Goal: Transaction & Acquisition: Subscribe to service/newsletter

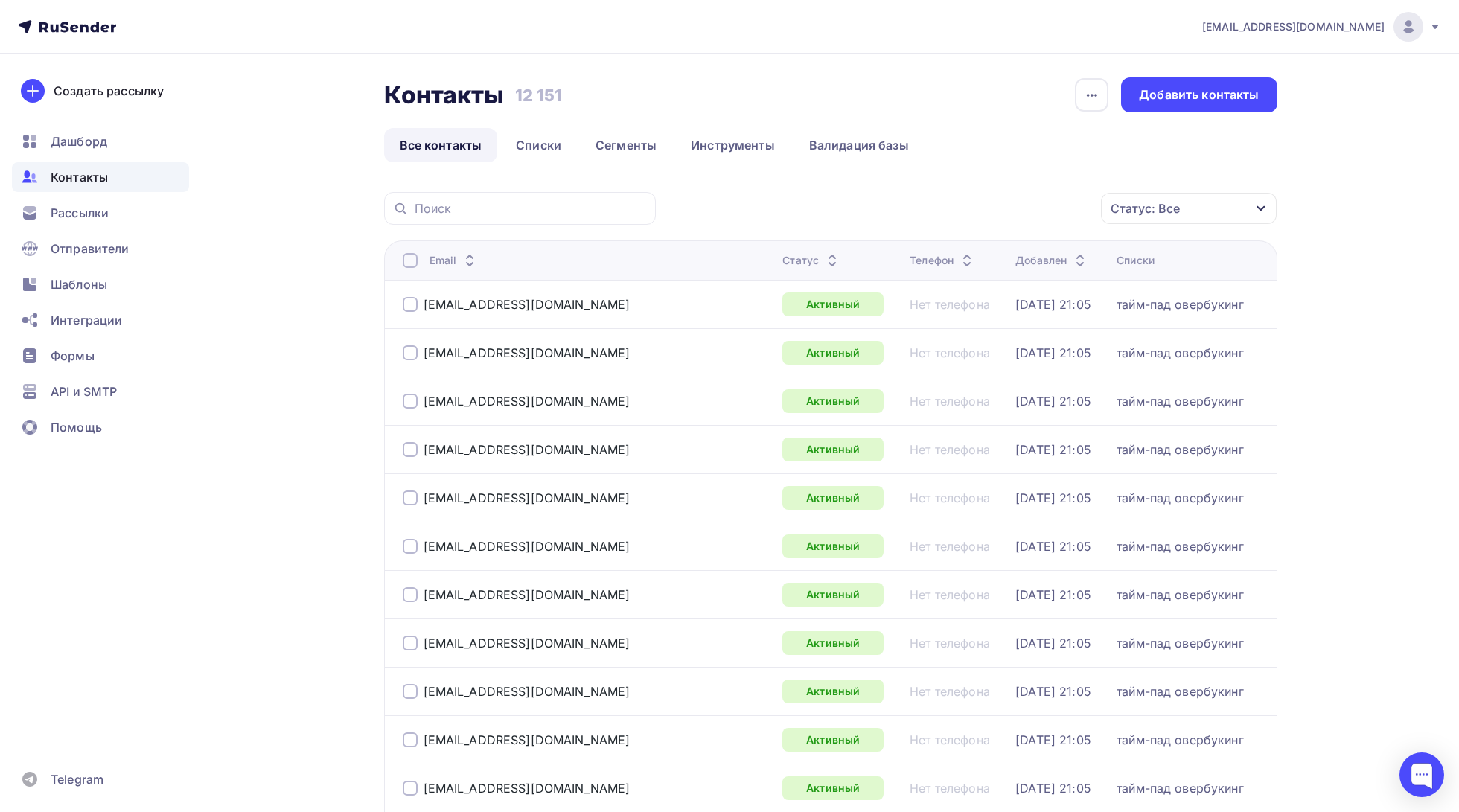
click at [516, 100] on h3 "12 151" at bounding box center [538, 95] width 47 height 21
click at [535, 148] on link "Списки" at bounding box center [538, 145] width 76 height 34
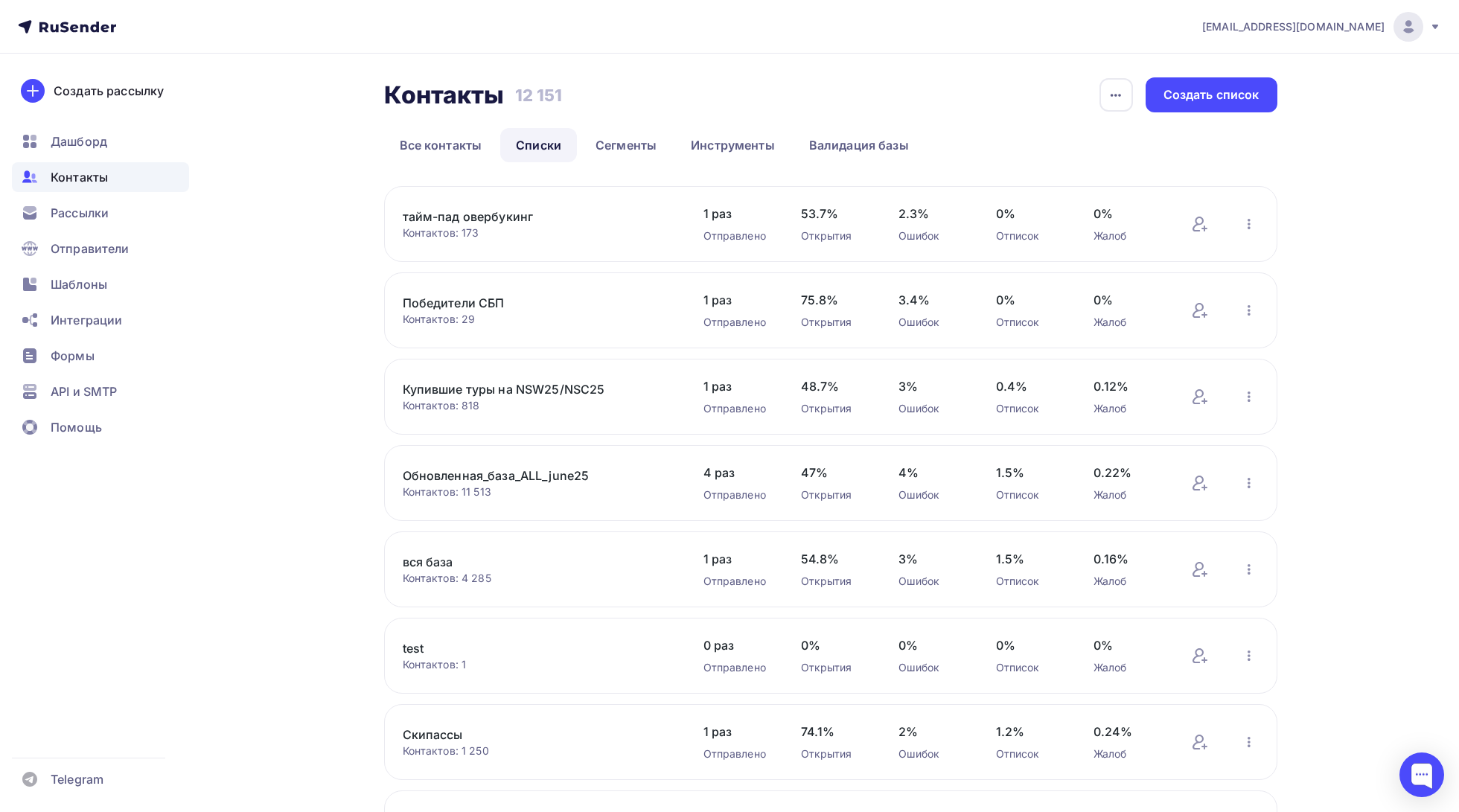
click at [517, 386] on link "Купившие туры на NSW25/NSC25" at bounding box center [529, 389] width 253 height 18
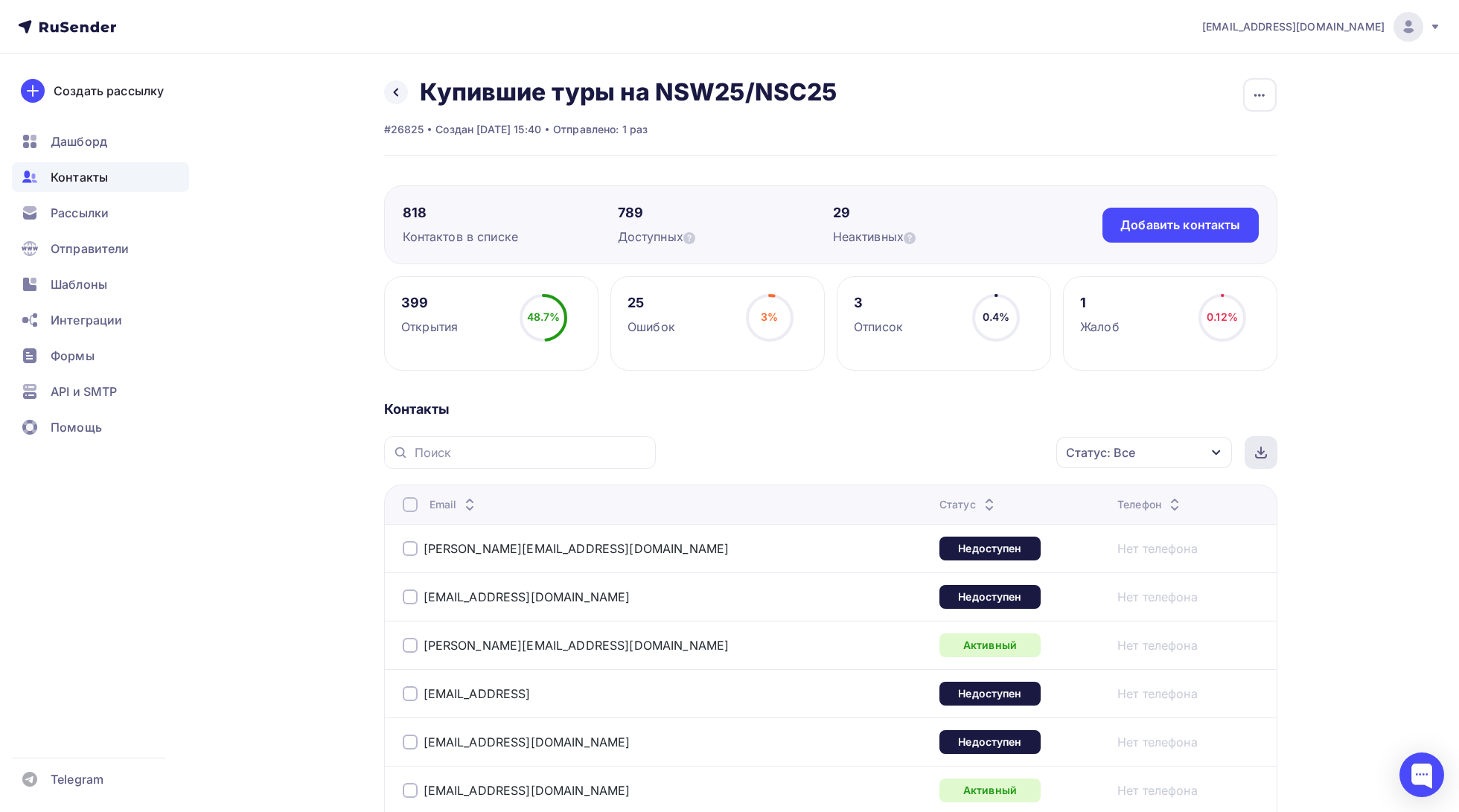
click at [1269, 458] on div at bounding box center [1261, 452] width 33 height 33
click at [395, 89] on icon at bounding box center [396, 93] width 5 height 9
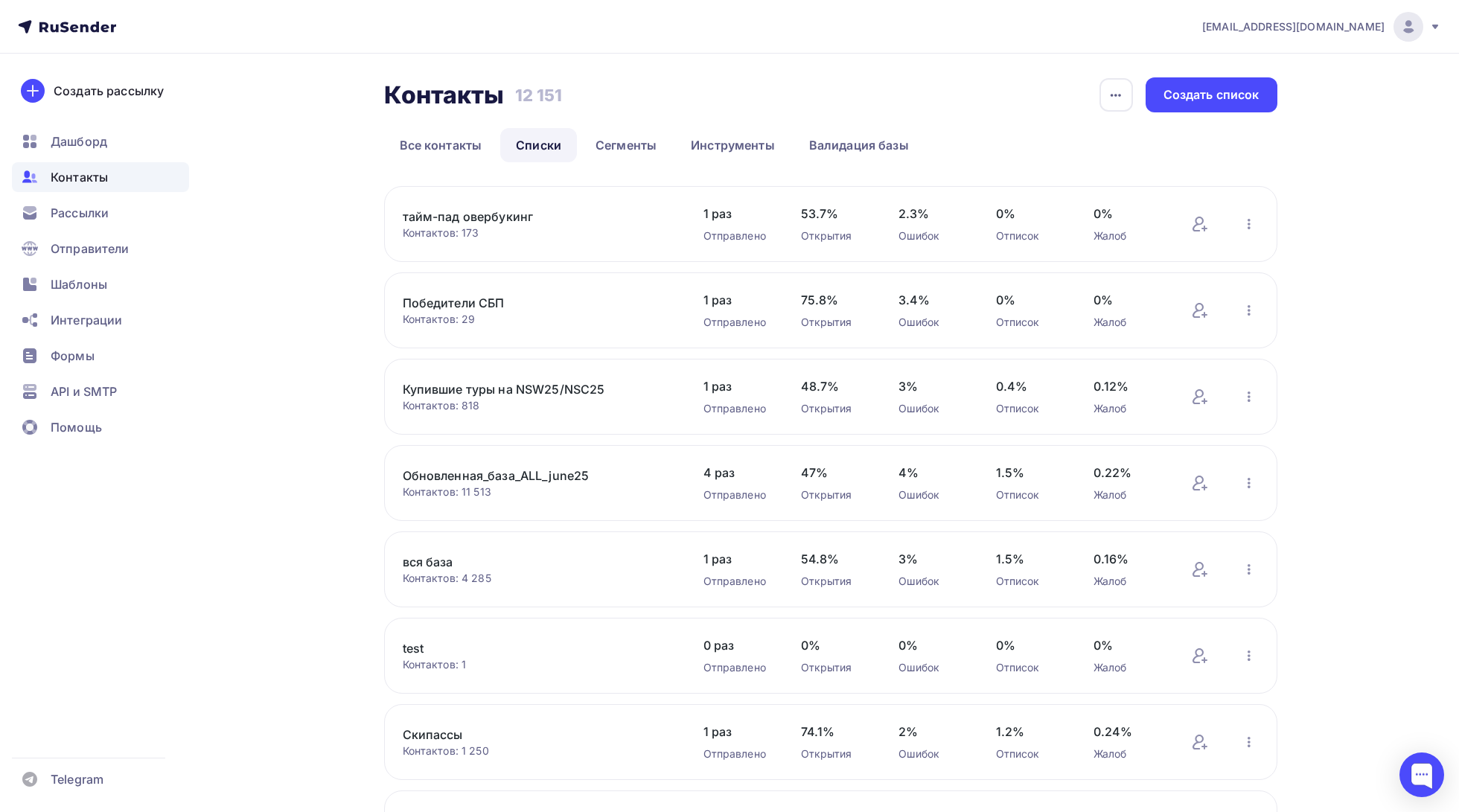
click at [531, 474] on link "Обновленная_база_ALL_june25" at bounding box center [529, 475] width 253 height 18
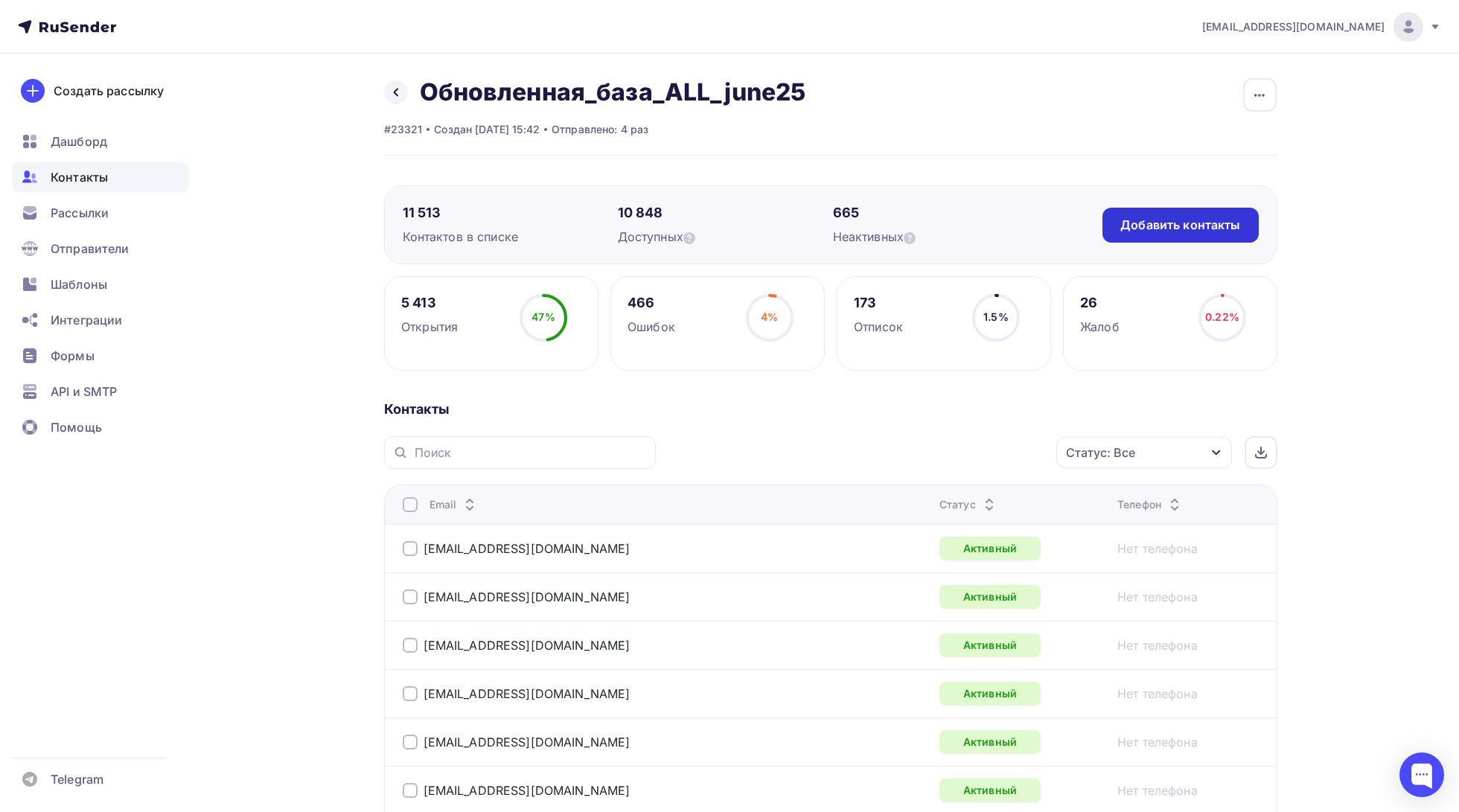
click at [1203, 220] on div "Добавить контакты" at bounding box center [1180, 225] width 120 height 17
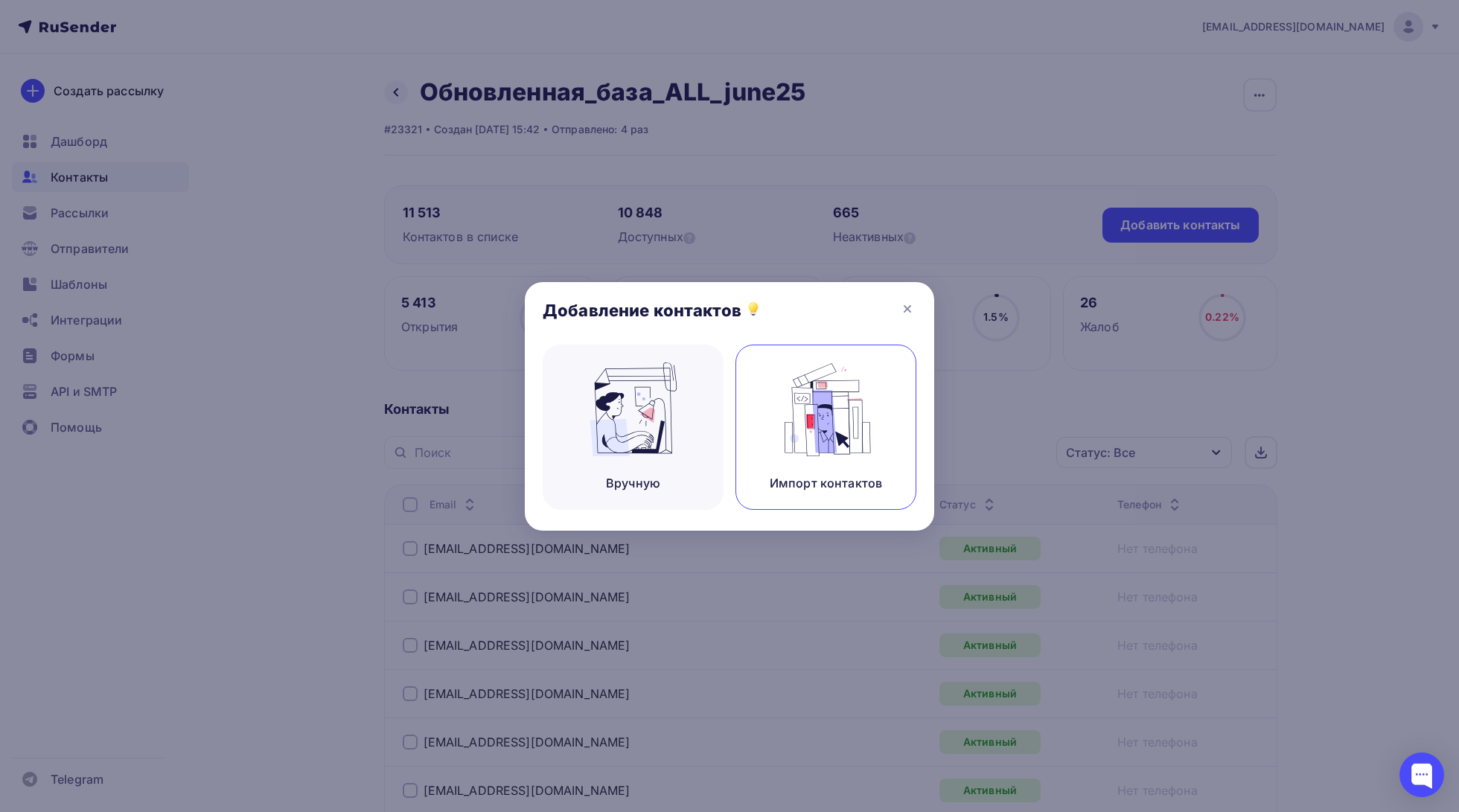
click at [799, 437] on img at bounding box center [826, 409] width 100 height 94
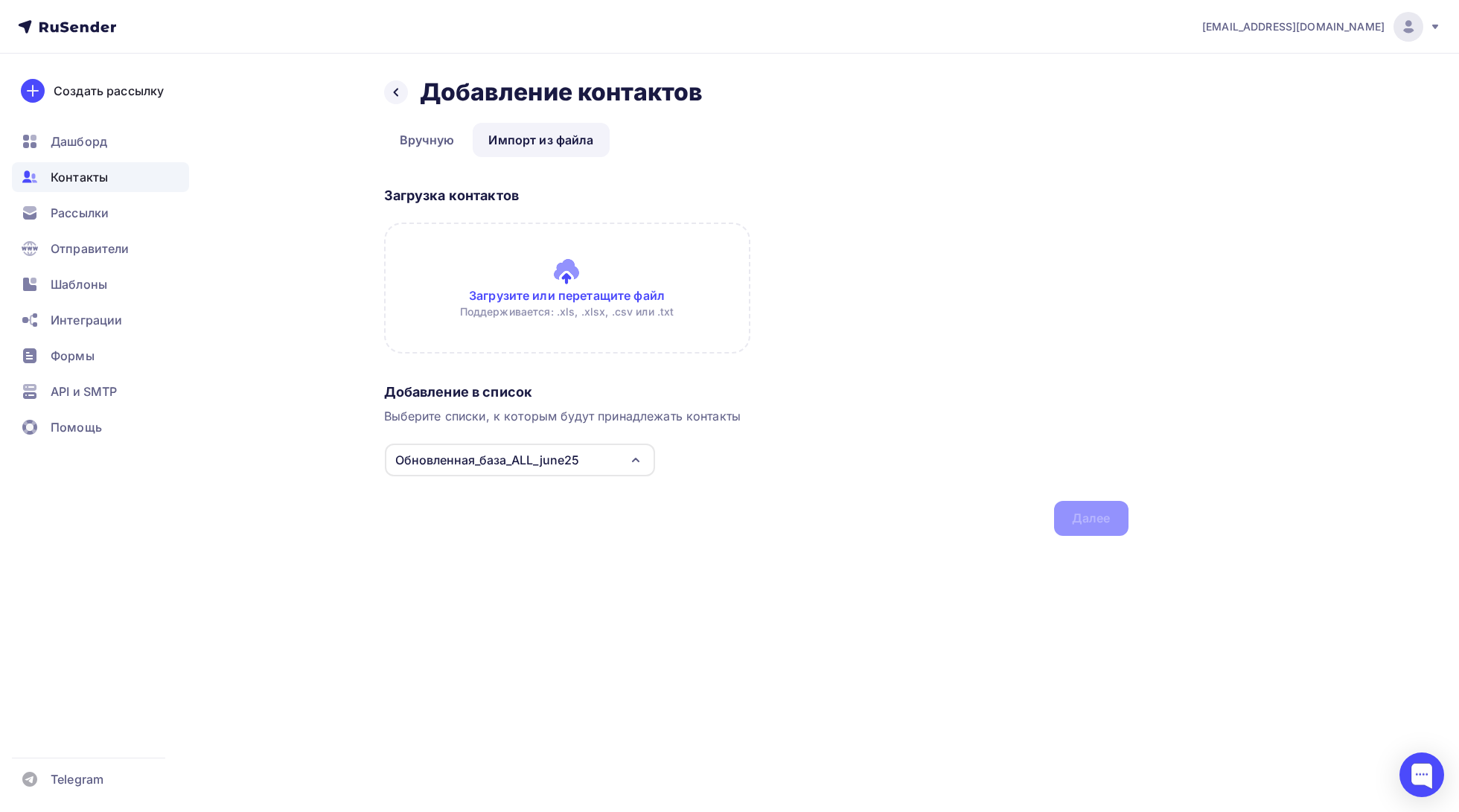
click at [604, 310] on input "file" at bounding box center [567, 288] width 366 height 131
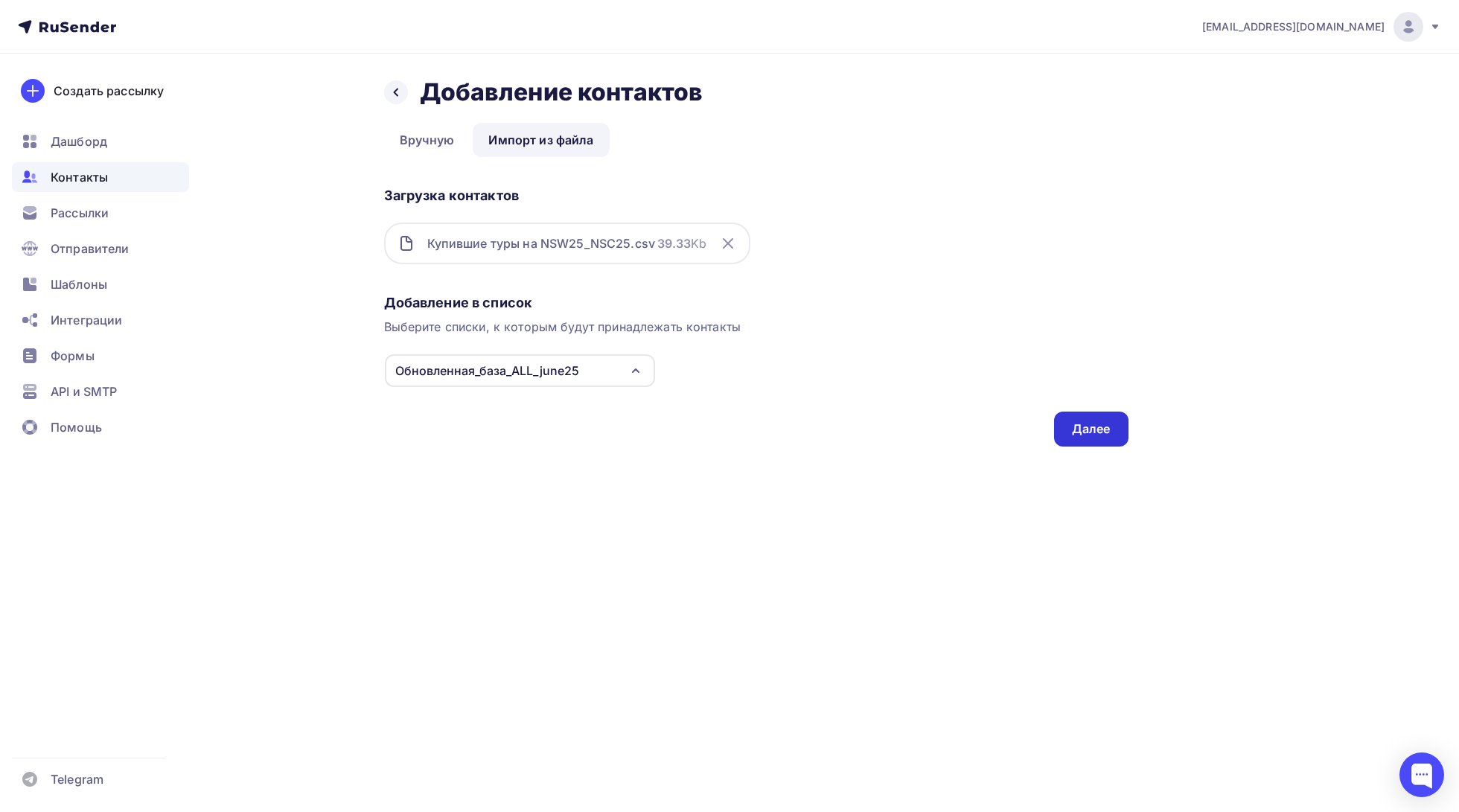
click at [1091, 426] on div "Далее" at bounding box center [1091, 429] width 39 height 17
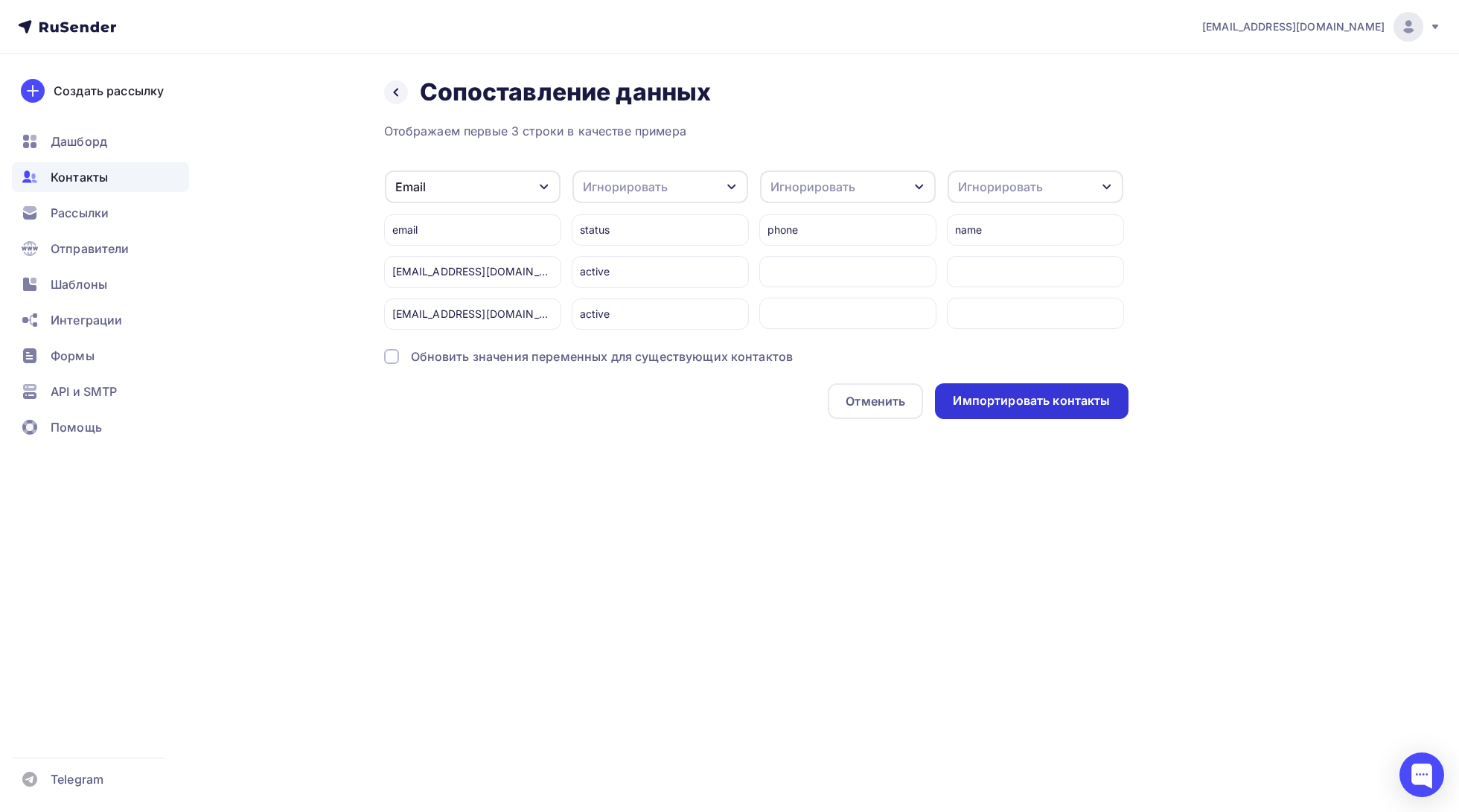
click at [1010, 395] on div "Импортировать контакты" at bounding box center [1030, 401] width 157 height 17
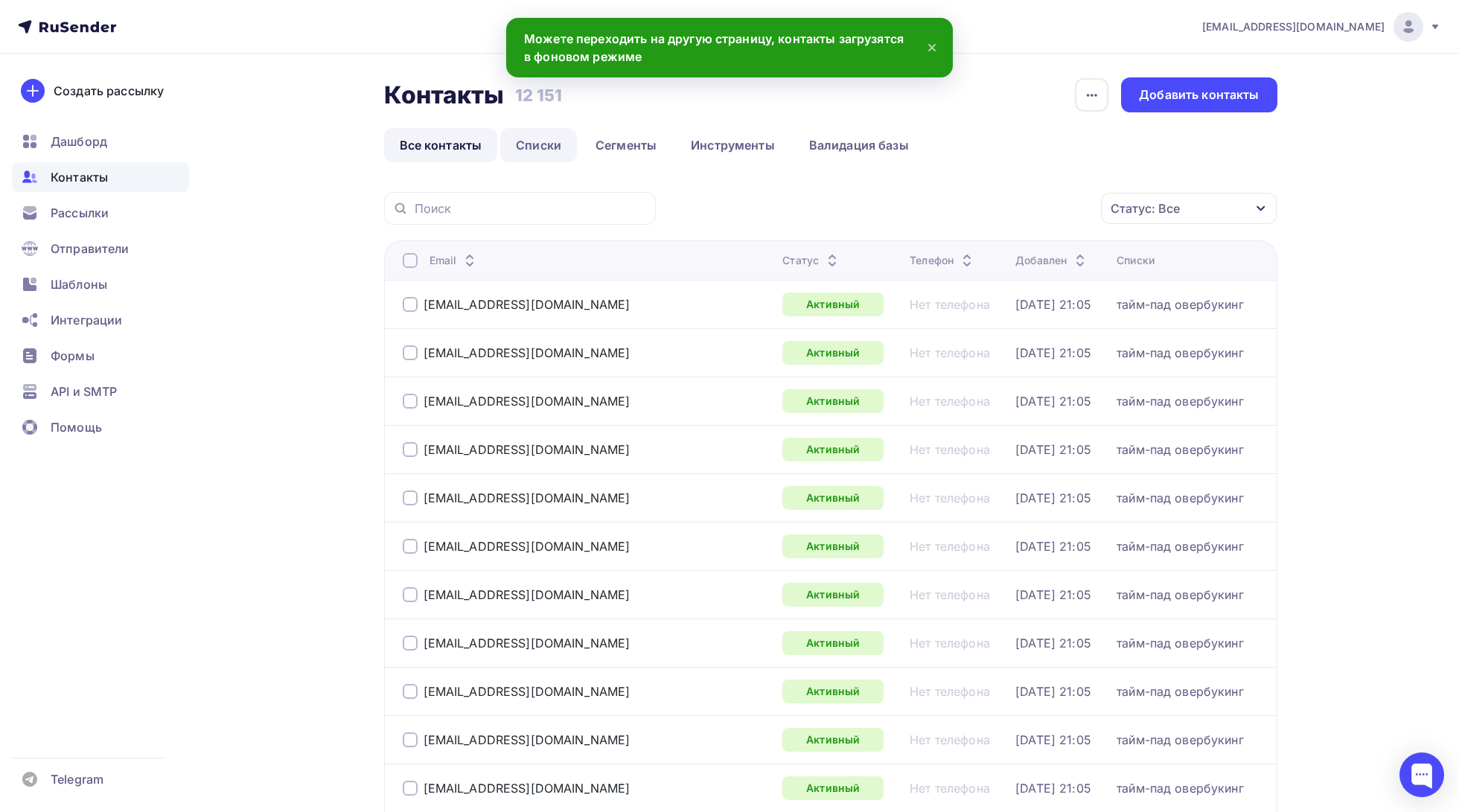
click at [538, 154] on link "Списки" at bounding box center [538, 145] width 76 height 34
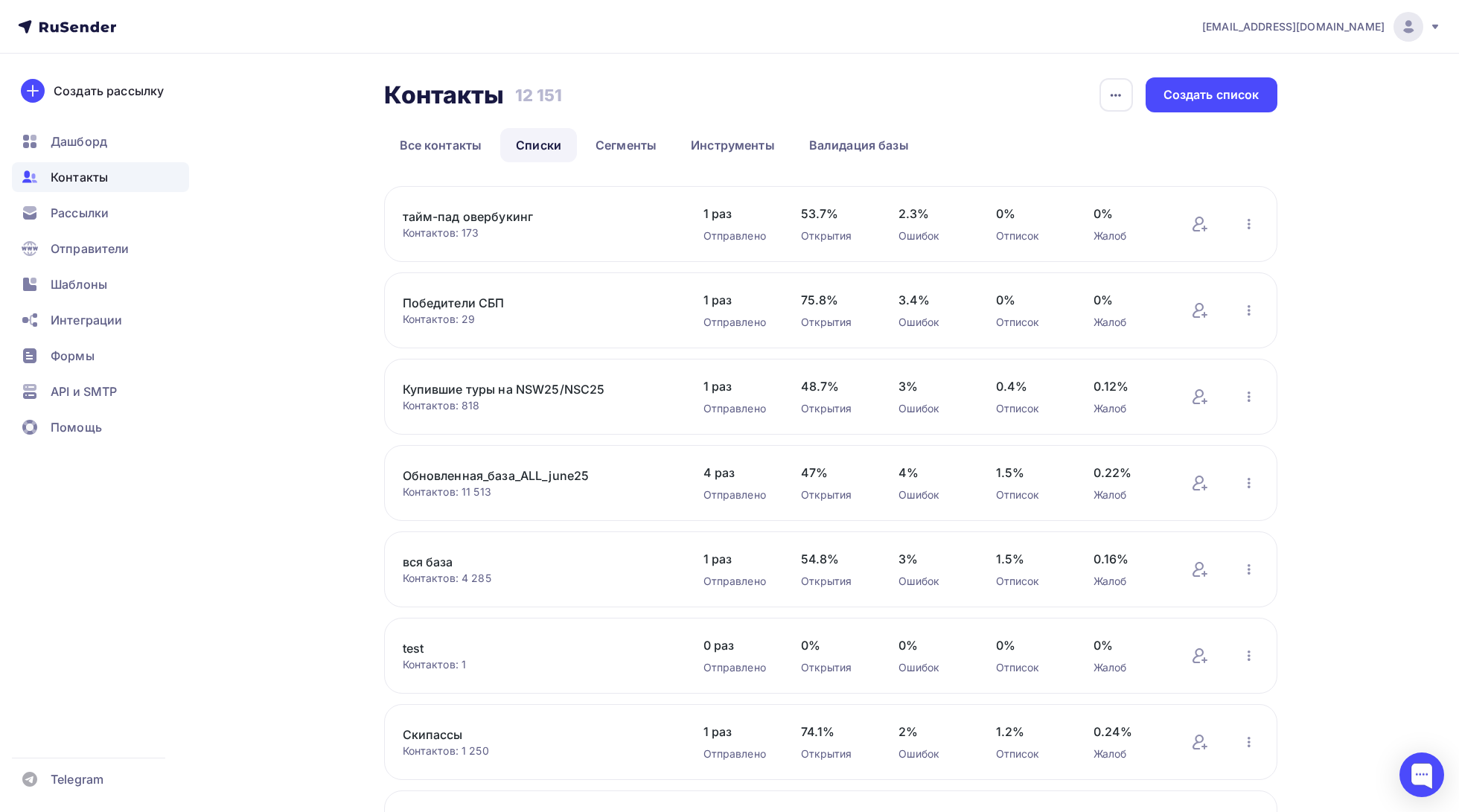
click at [497, 212] on link "тайм-пад овербукинг" at bounding box center [529, 216] width 253 height 18
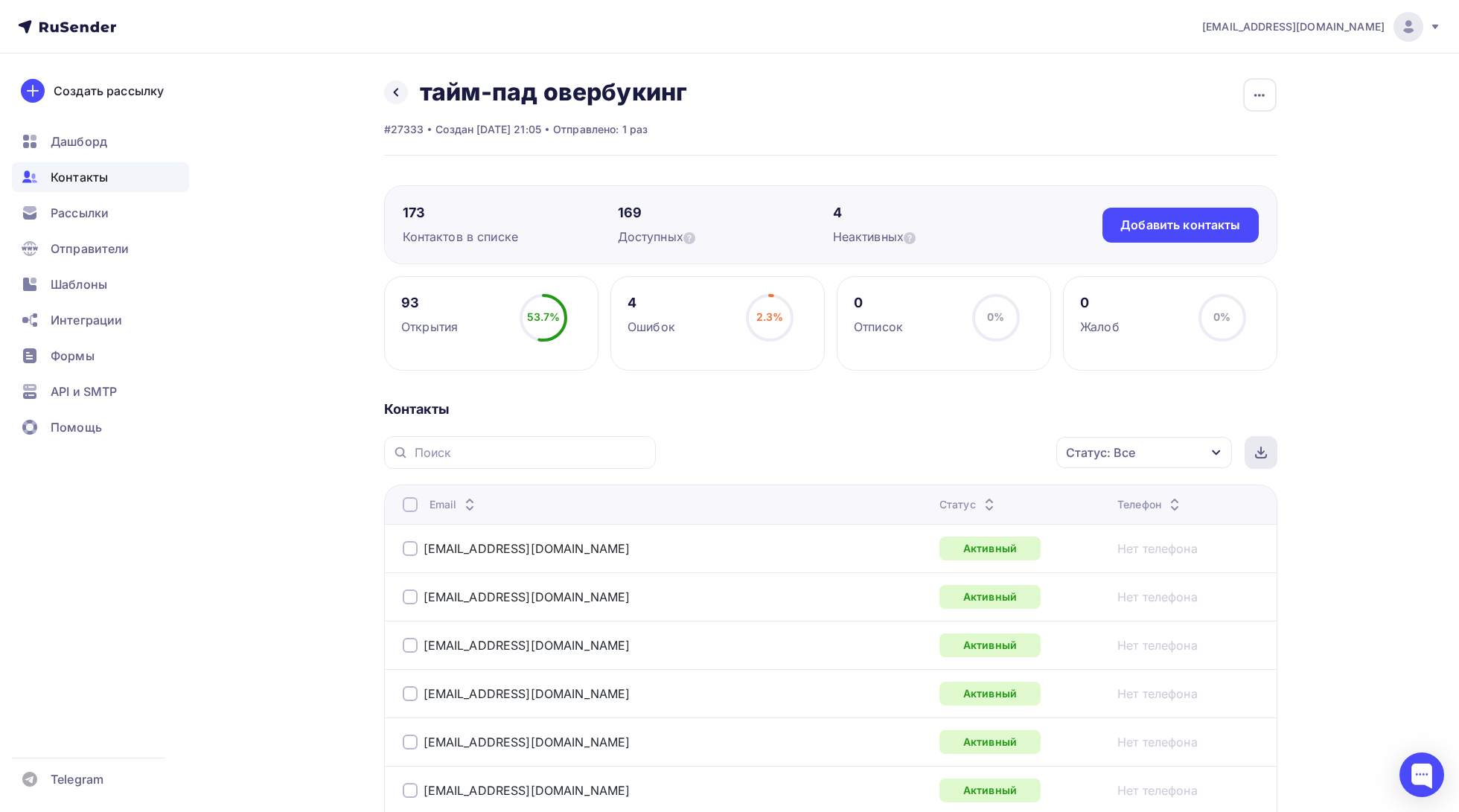
click at [1263, 454] on icon at bounding box center [1261, 452] width 12 height 12
click at [397, 86] on link at bounding box center [396, 93] width 24 height 24
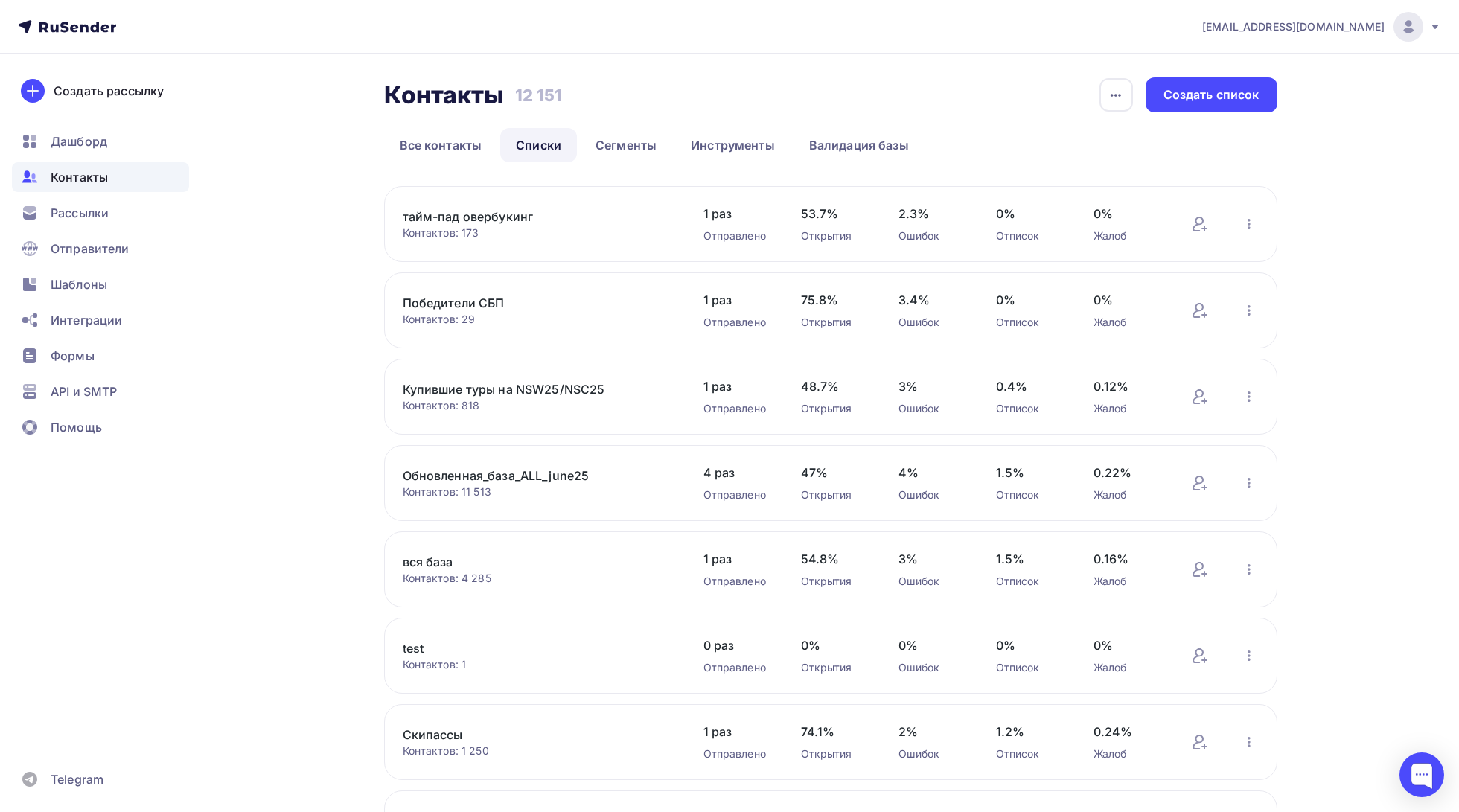
click at [477, 305] on link "Победители СБП" at bounding box center [529, 302] width 253 height 18
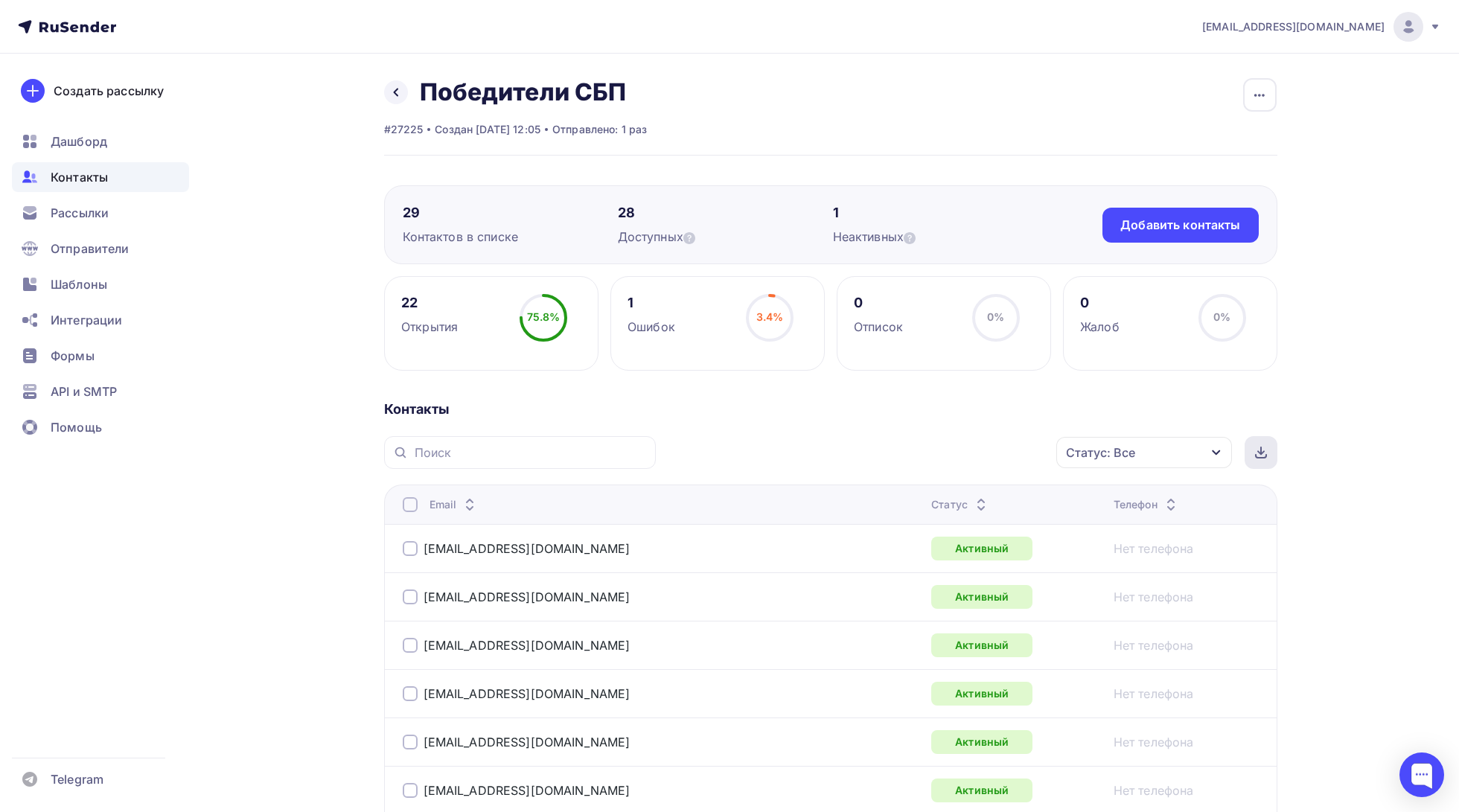
click at [1265, 458] on div at bounding box center [1261, 452] width 33 height 33
click at [394, 87] on icon at bounding box center [396, 93] width 12 height 12
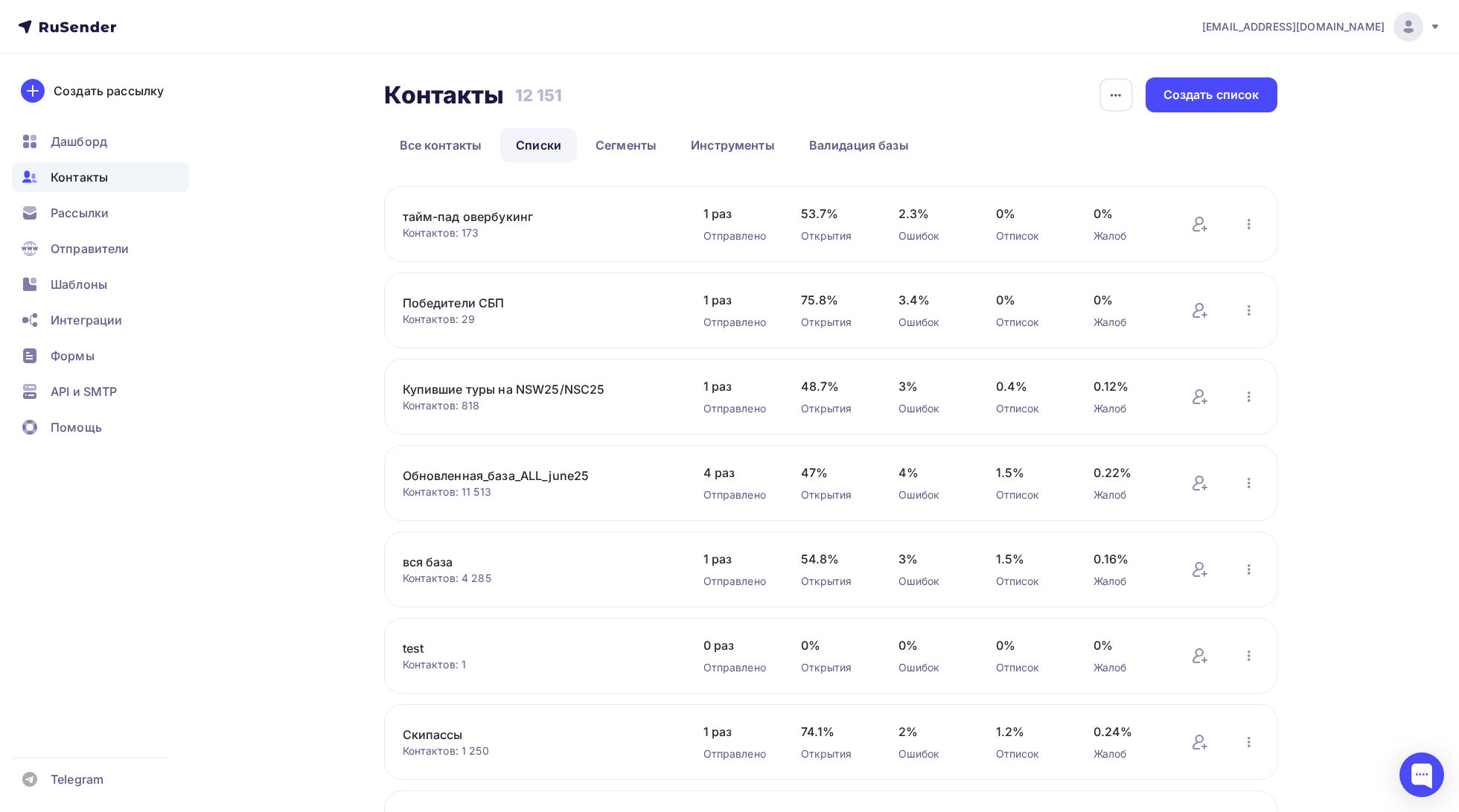
click at [516, 473] on link "Обновленная_база_ALL_june25" at bounding box center [529, 475] width 253 height 18
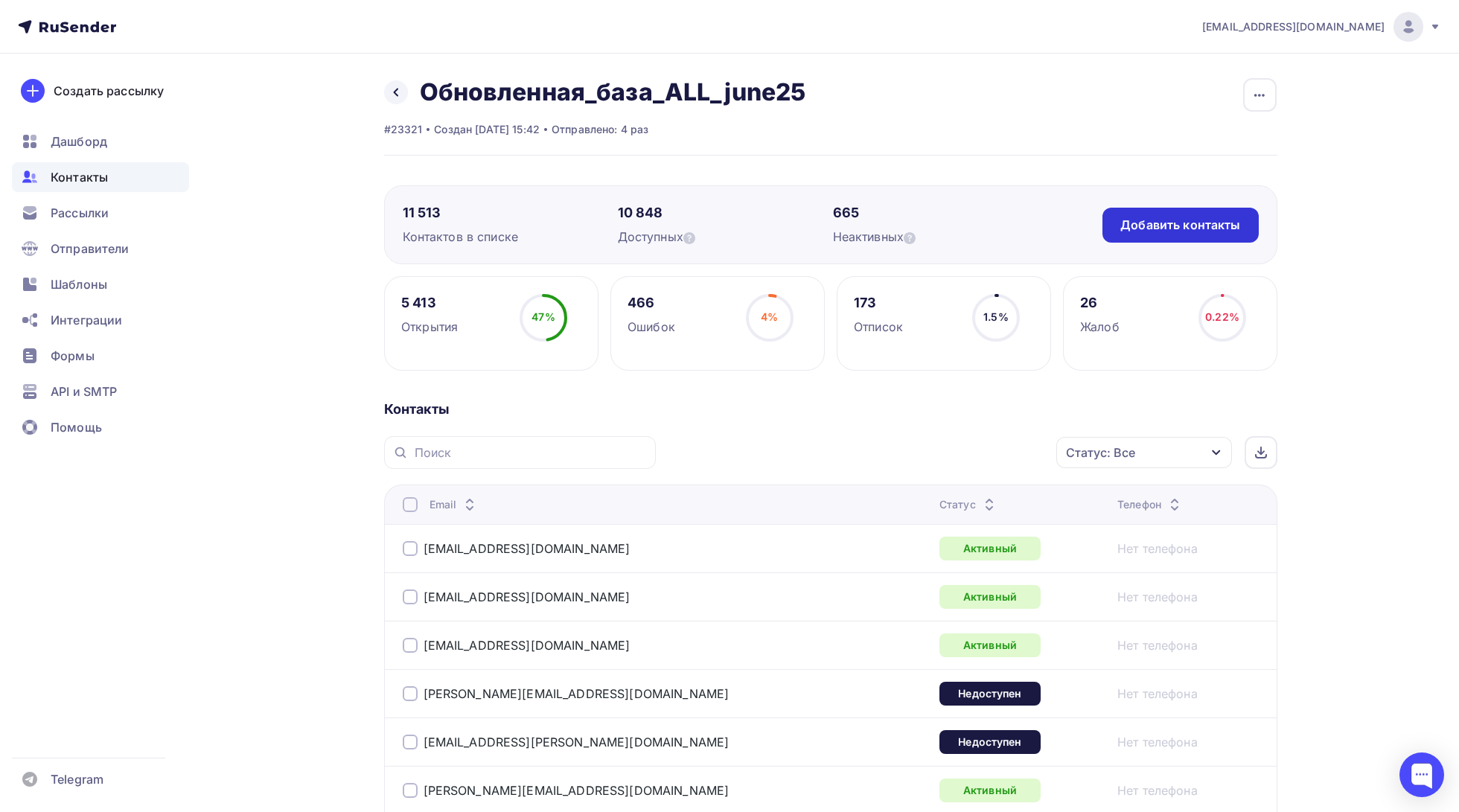
click at [1203, 221] on div "Добавить контакты" at bounding box center [1180, 225] width 120 height 17
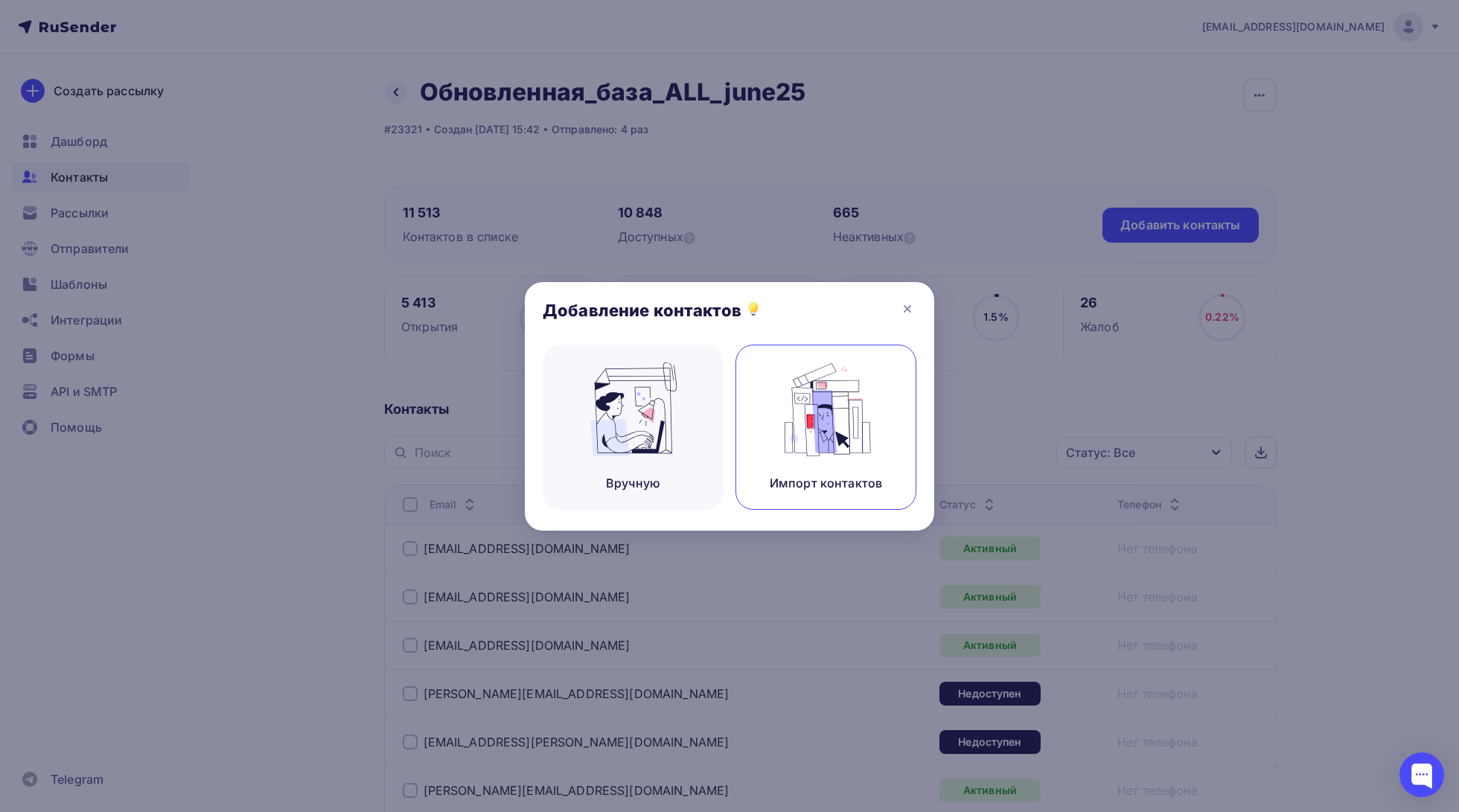
click at [816, 410] on img at bounding box center [826, 409] width 100 height 94
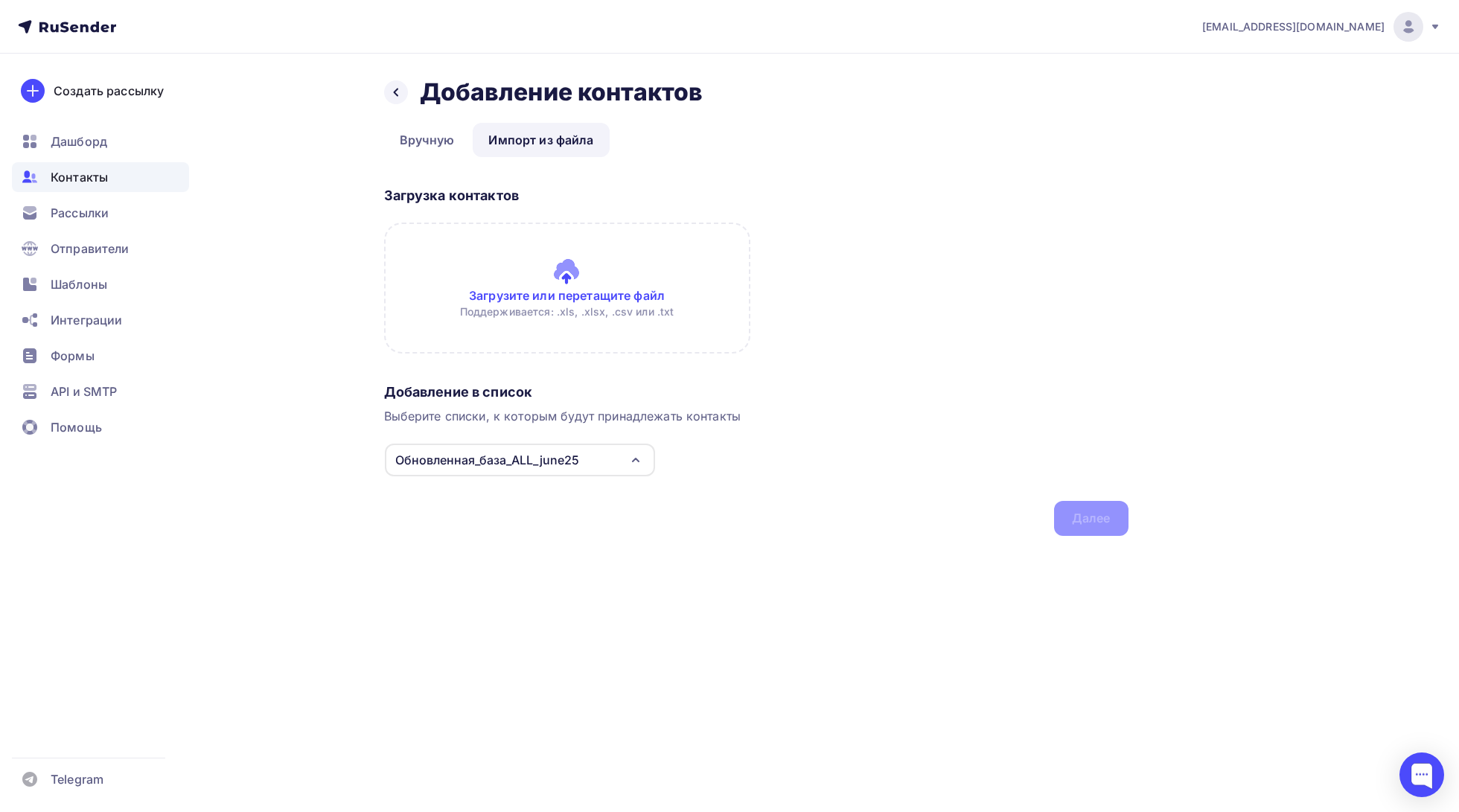
click at [567, 289] on input "file" at bounding box center [567, 288] width 366 height 131
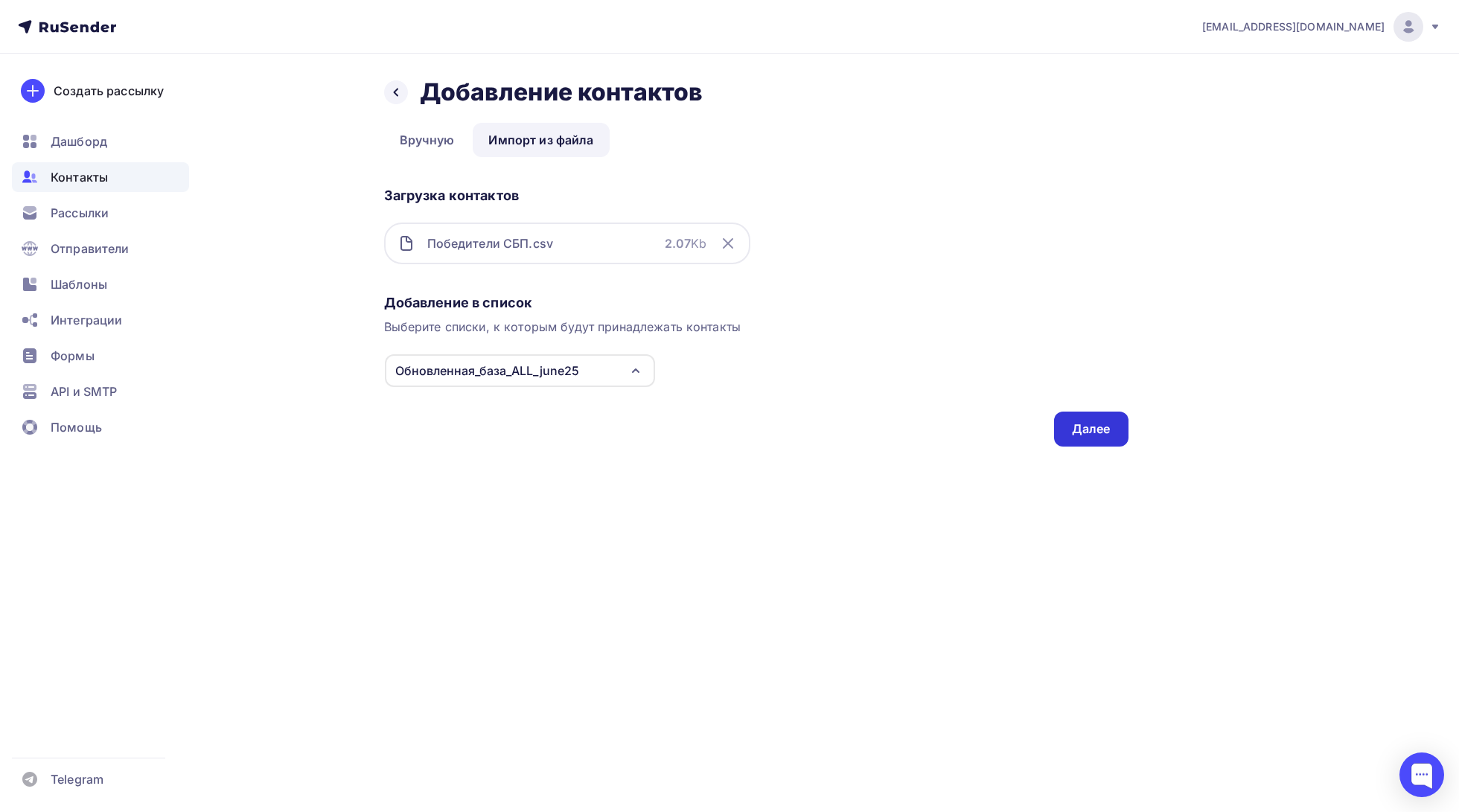
click at [1089, 423] on div "Далее" at bounding box center [1091, 429] width 39 height 17
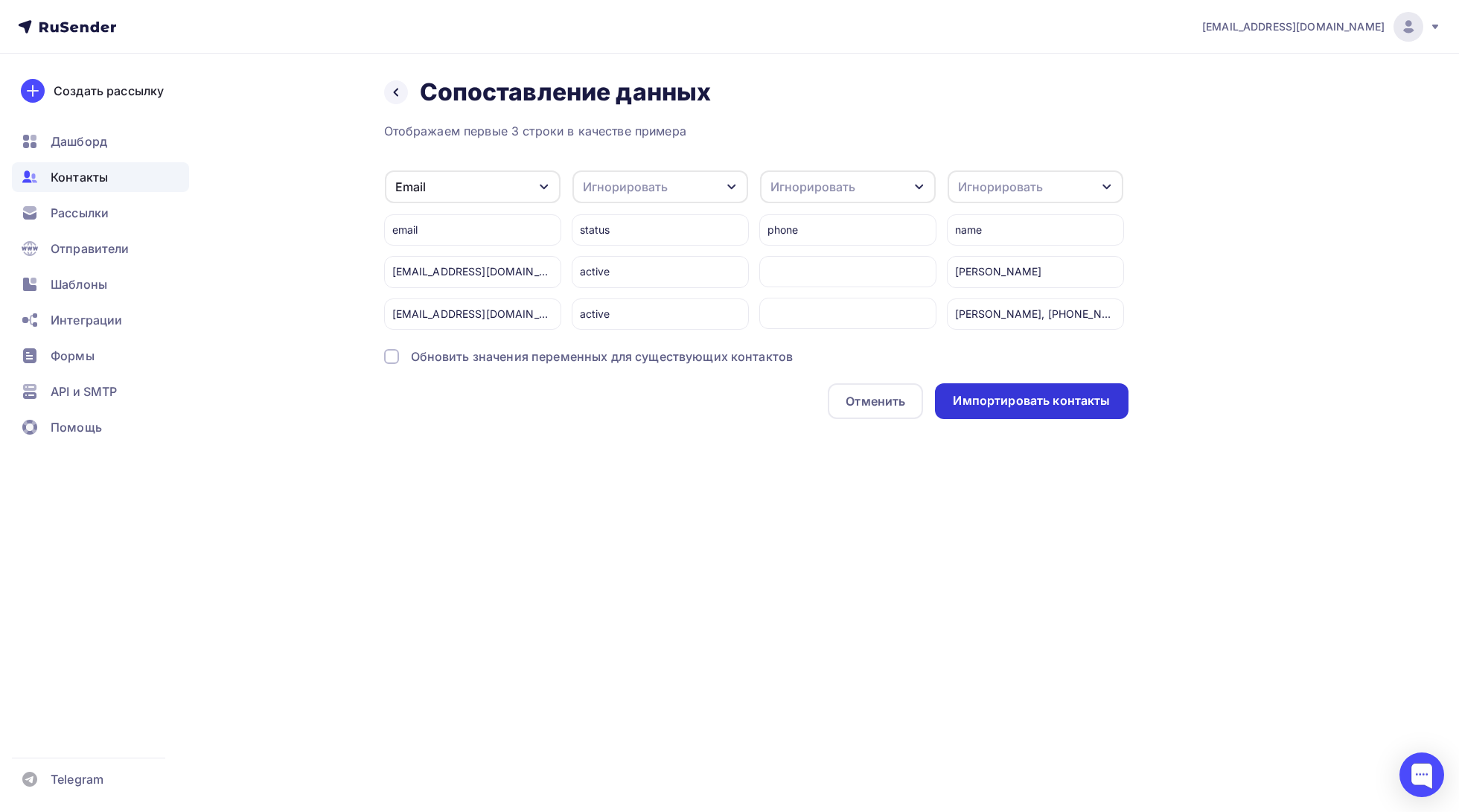
click at [1061, 394] on div "Импортировать контакты" at bounding box center [1030, 401] width 157 height 17
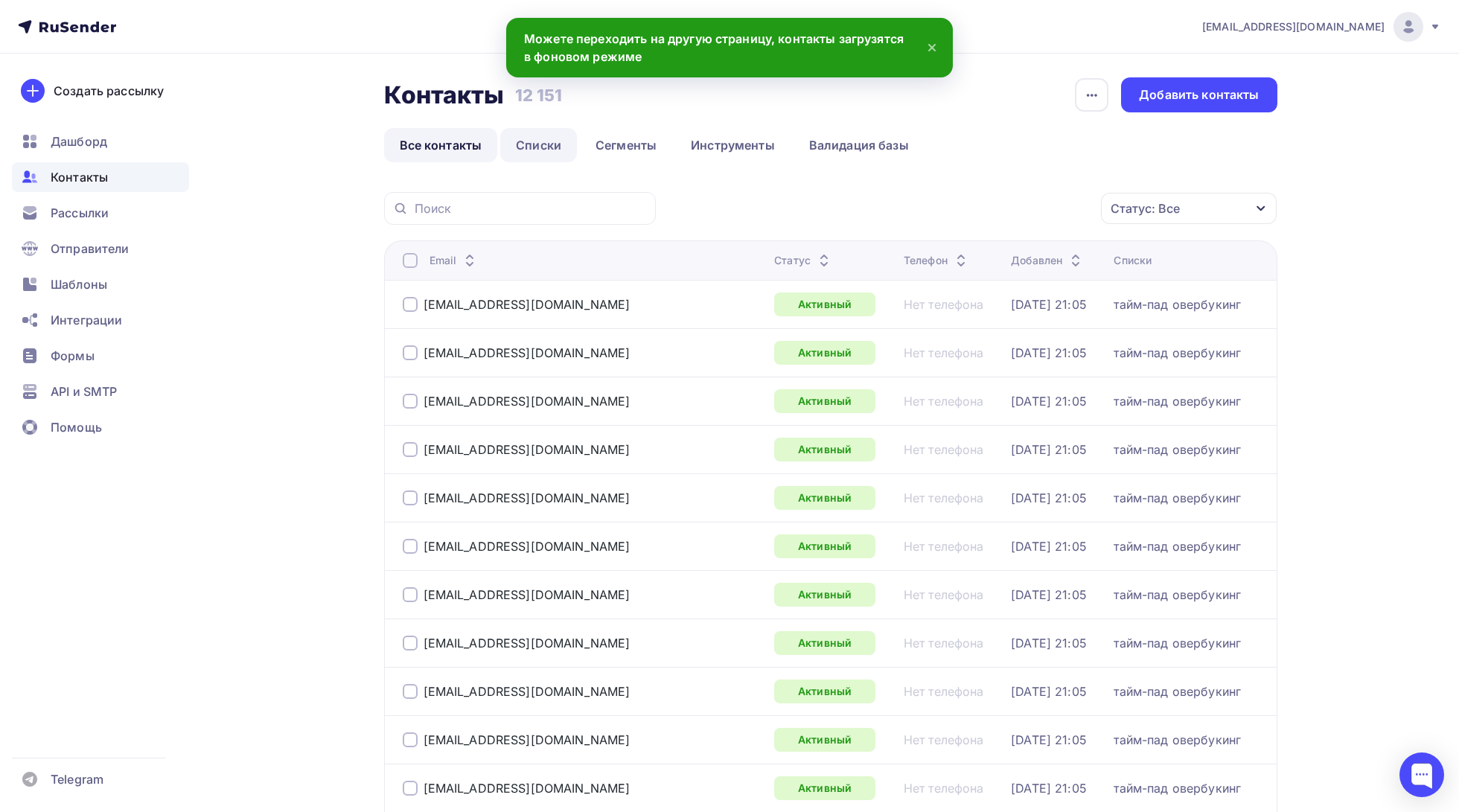
click at [539, 148] on link "Списки" at bounding box center [538, 145] width 76 height 34
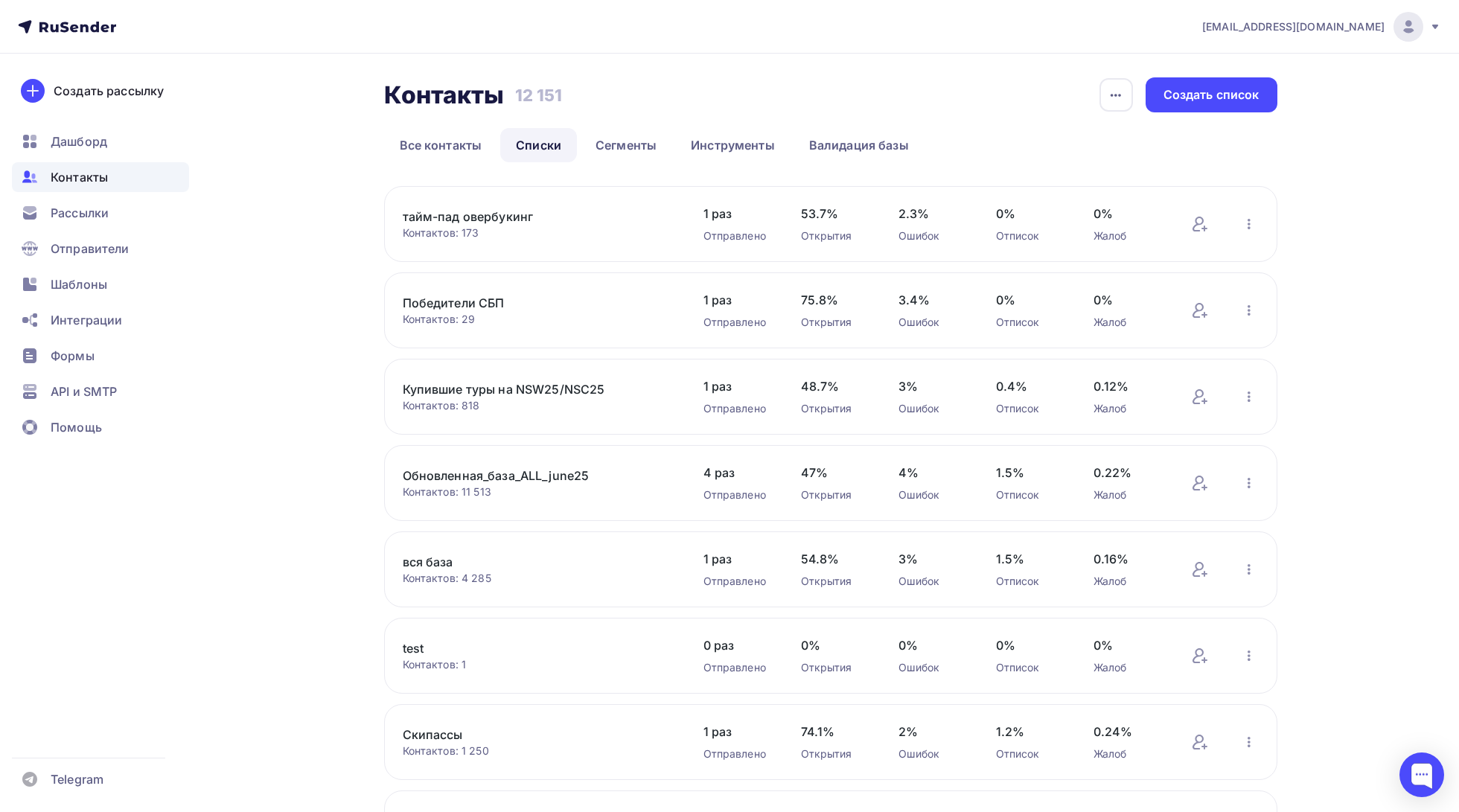
click at [513, 482] on link "Обновленная_база_ALL_june25" at bounding box center [529, 475] width 253 height 18
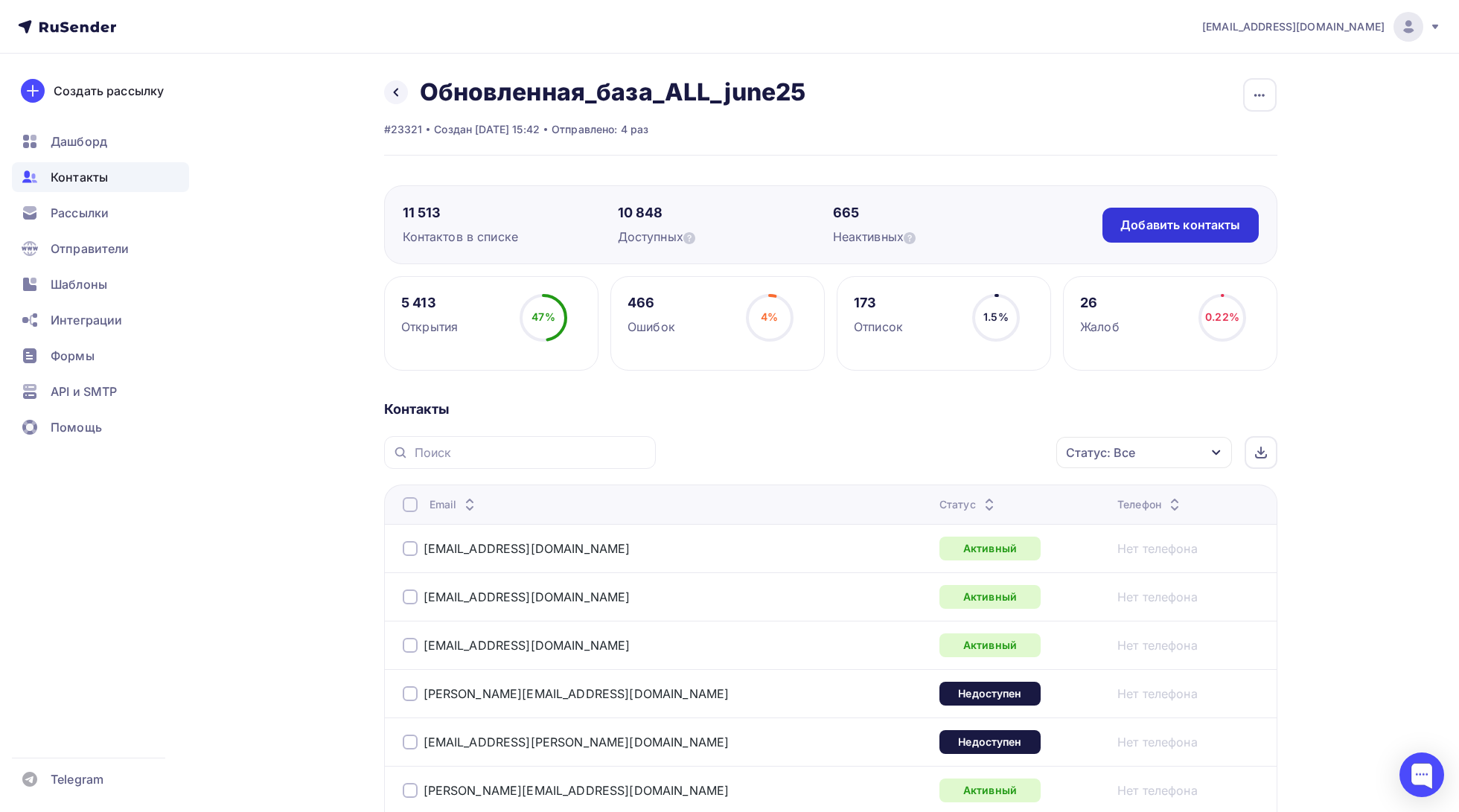
click at [1140, 234] on div "Добавить контакты" at bounding box center [1180, 225] width 155 height 35
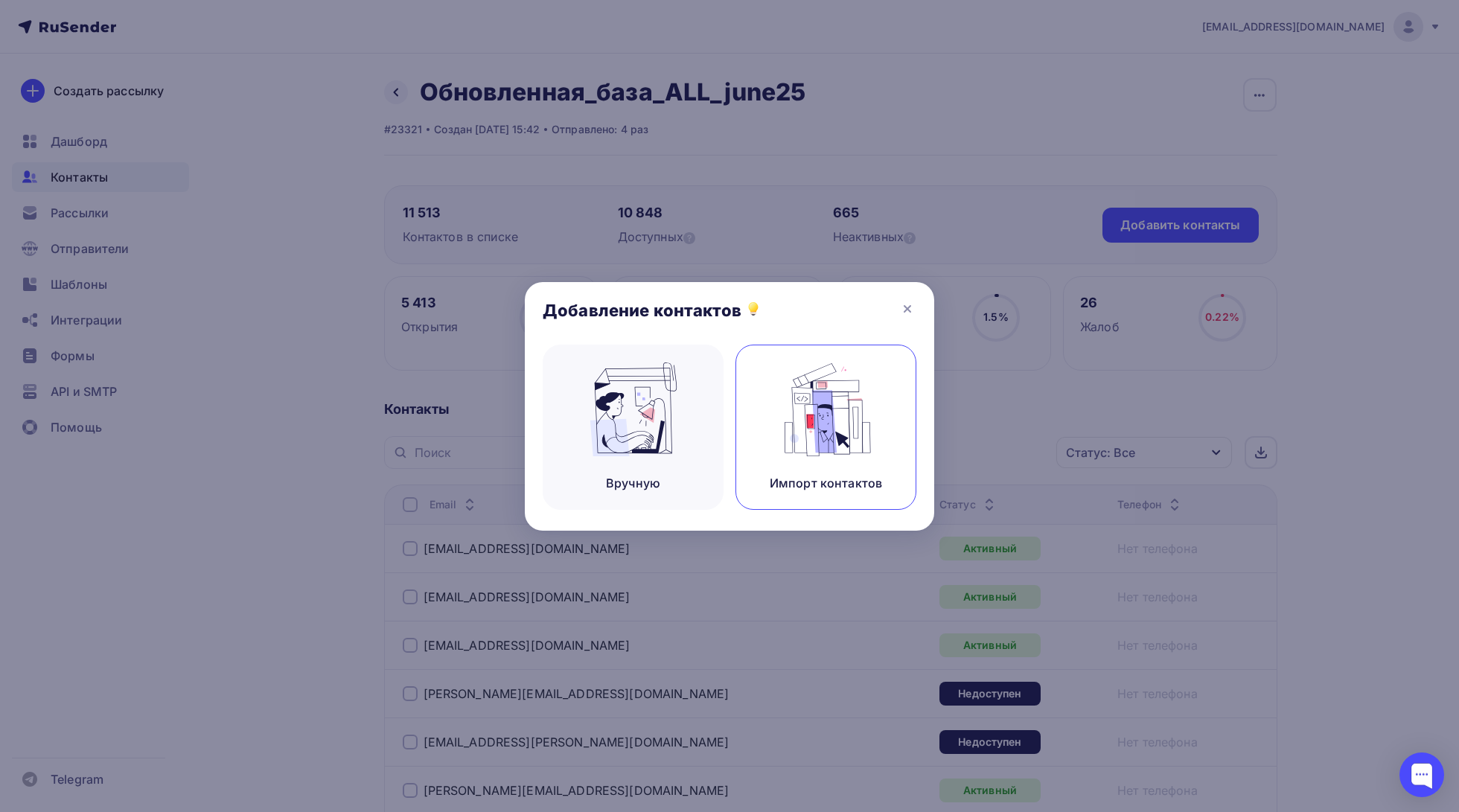
click at [857, 417] on img at bounding box center [826, 409] width 100 height 94
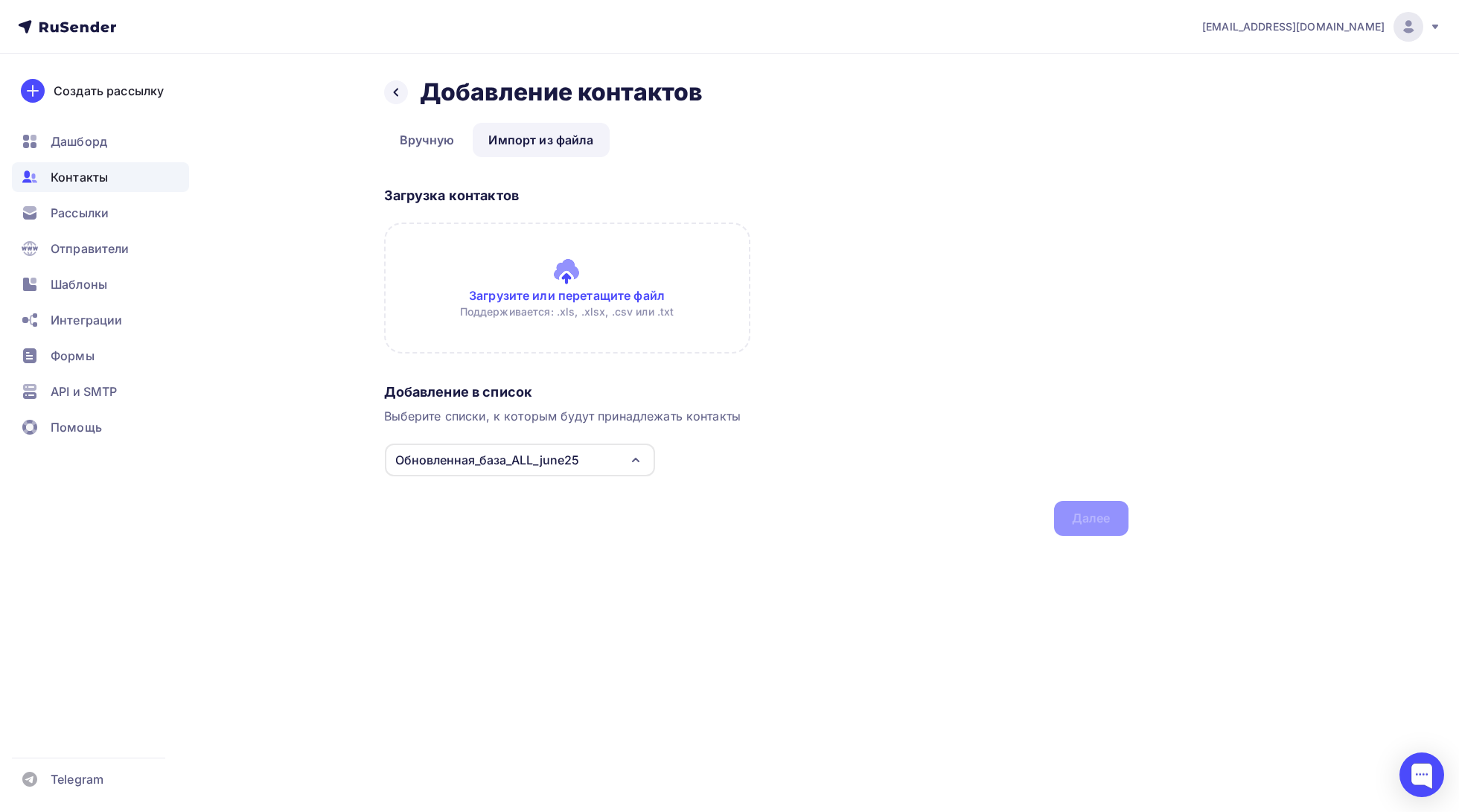
click at [641, 318] on input "file" at bounding box center [567, 288] width 366 height 131
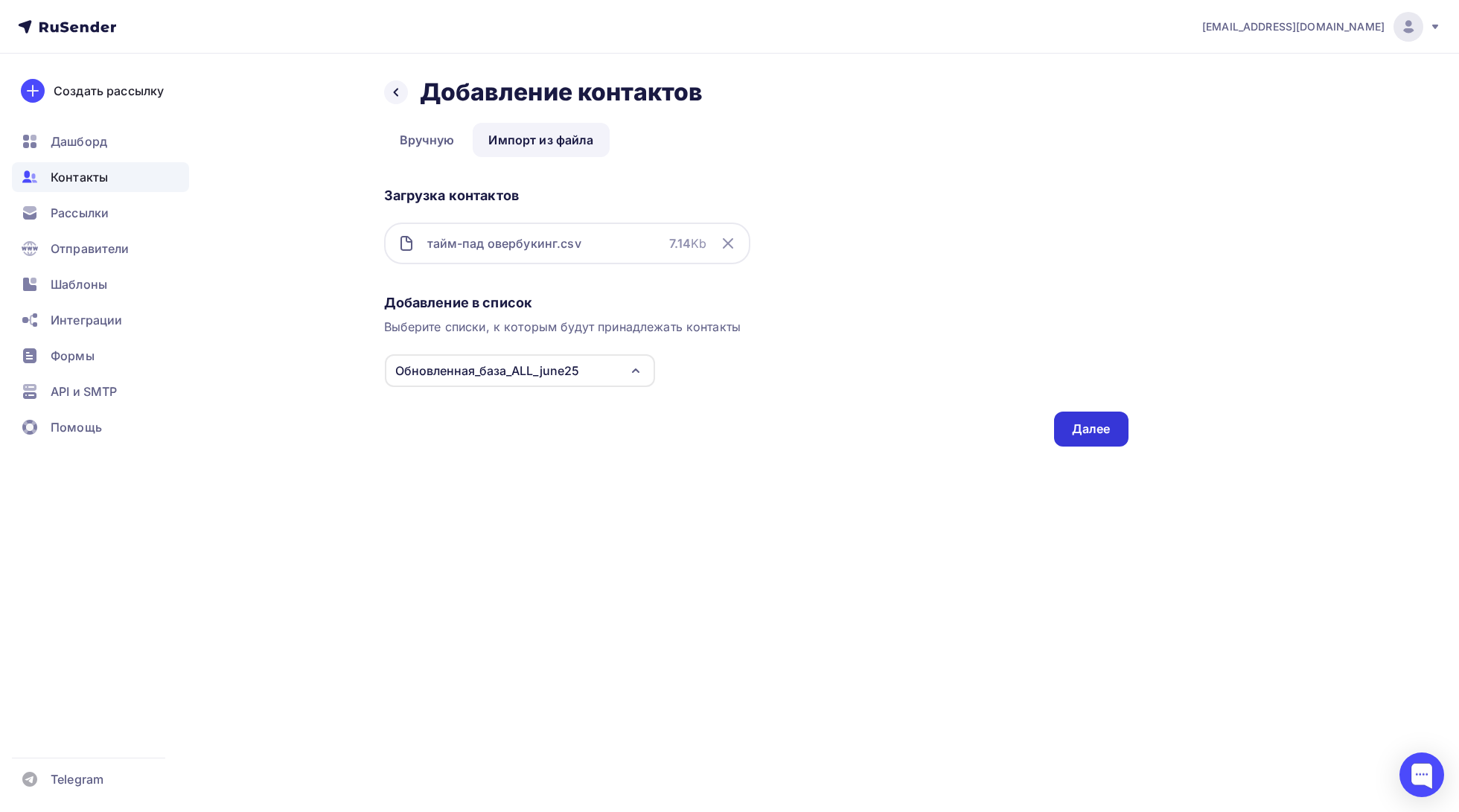
click at [1097, 428] on div "Далее" at bounding box center [1091, 429] width 39 height 17
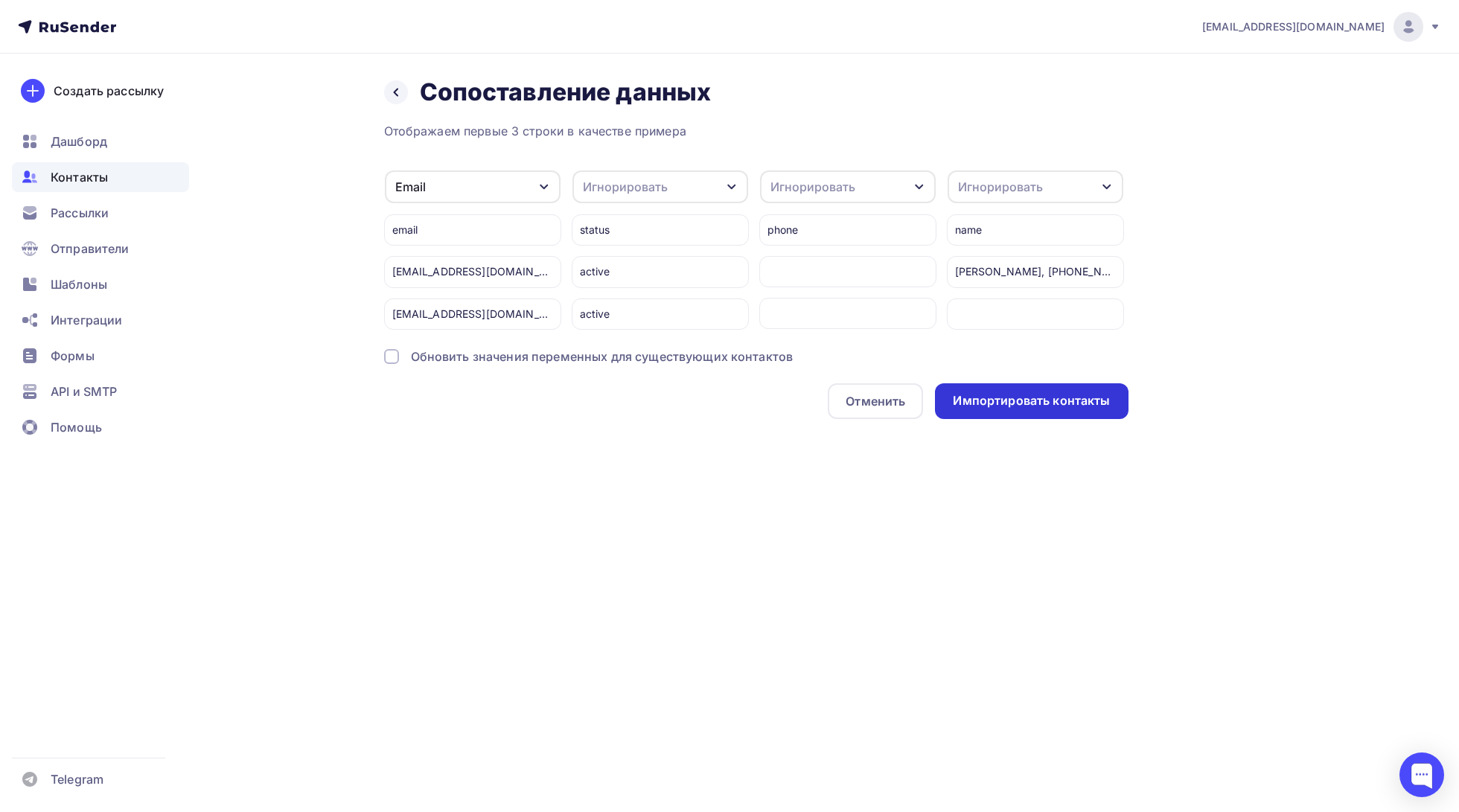
click at [1085, 403] on div "Импортировать контакты" at bounding box center [1030, 401] width 157 height 17
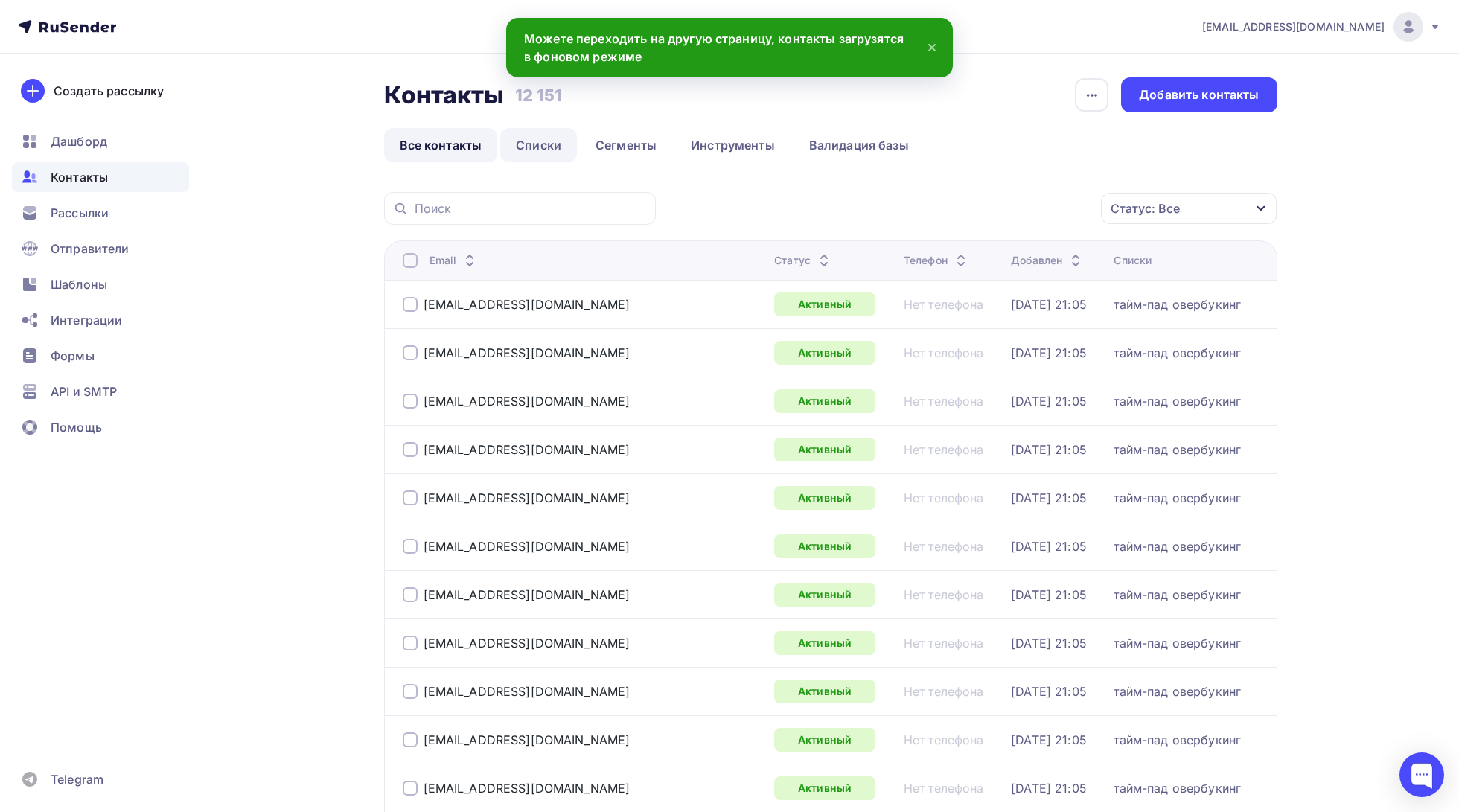
click at [556, 161] on link "Списки" at bounding box center [538, 145] width 76 height 34
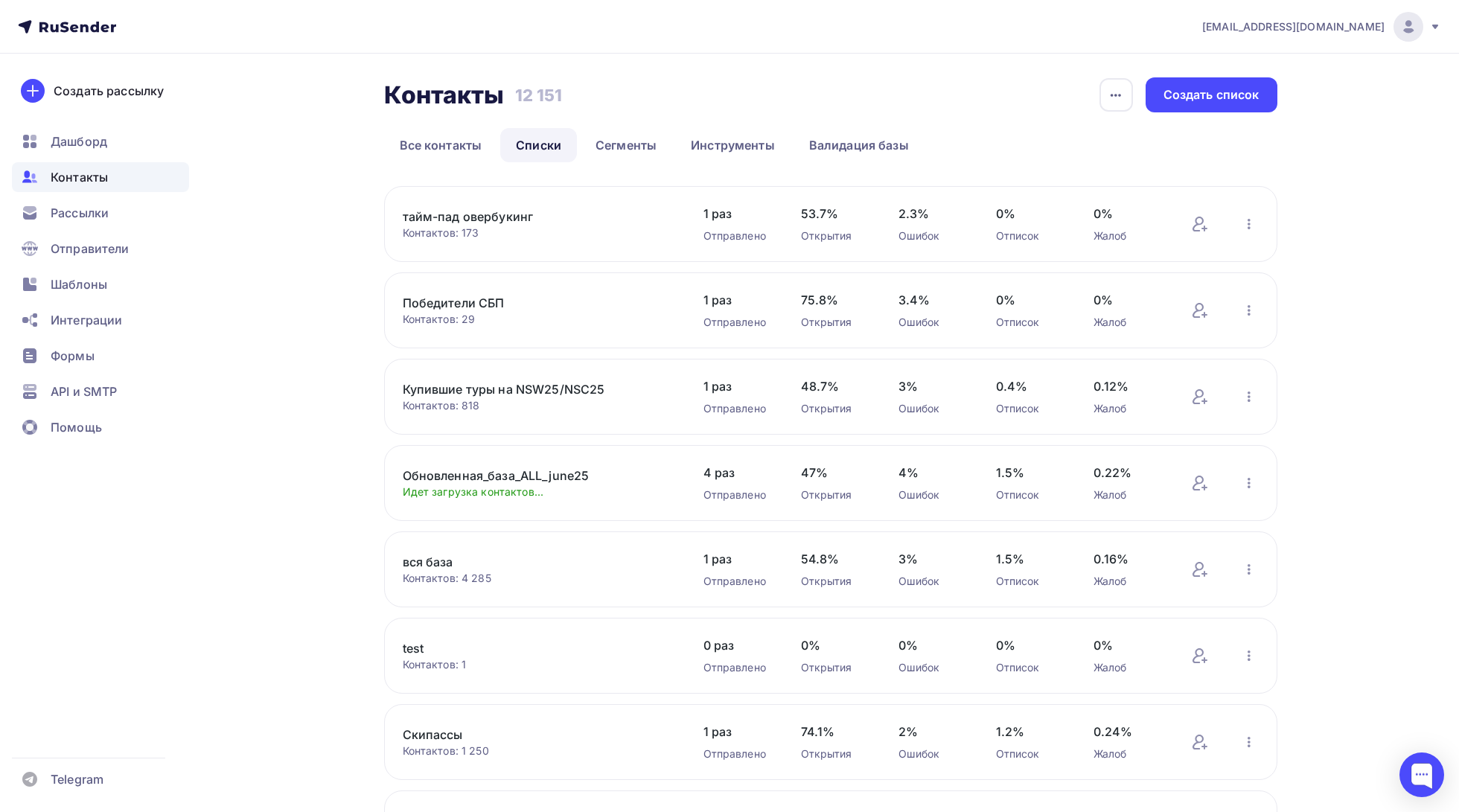
click at [572, 480] on link "Обновленная_база_ALL_june25" at bounding box center [529, 475] width 253 height 18
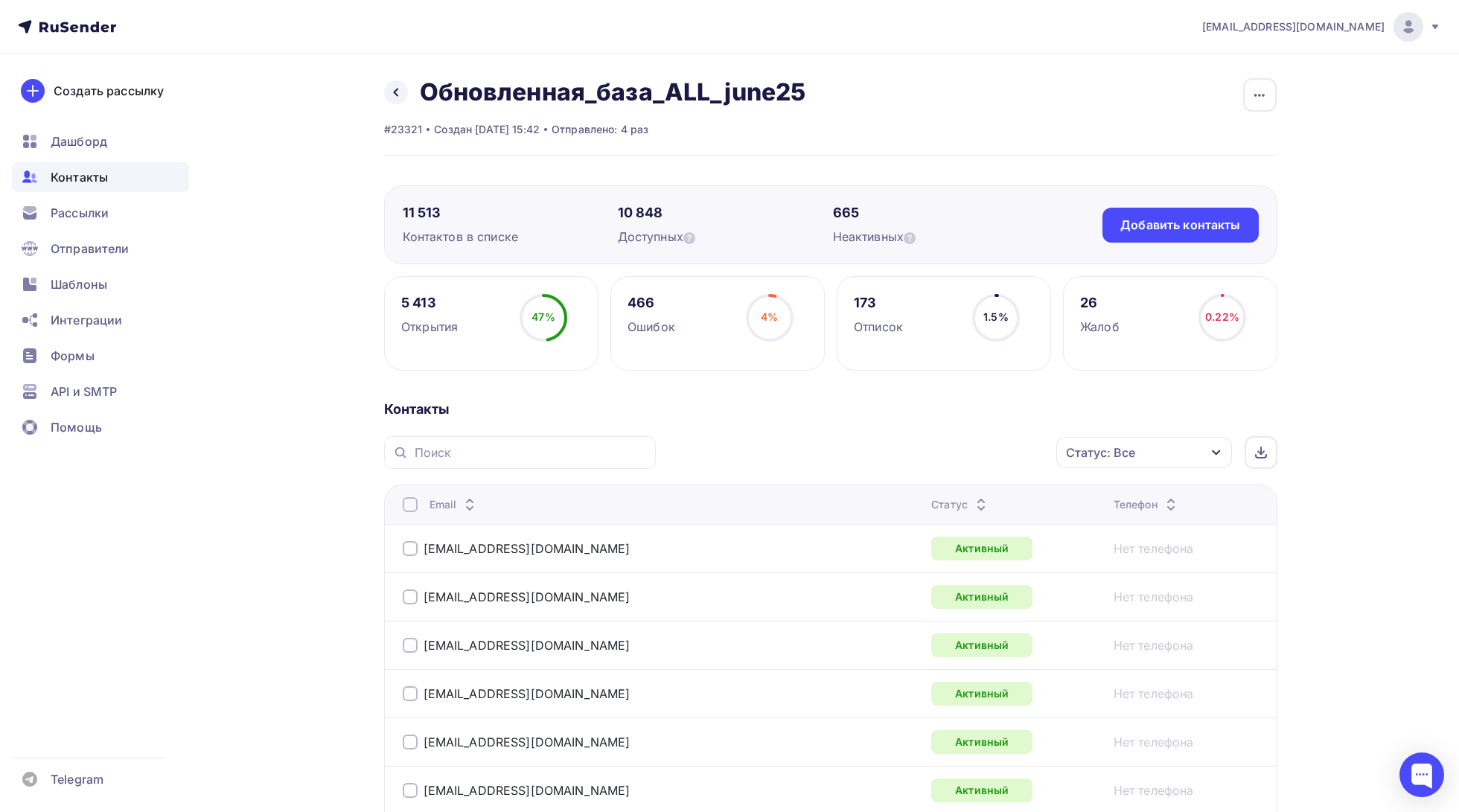
click at [1152, 452] on div "Статус: Все" at bounding box center [1144, 452] width 176 height 31
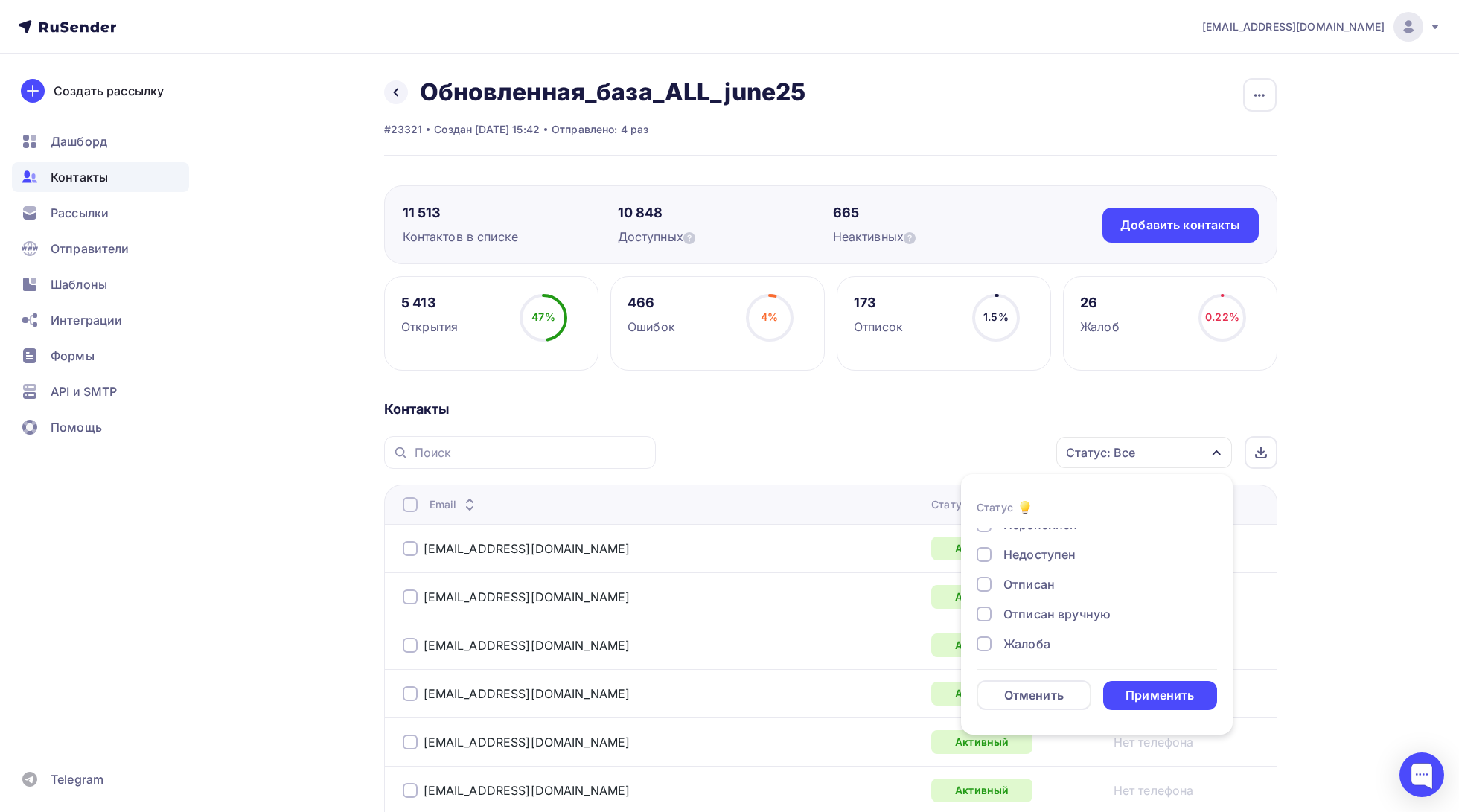
scroll to position [107, 0]
click at [894, 444] on div "Статус: Все Статус Новый Активный Не существует Переполнен Недоступен Отписан О…" at bounding box center [972, 452] width 611 height 33
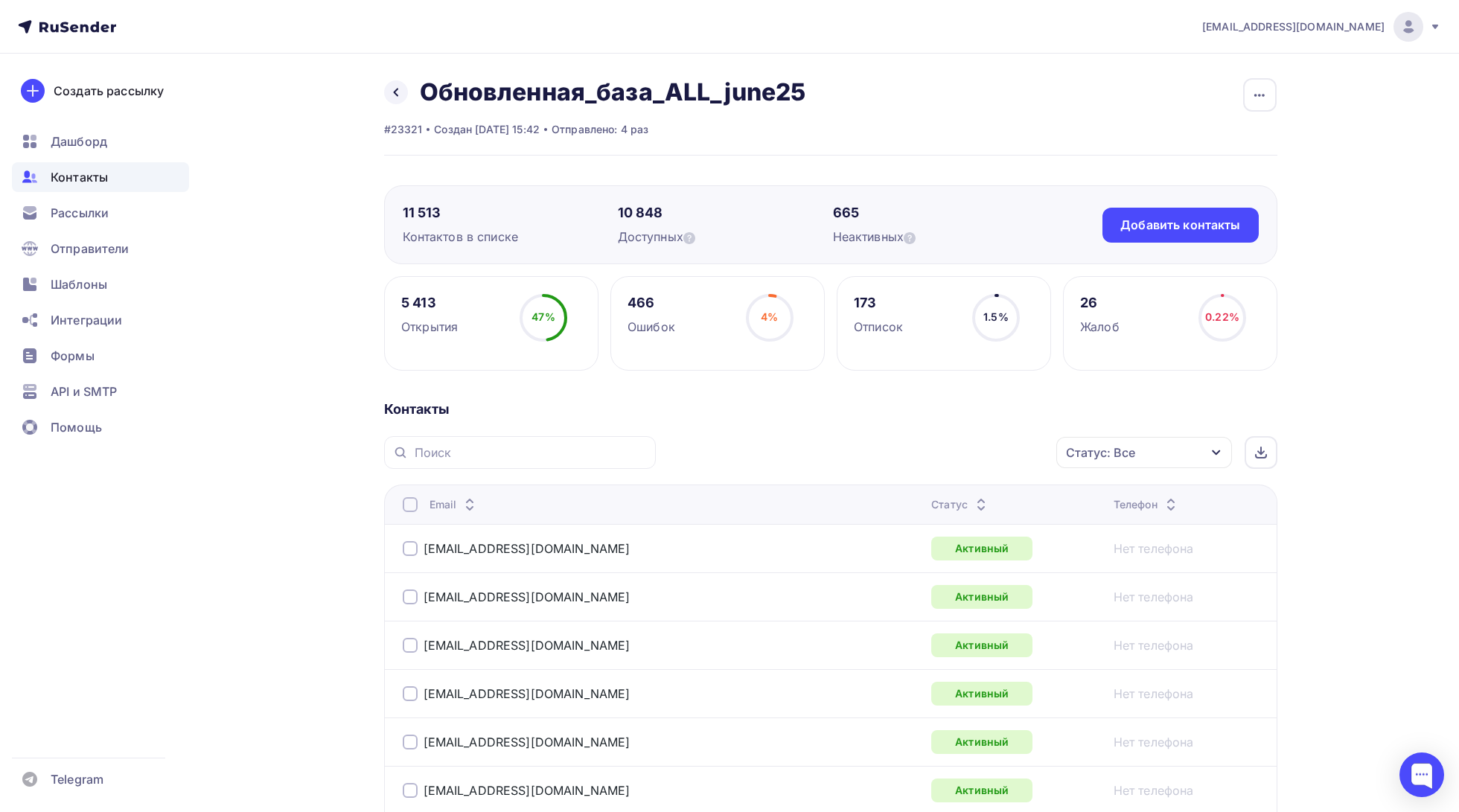
click at [403, 101] on div "Назад Обновленная_база_ALL_june25 Переименовать список Скачать список Отписать …" at bounding box center [594, 92] width 422 height 30
click at [88, 210] on span "Рассылки" at bounding box center [80, 212] width 58 height 18
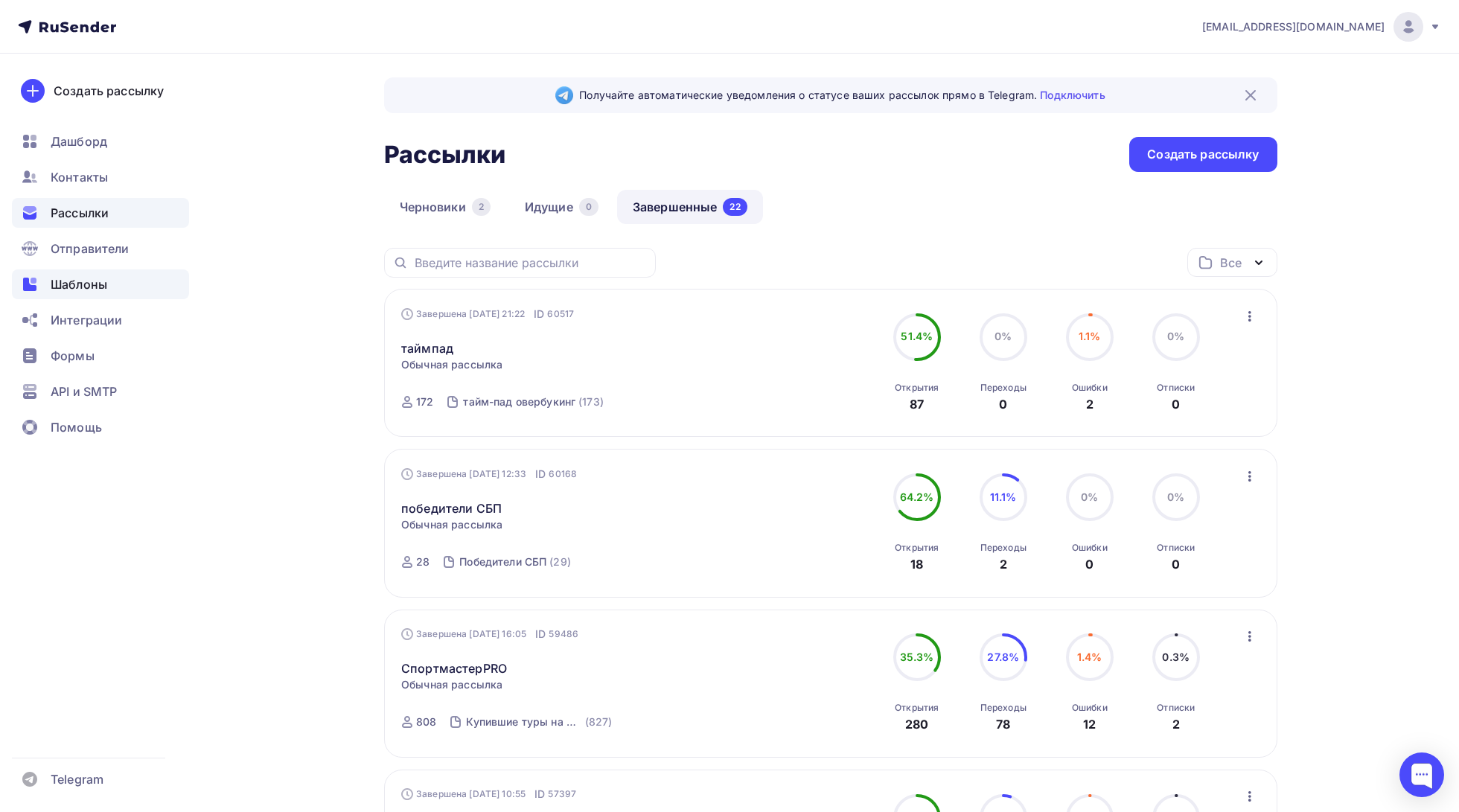
click at [87, 281] on span "Шаблоны" at bounding box center [79, 284] width 57 height 18
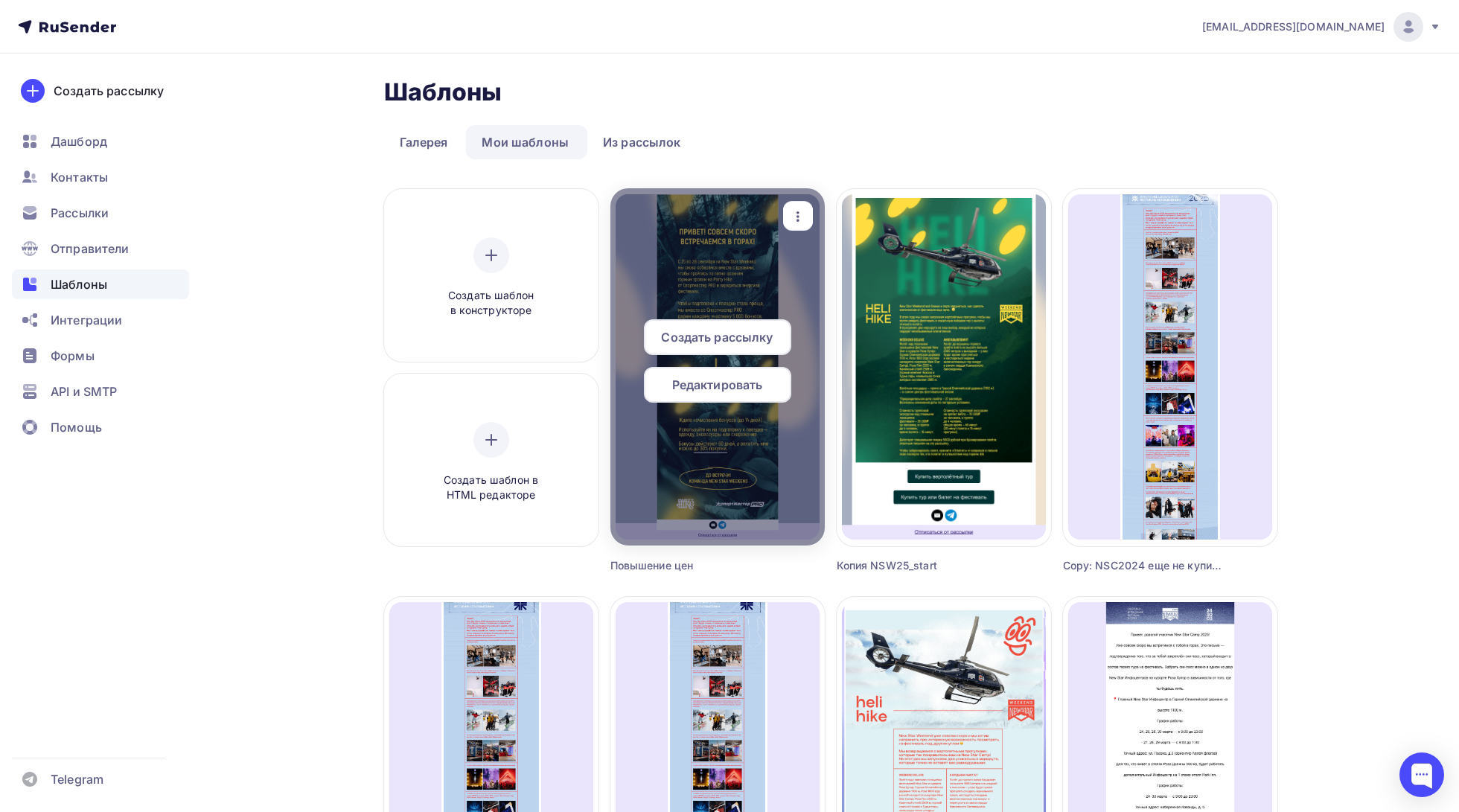
click at [753, 333] on span "Создать рассылку" at bounding box center [717, 336] width 112 height 18
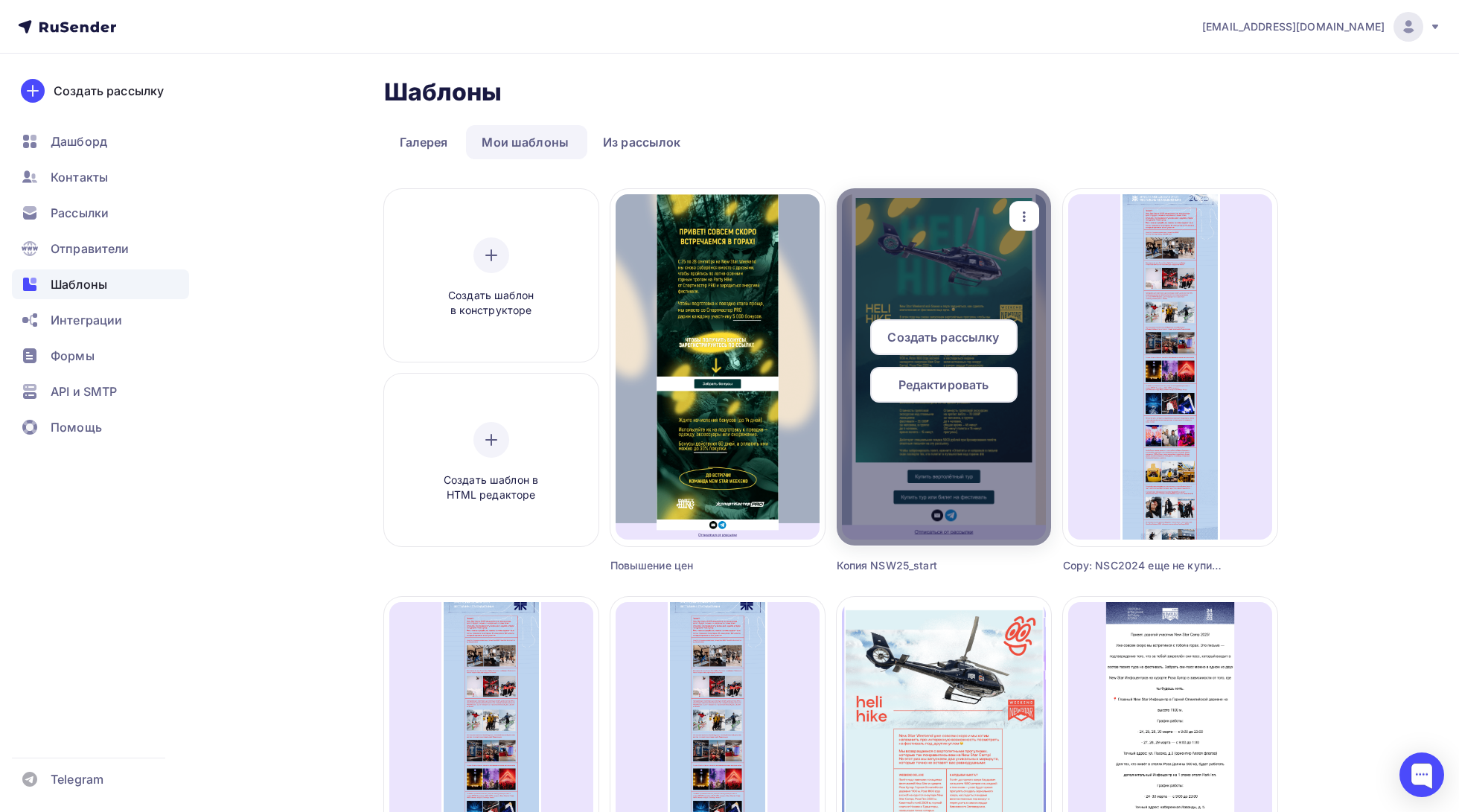
click at [938, 343] on span "Создать рассылку" at bounding box center [943, 336] width 112 height 18
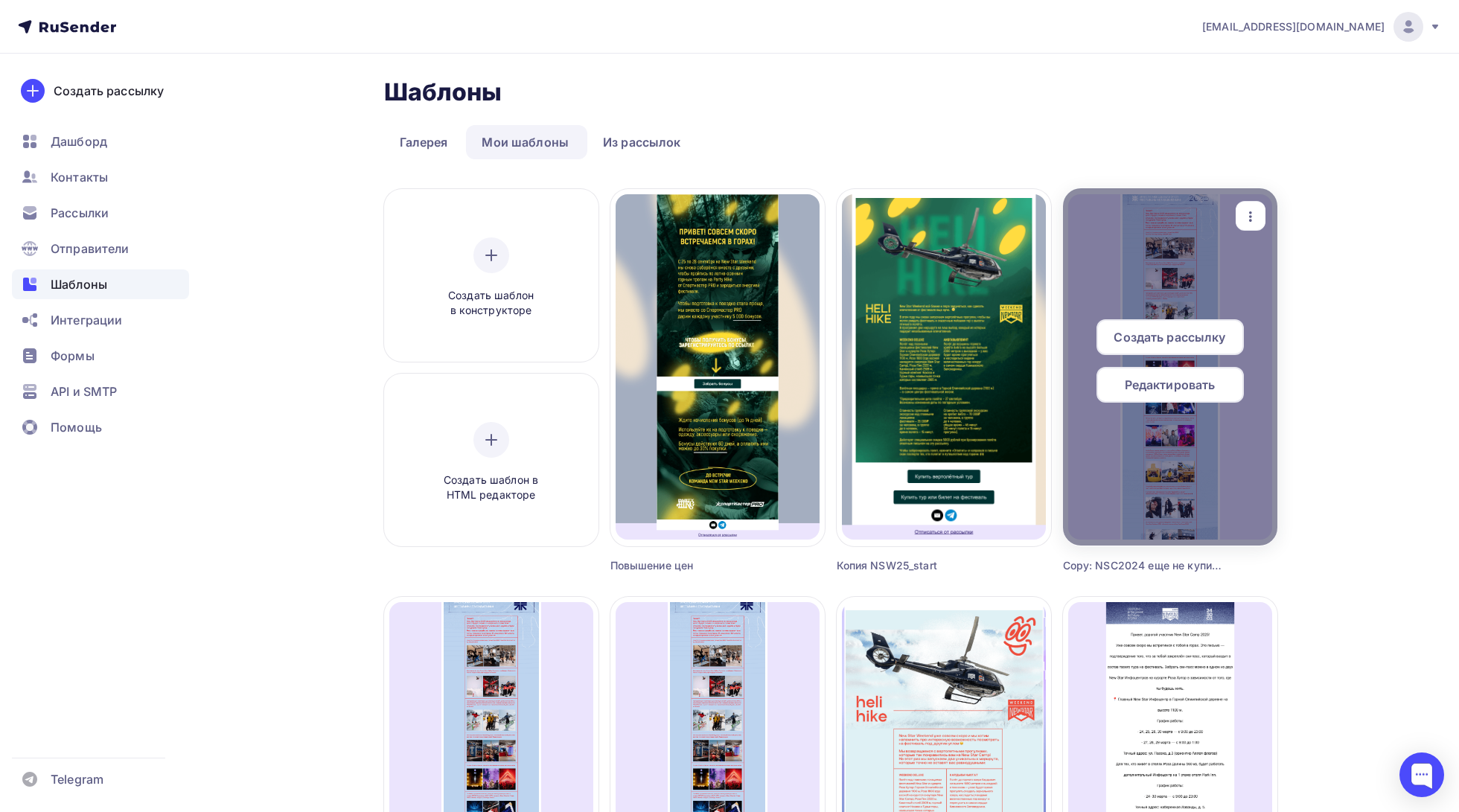
click at [1163, 336] on span "Создать рассылку" at bounding box center [1170, 336] width 112 height 18
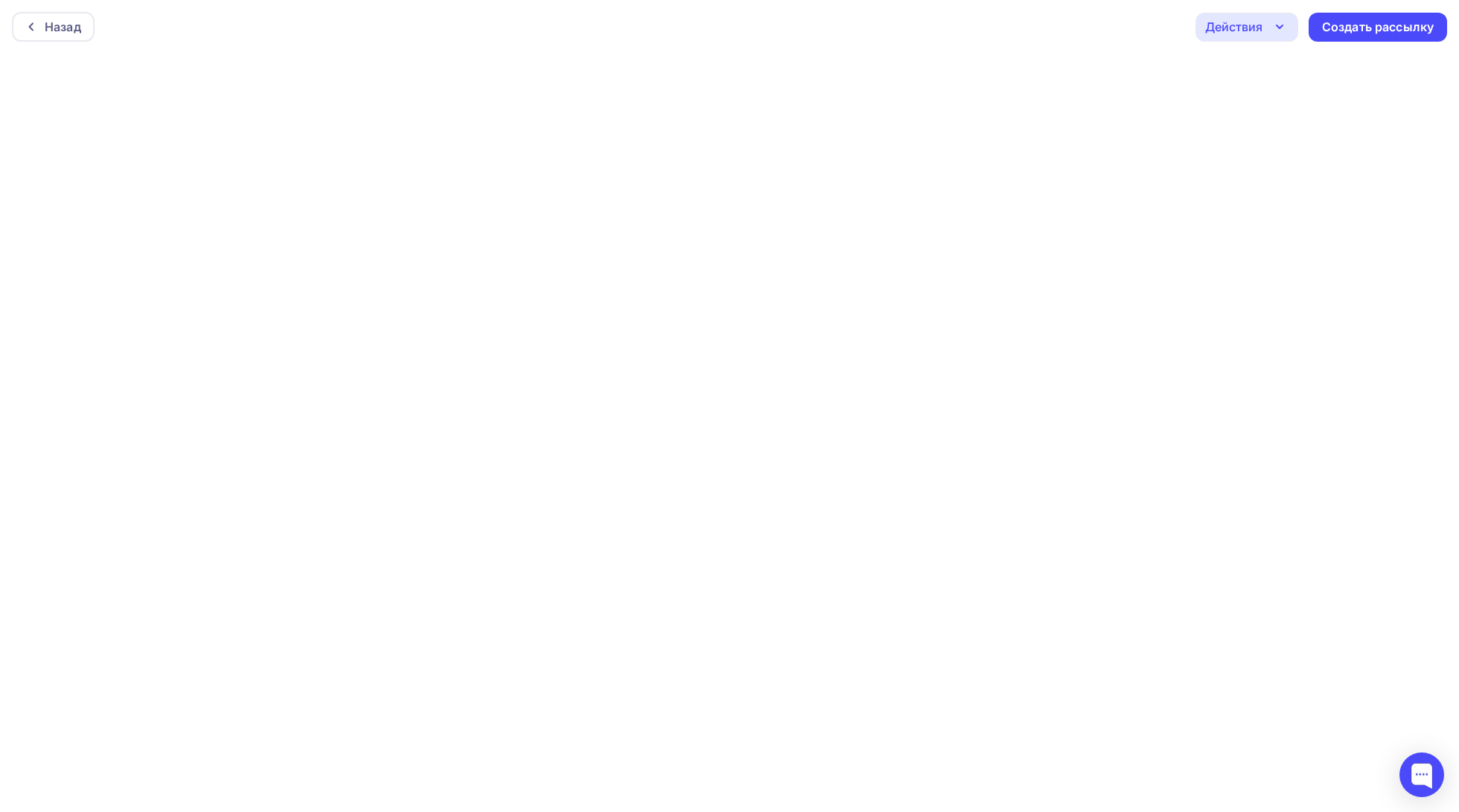
click at [1273, 20] on icon "button" at bounding box center [1279, 27] width 18 height 18
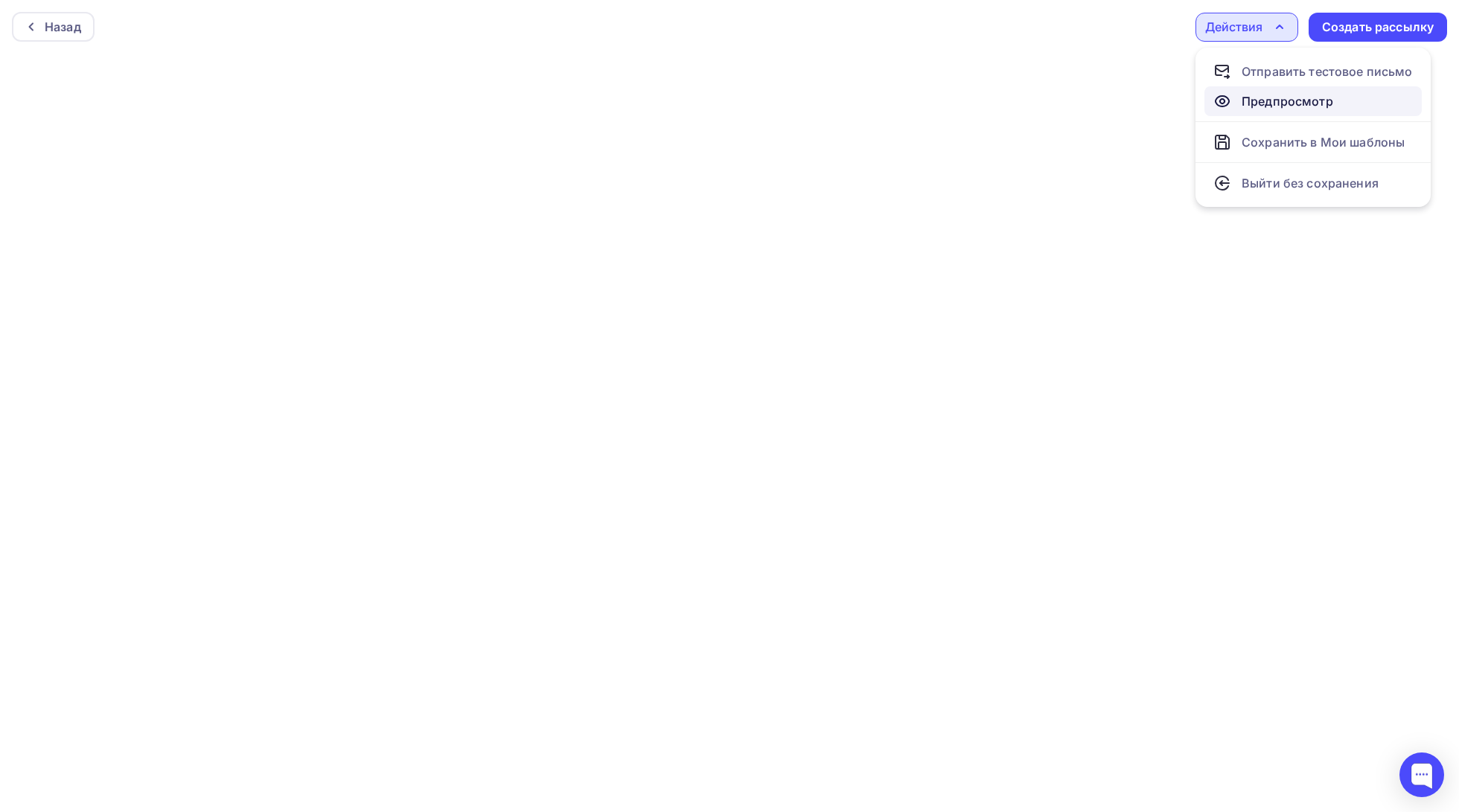
click at [1277, 111] on link "Предпросмотр" at bounding box center [1312, 101] width 217 height 30
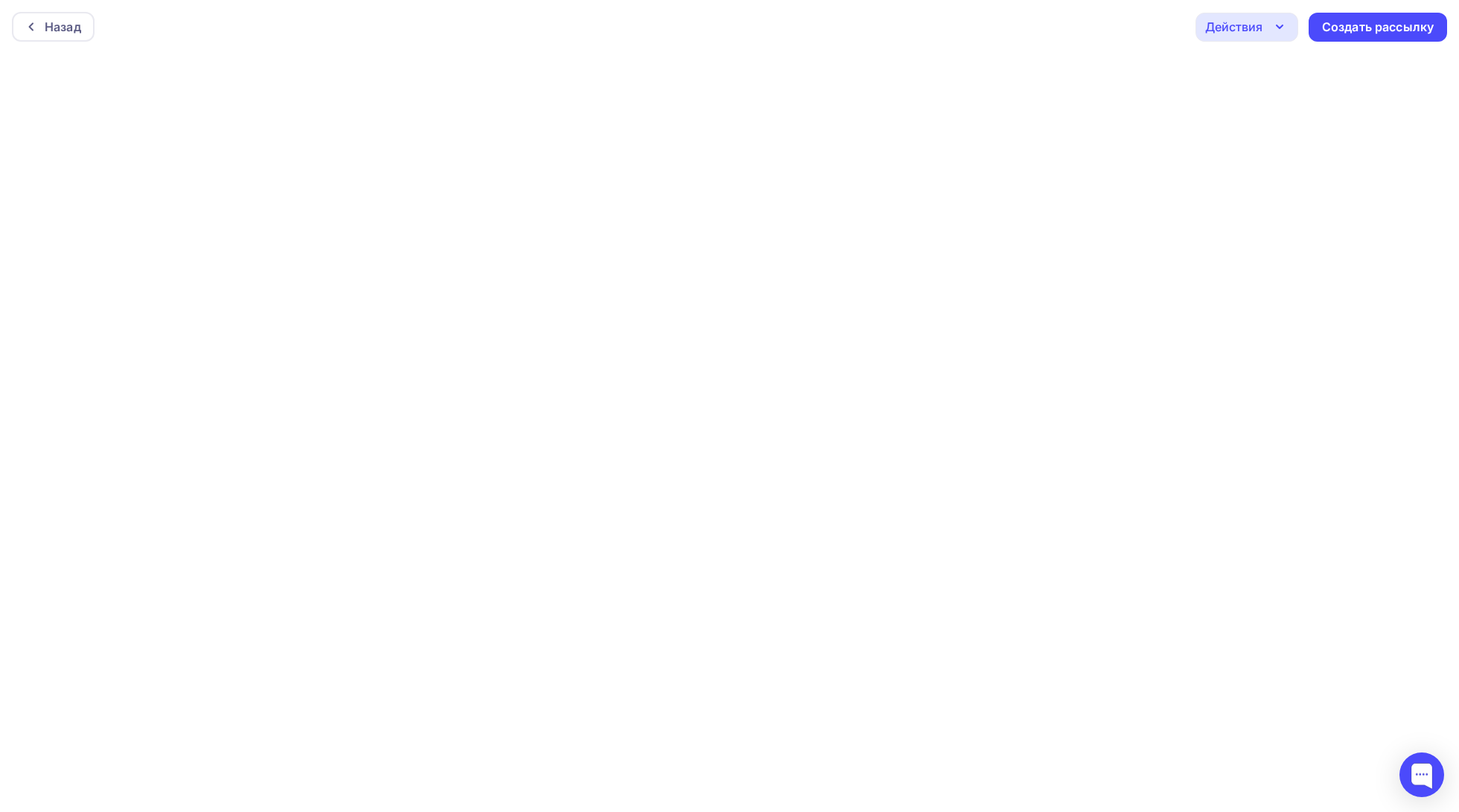
click at [1261, 19] on div "Действия" at bounding box center [1247, 27] width 103 height 29
click at [1288, 72] on div "Отправить тестовое письмо" at bounding box center [1327, 71] width 171 height 18
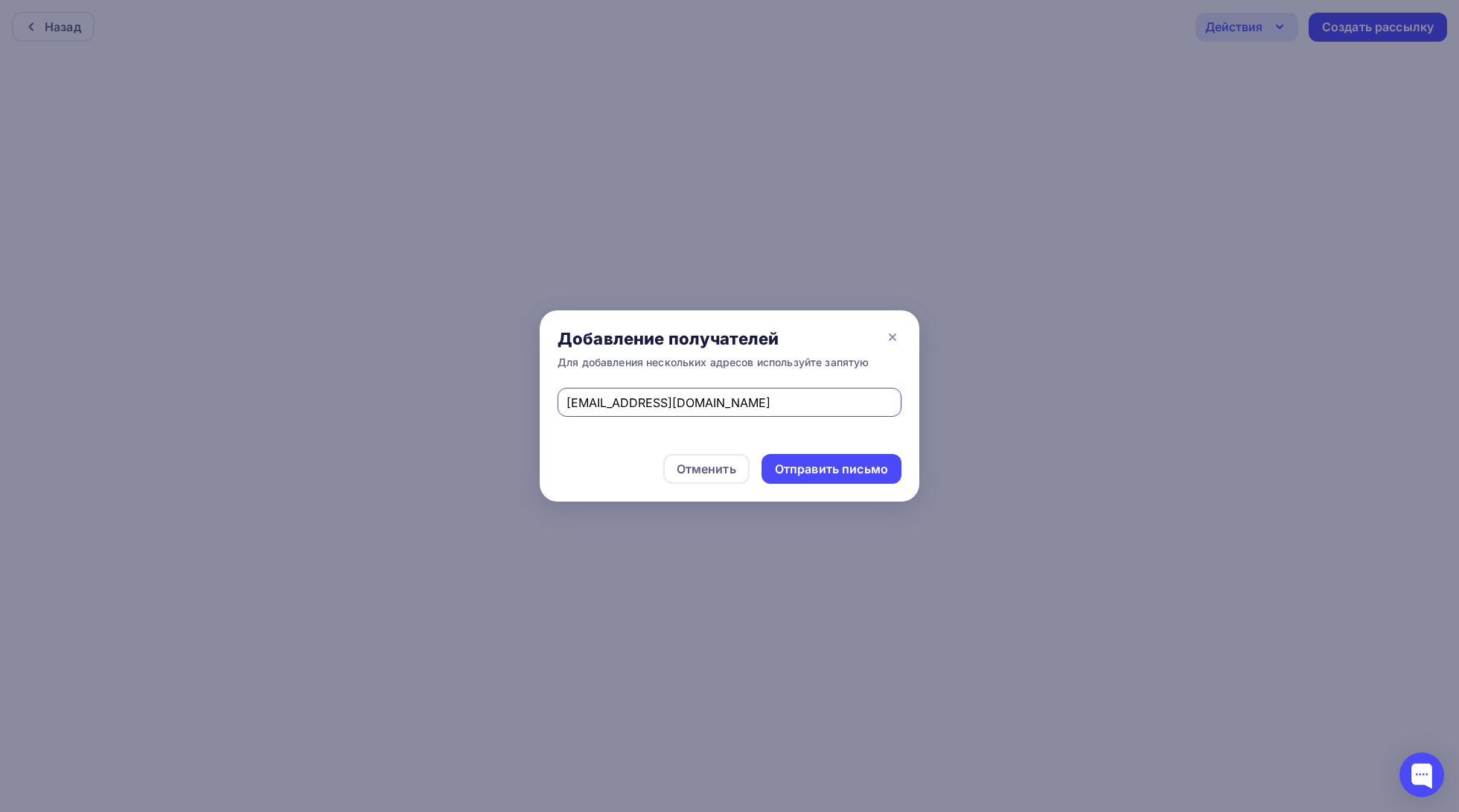
click at [743, 403] on input "[EMAIL_ADDRESS][DOMAIN_NAME]" at bounding box center [730, 402] width 326 height 18
type input "[DOMAIN_NAME][EMAIL_ADDRESS][DOMAIN_NAME]"
click at [824, 464] on div "Отправить письмо" at bounding box center [831, 469] width 113 height 17
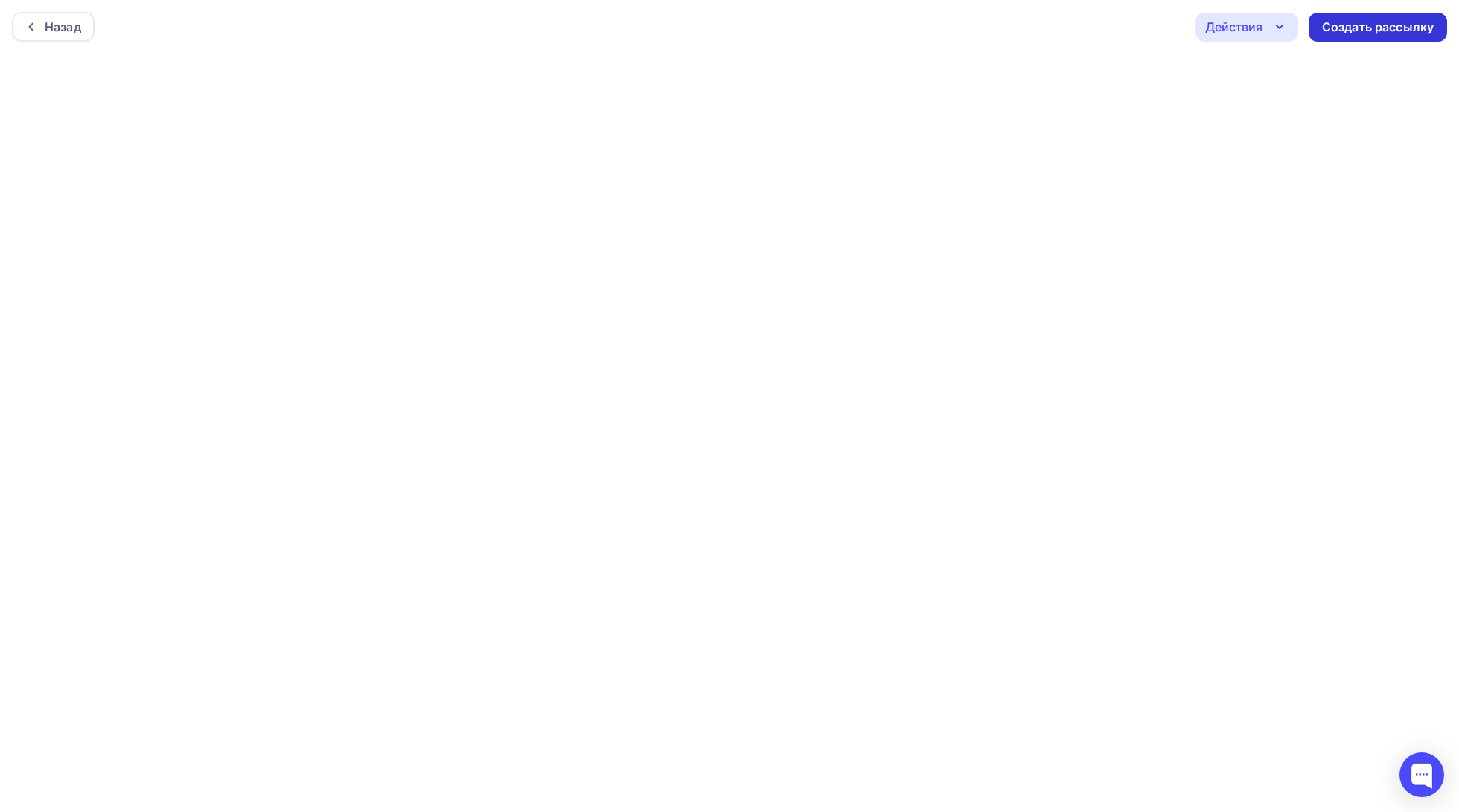
click at [1348, 26] on div "Создать рассылку" at bounding box center [1377, 27] width 112 height 17
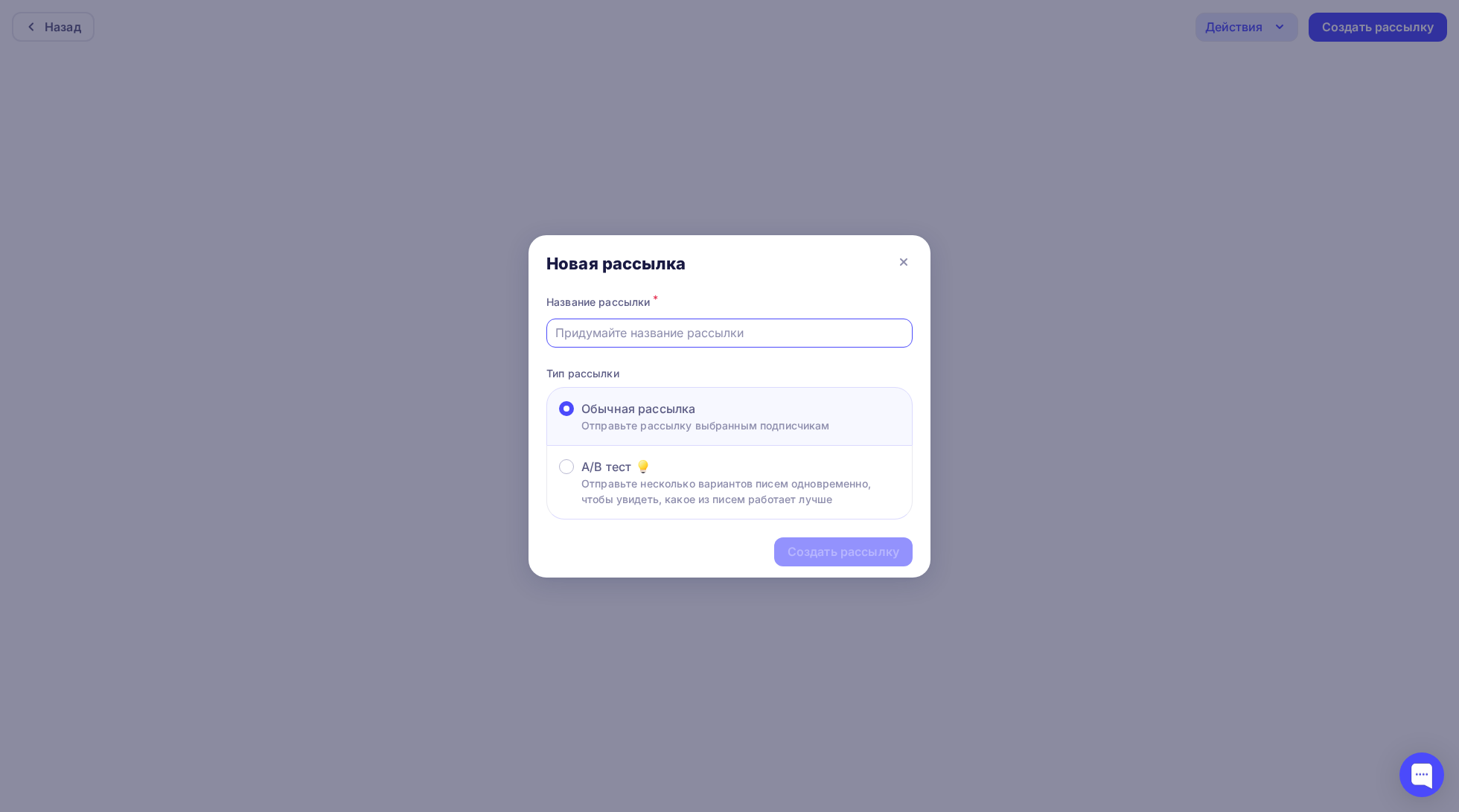
click at [706, 336] on input "text" at bounding box center [730, 332] width 349 height 18
type input "R"
type input "к"
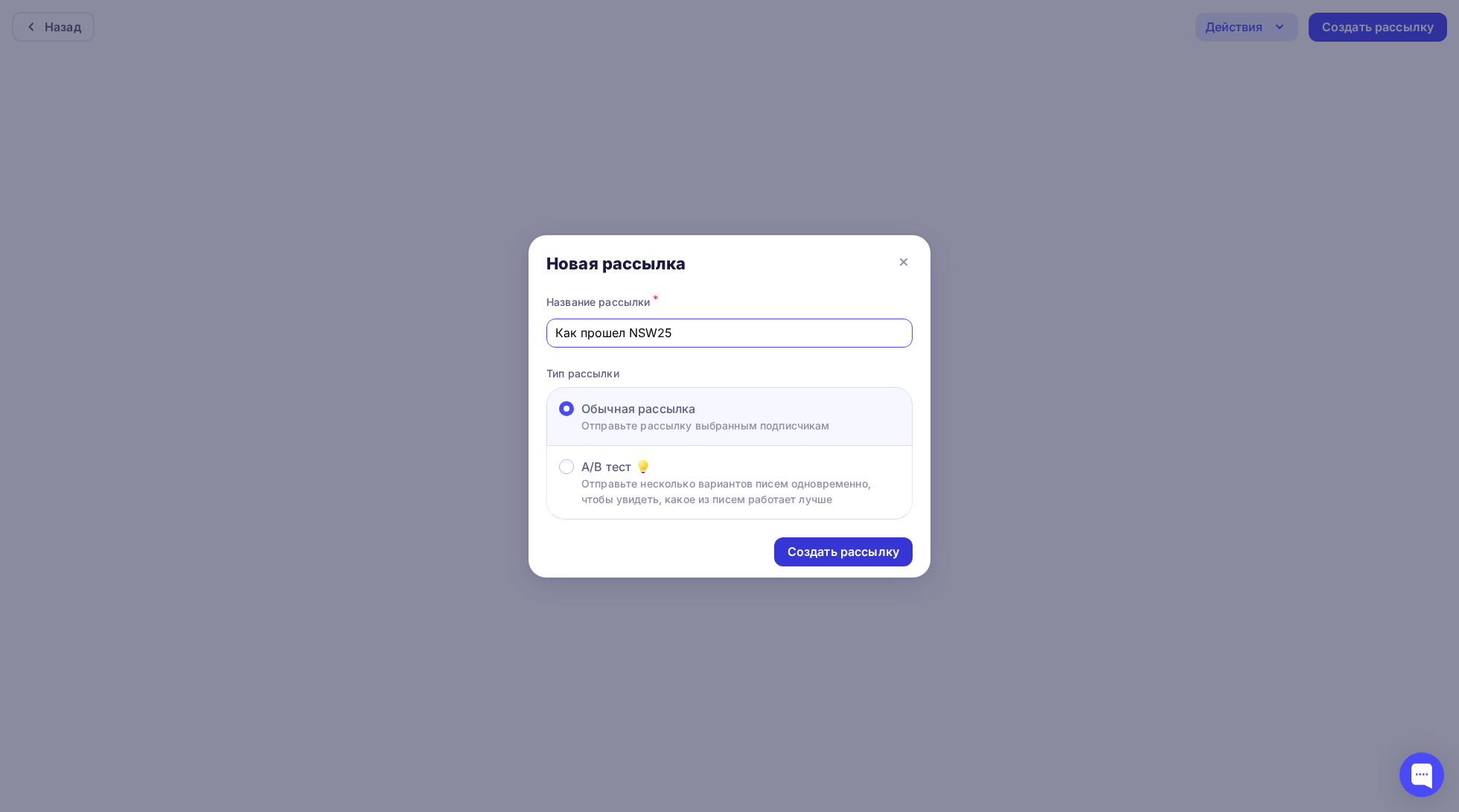
type input "Как прошел NSW25"
click at [834, 553] on div "Создать рассылку" at bounding box center [843, 552] width 112 height 17
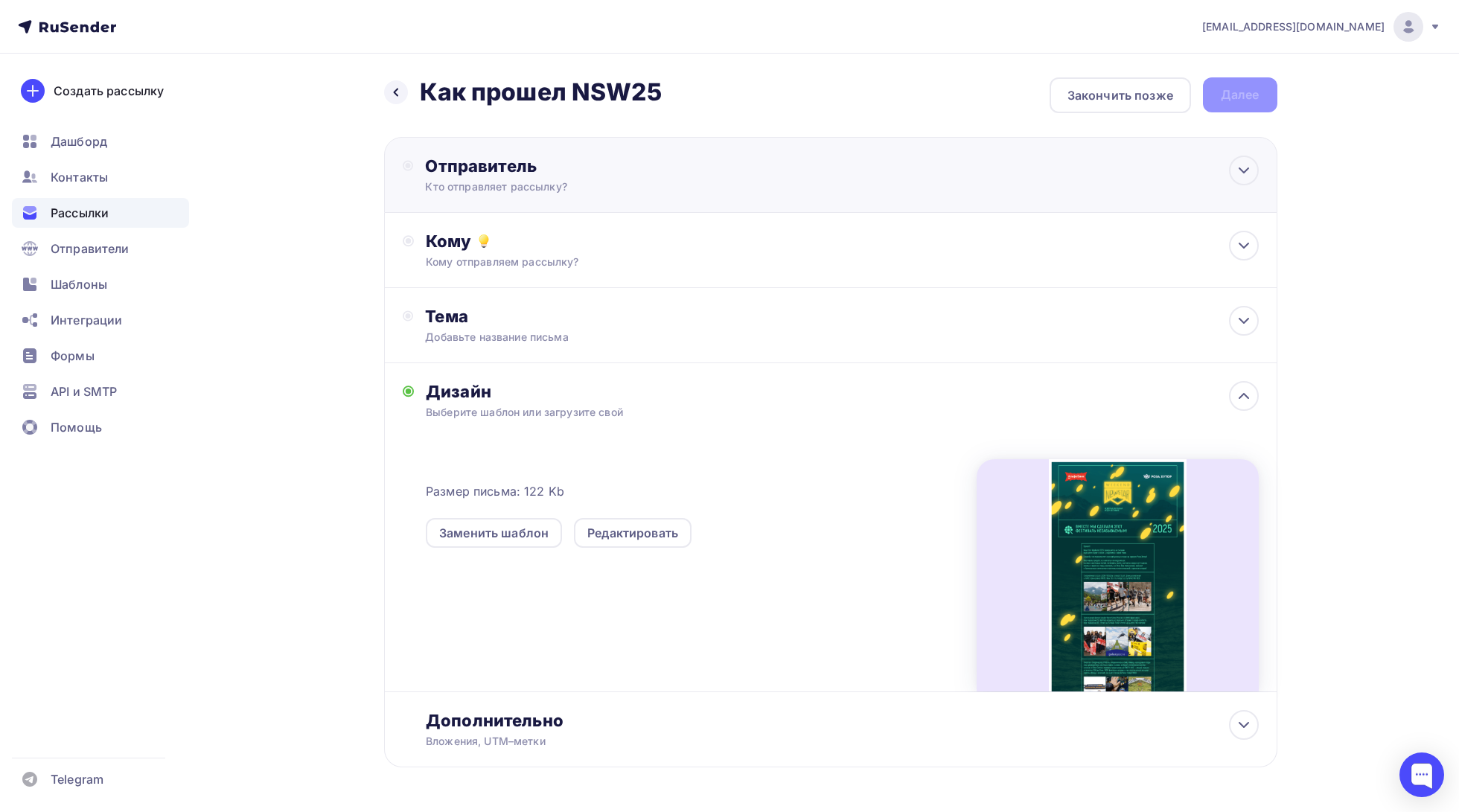
click at [510, 186] on div "Кто отправляет рассылку?" at bounding box center [570, 186] width 290 height 15
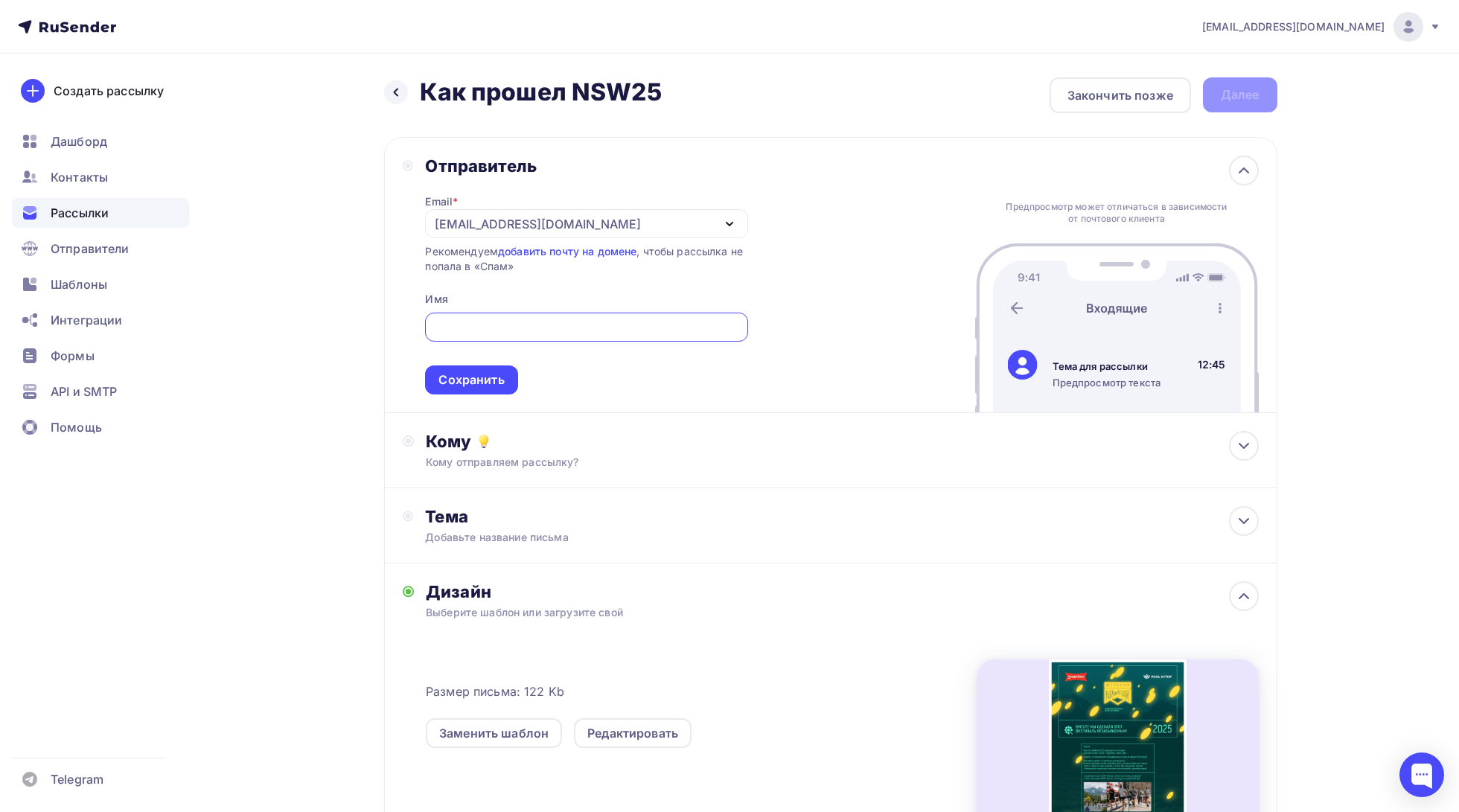
click at [482, 288] on div "Email * [EMAIL_ADDRESS][DOMAIN_NAME] [EMAIL_ADDRESS][DOMAIN_NAME] [EMAIL_ADDRES…" at bounding box center [586, 285] width 322 height 218
click at [561, 230] on div "[EMAIL_ADDRESS][DOMAIN_NAME]" at bounding box center [538, 223] width 206 height 18
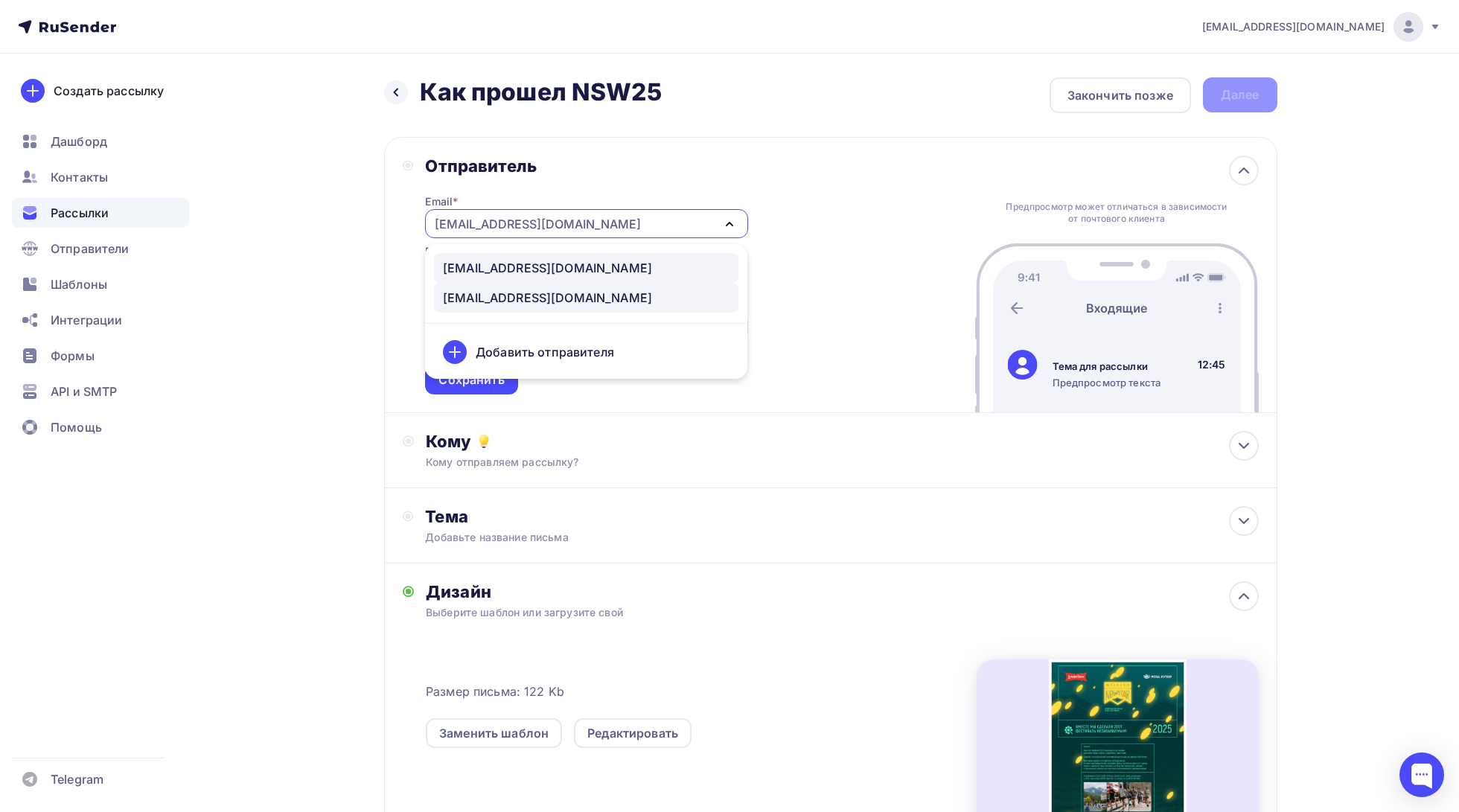
click at [561, 275] on div "[EMAIL_ADDRESS][DOMAIN_NAME]" at bounding box center [548, 268] width 210 height 18
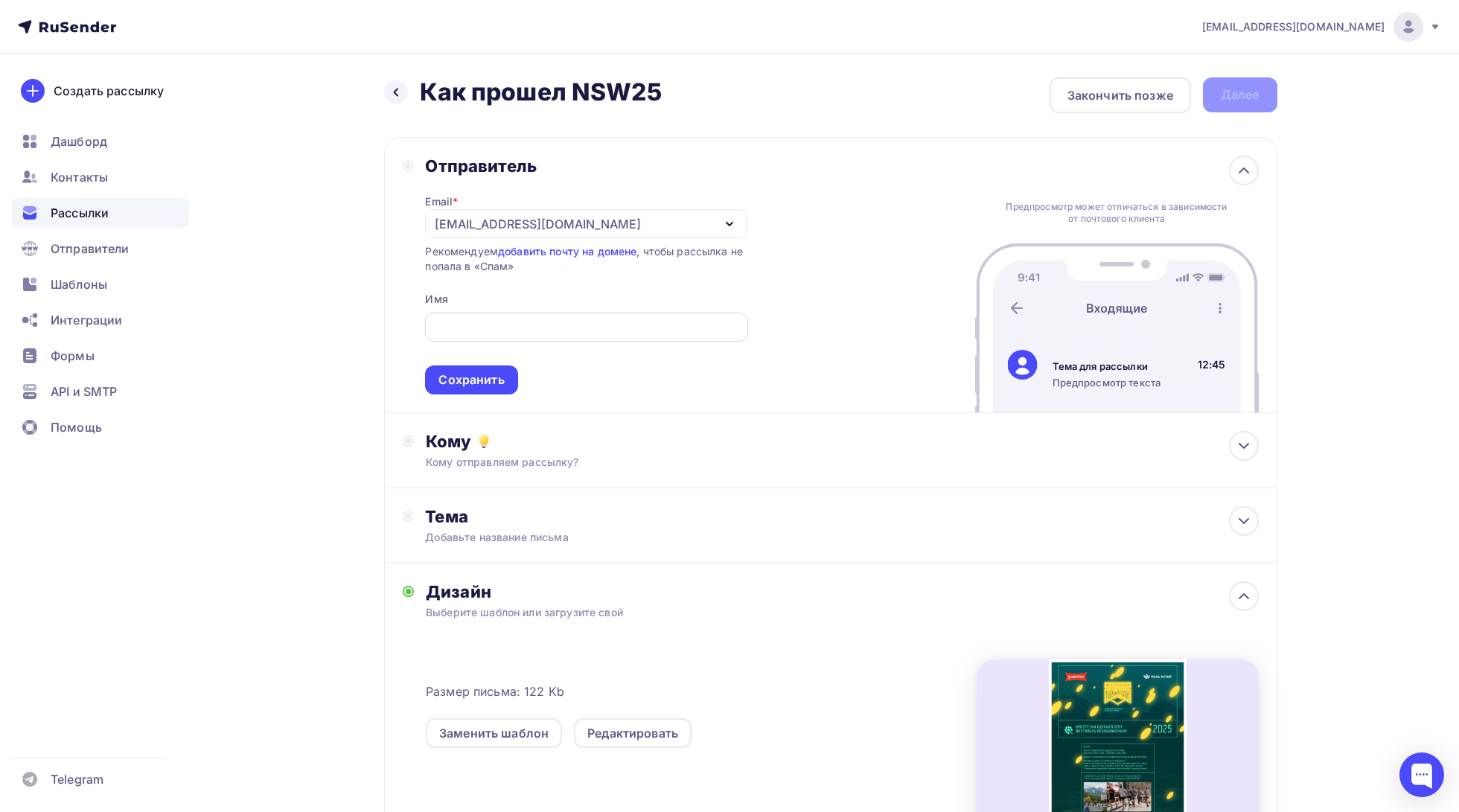
click at [562, 324] on input "text" at bounding box center [586, 327] width 305 height 18
click at [534, 302] on div "Email * [EMAIL_ADDRESS][DOMAIN_NAME] [EMAIL_ADDRESS][DOMAIN_NAME] [EMAIL_ADDRES…" at bounding box center [586, 285] width 322 height 218
click at [529, 330] on input "text" at bounding box center [586, 327] width 305 height 18
type input "New Star Festivals"
click at [486, 378] on div "Сохранить" at bounding box center [471, 379] width 65 height 17
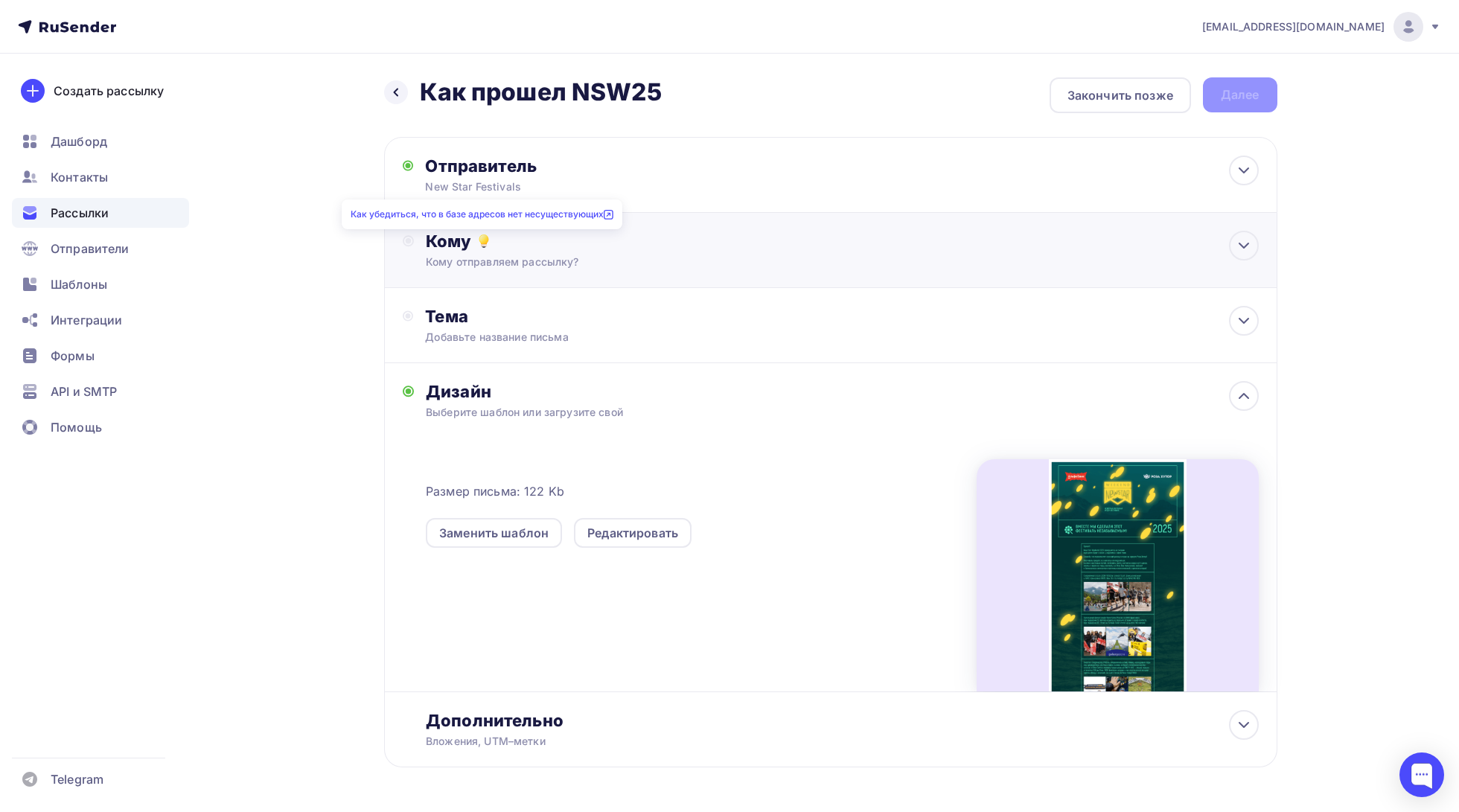
click at [489, 250] on icon at bounding box center [483, 240] width 18 height 18
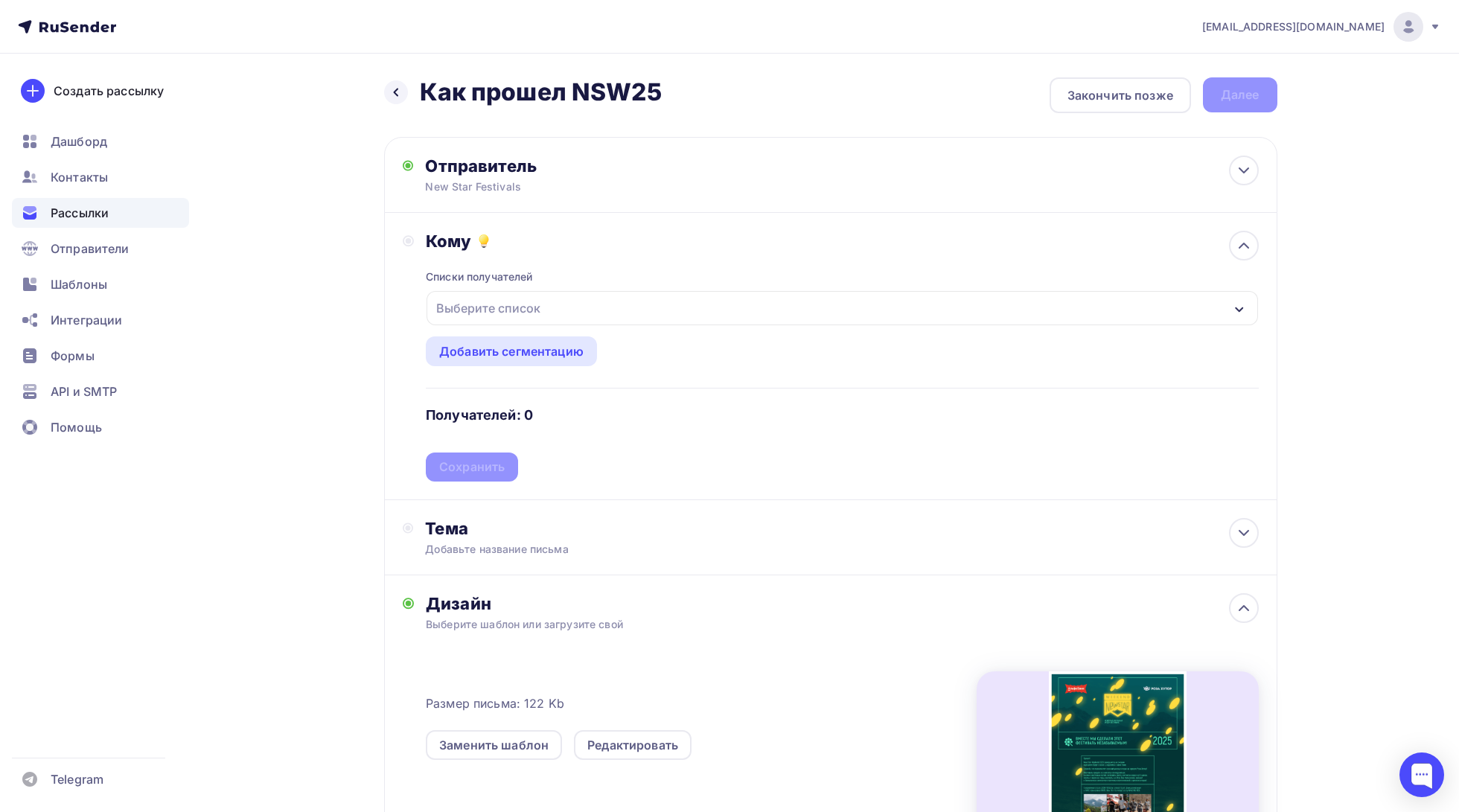
click at [500, 310] on div "Выберите список" at bounding box center [488, 307] width 116 height 27
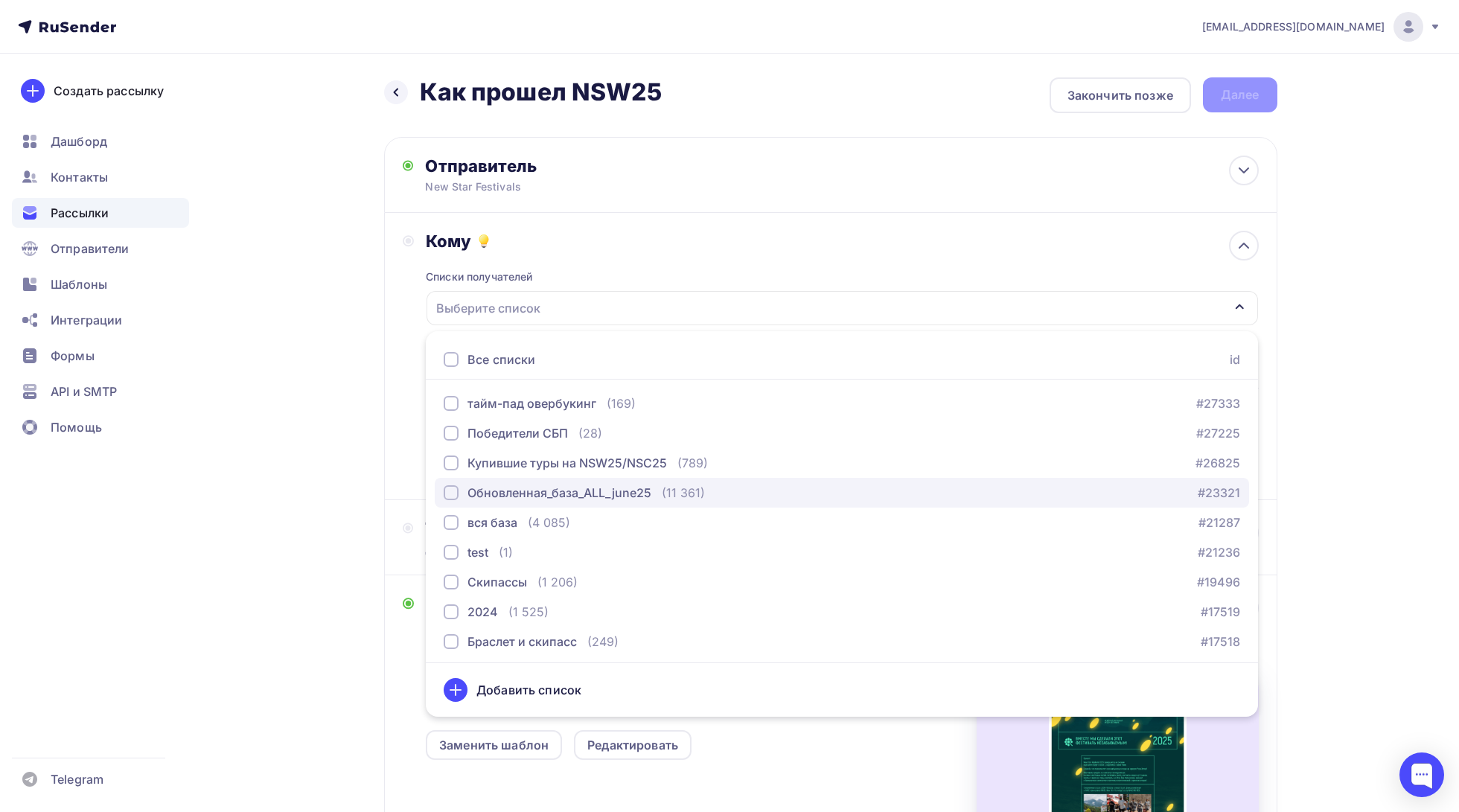
click at [449, 494] on div "button" at bounding box center [451, 492] width 15 height 15
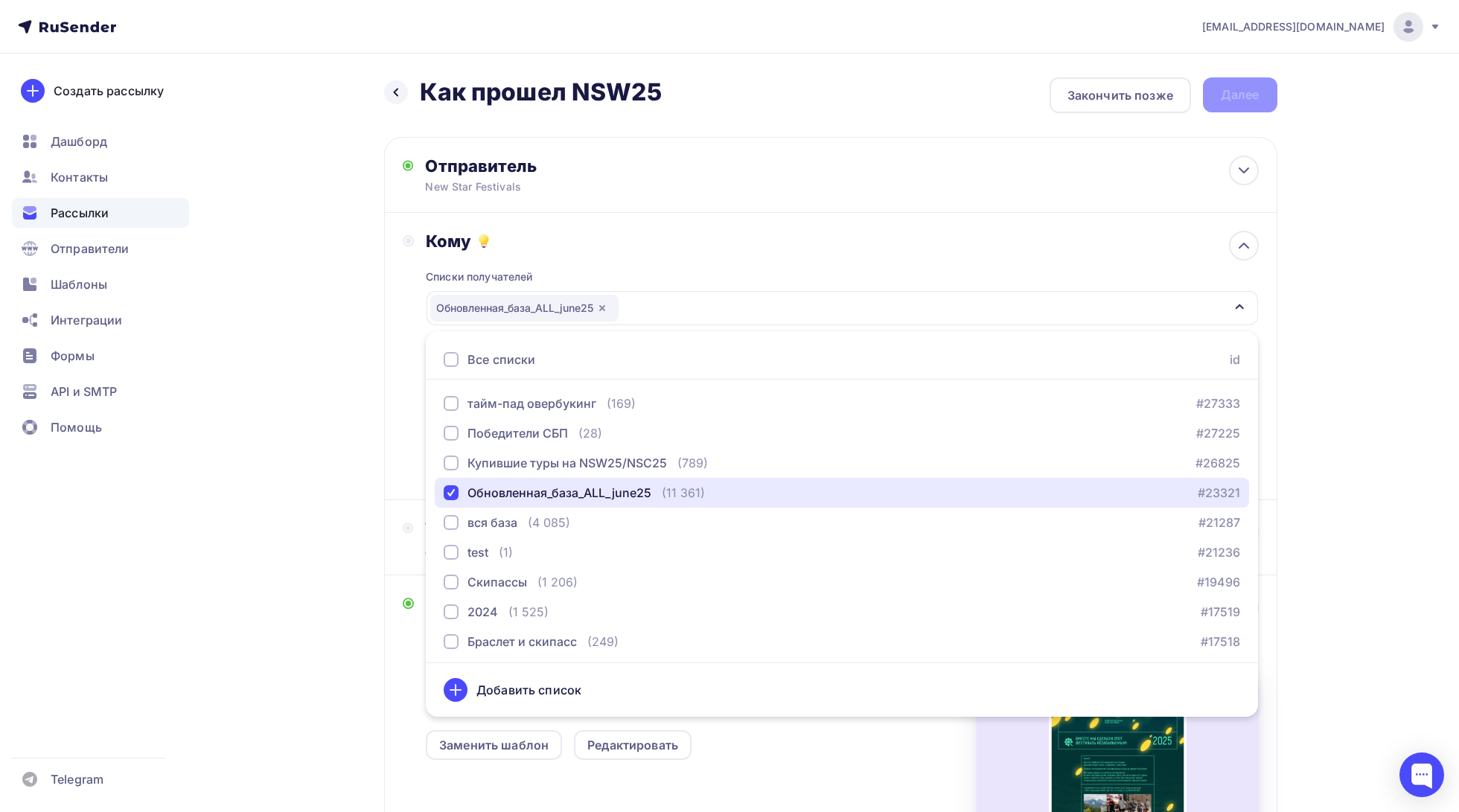
click at [1230, 314] on div "Обновленная_база_ALL_june25" at bounding box center [842, 308] width 830 height 34
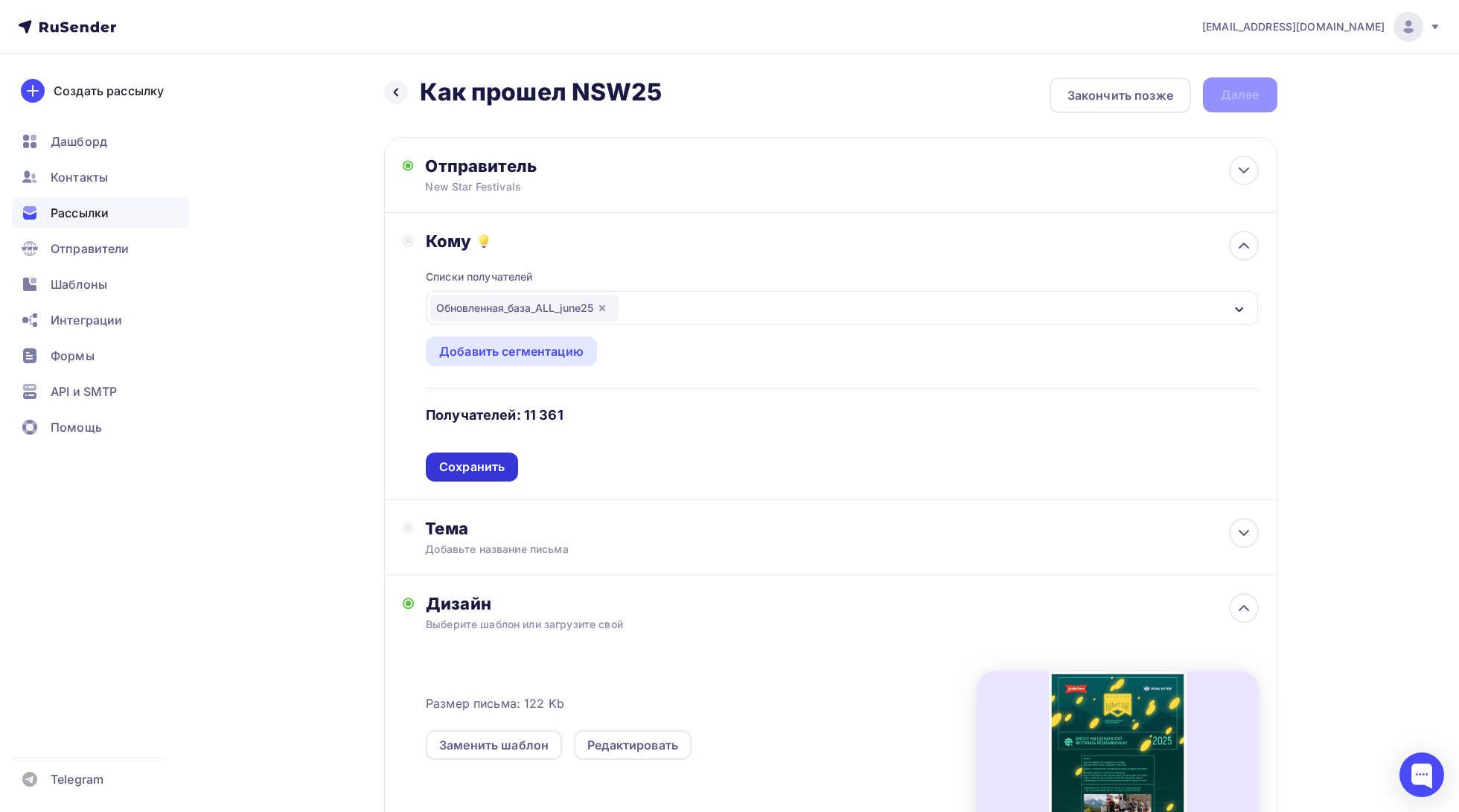
click at [483, 471] on div "Сохранить" at bounding box center [471, 467] width 65 height 17
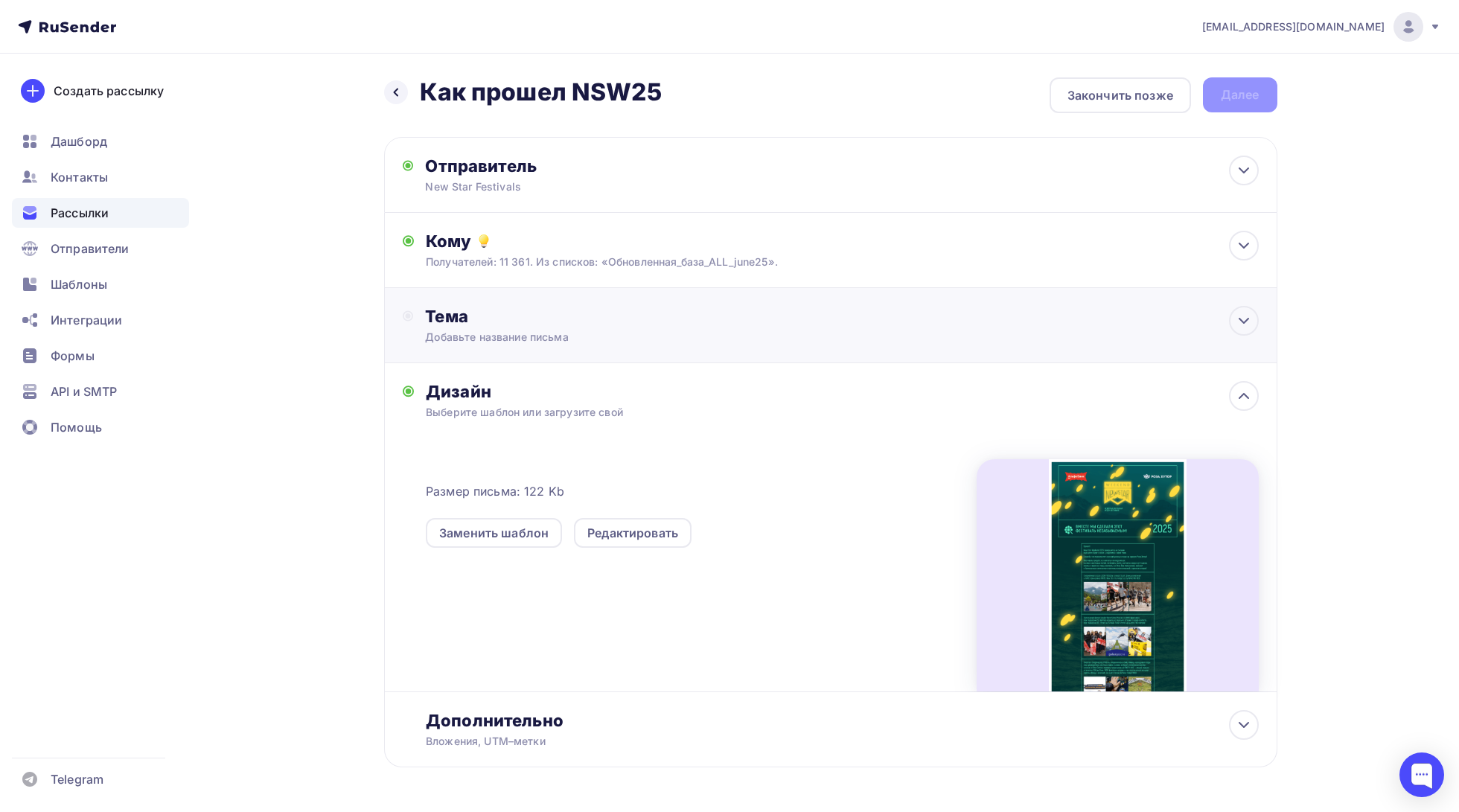
click at [500, 323] on div "Тема" at bounding box center [572, 316] width 294 height 21
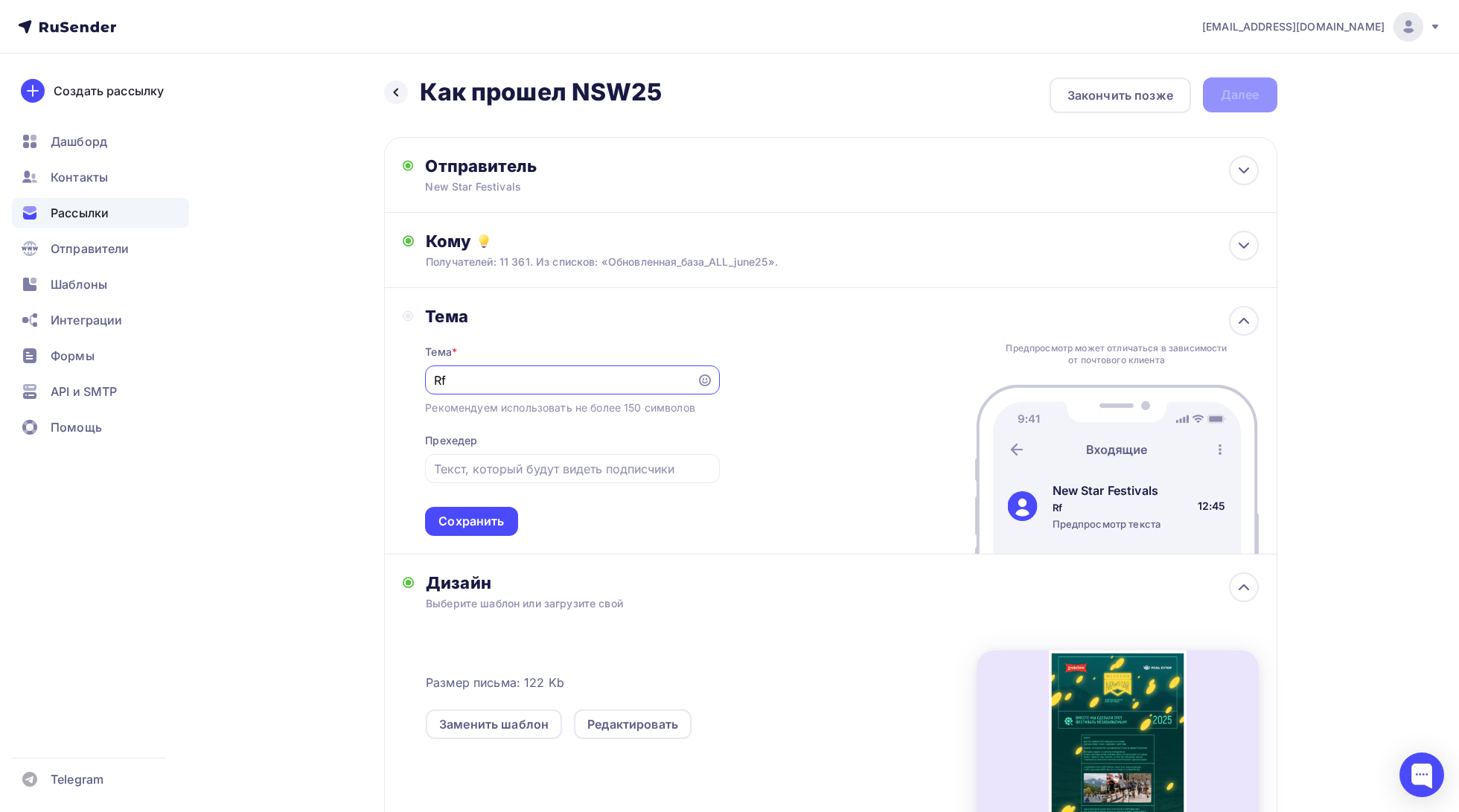
type input "R"
drag, startPoint x: 508, startPoint y: 377, endPoint x: 259, endPoint y: 377, distance: 249.0
click at [256, 377] on div "Назад Как прошел NSW25 Как прошел NSW25 Закончить позже Далее Отправитель New S…" at bounding box center [730, 554] width 1219 height 1001
click at [583, 381] on input "New Star Weekend" at bounding box center [561, 379] width 254 height 18
type input "New Star Weekend 2025"
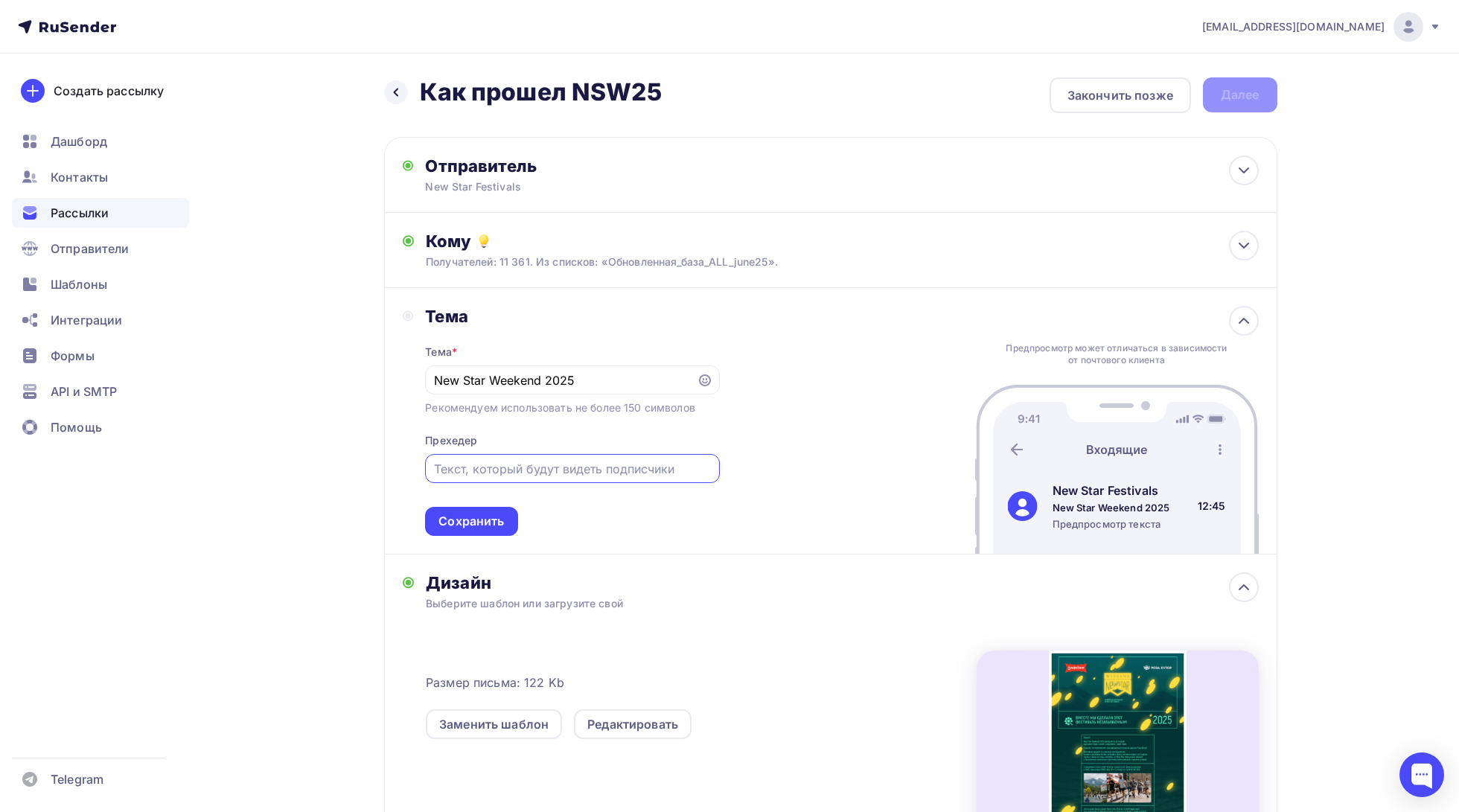
click at [569, 476] on input "text" at bounding box center [572, 469] width 277 height 18
type input "r"
type input "как это было"
click at [647, 382] on input "New Star Weekend 2025" at bounding box center [561, 379] width 254 height 18
click at [702, 380] on icon at bounding box center [705, 380] width 12 height 12
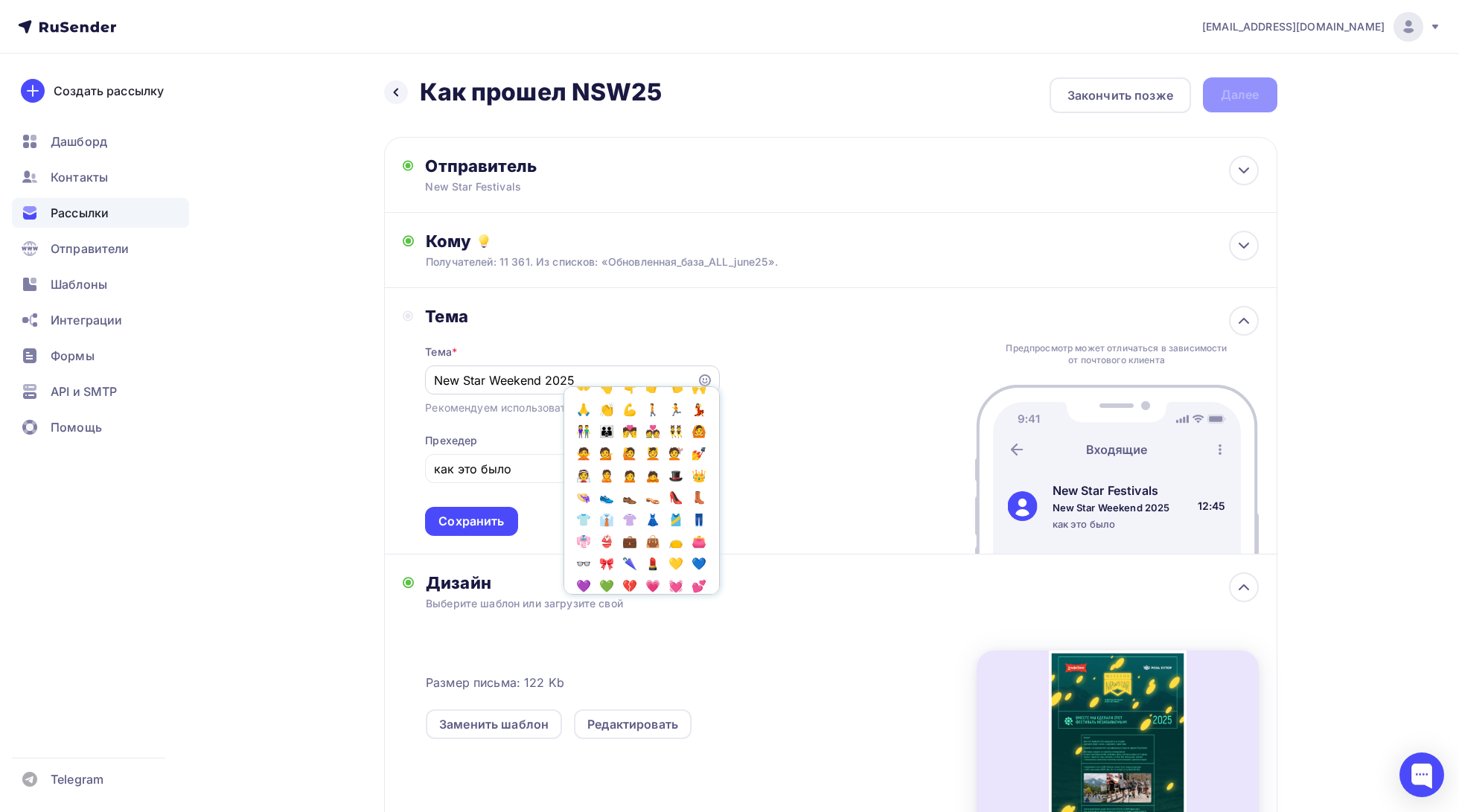
scroll to position [494, 0]
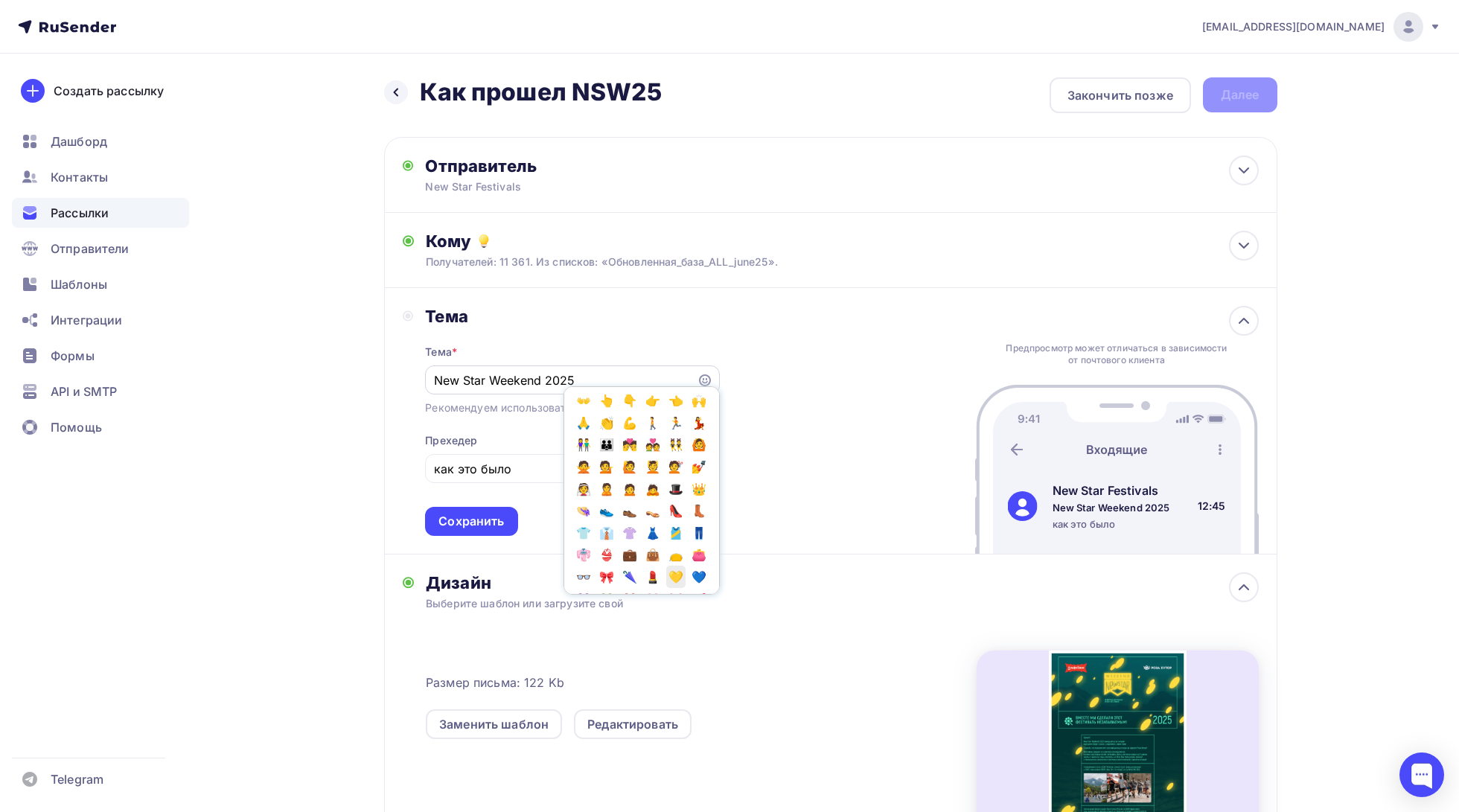
click at [666, 566] on span "💛" at bounding box center [676, 577] width 20 height 22
type input "New Star Weekend 2025 💛"
click at [733, 439] on div "Тема Тема * New Star Weekend 2025 💛 Популярное 👍 👎 😭 😕 😐 😊 😍 Эмоции 😄 😃 😀 😊 😉 😍…" at bounding box center [830, 421] width 893 height 266
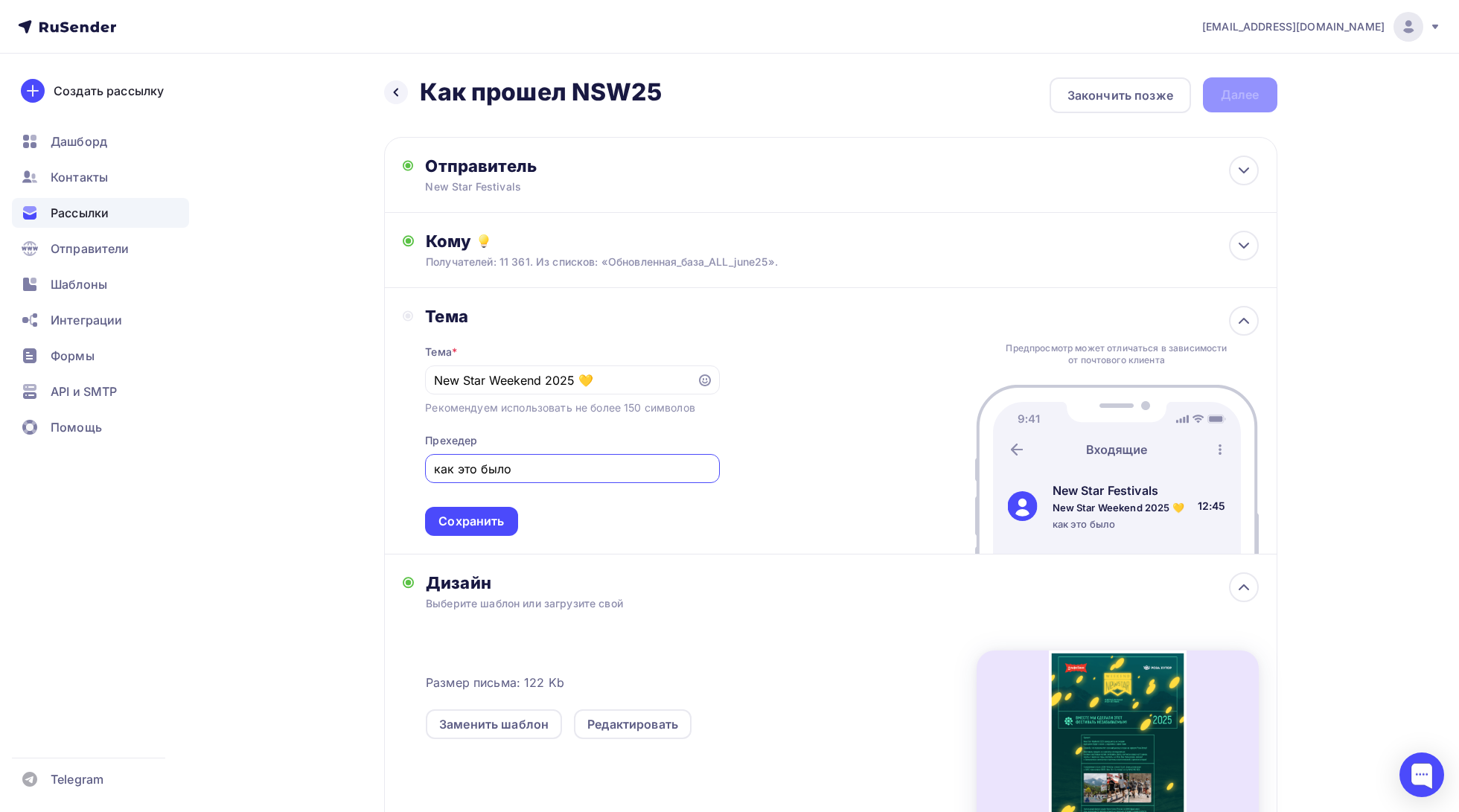
drag, startPoint x: 438, startPoint y: 470, endPoint x: 413, endPoint y: 470, distance: 25.0
click at [413, 470] on div "Тема Тема * New Star Weekend 2025 💛 Рекомендуем использовать не более 150 симво…" at bounding box center [561, 421] width 317 height 230
type input "[PERSON_NAME]"
type input "В"
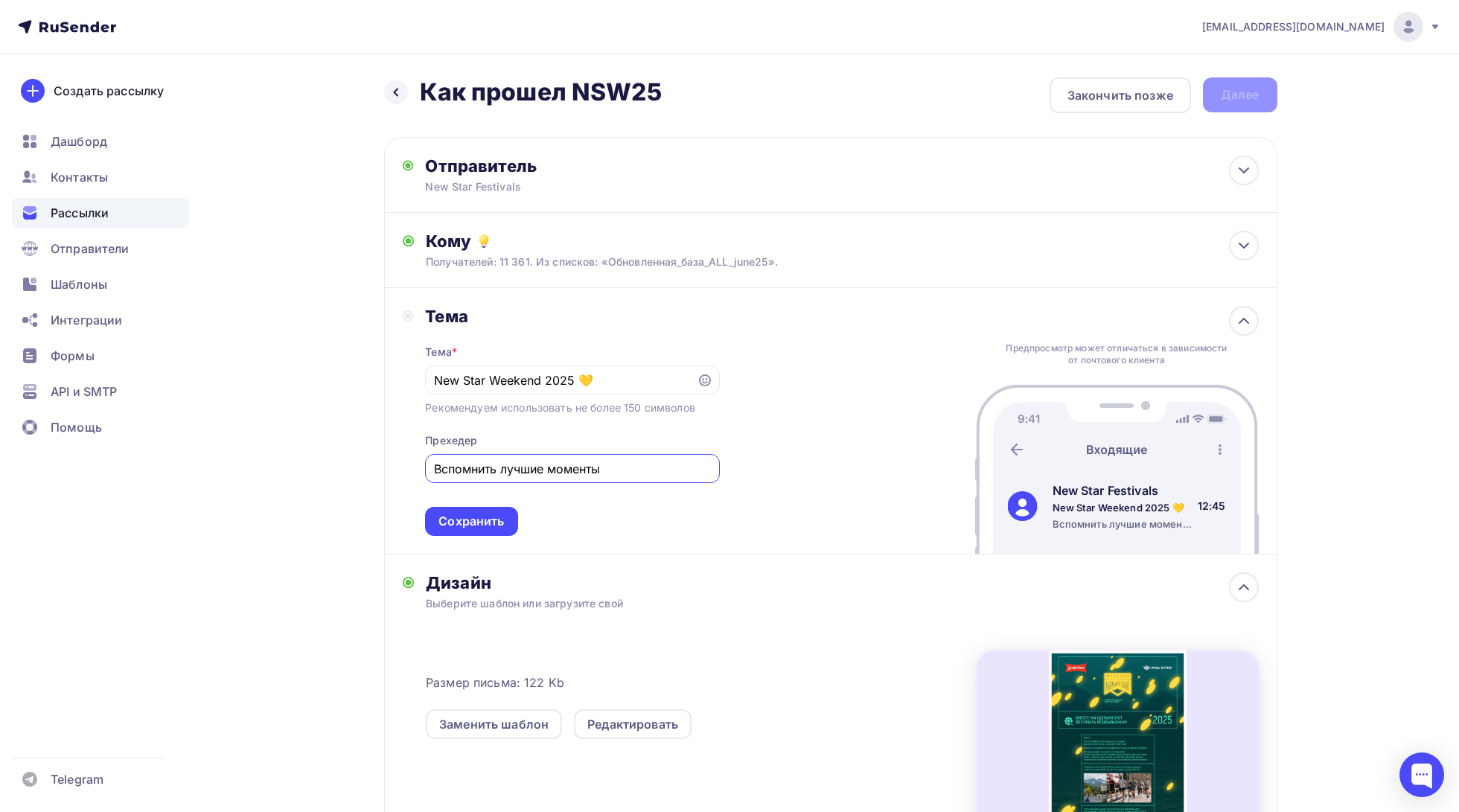
click at [607, 471] on input "Вспомнить лучшие моменты" at bounding box center [572, 469] width 277 height 18
click at [689, 527] on div "Тема * New Star Weekend 2025 💛 Рекомендуем использовать не более 150 символов П…" at bounding box center [572, 431] width 294 height 209
click at [605, 462] on input "Вспомнить лучшие моменты ⛰️" at bounding box center [572, 469] width 277 height 18
type input "Вспомнить лучшие моменты⛰️"
click at [502, 518] on div "Сохранить" at bounding box center [471, 521] width 65 height 17
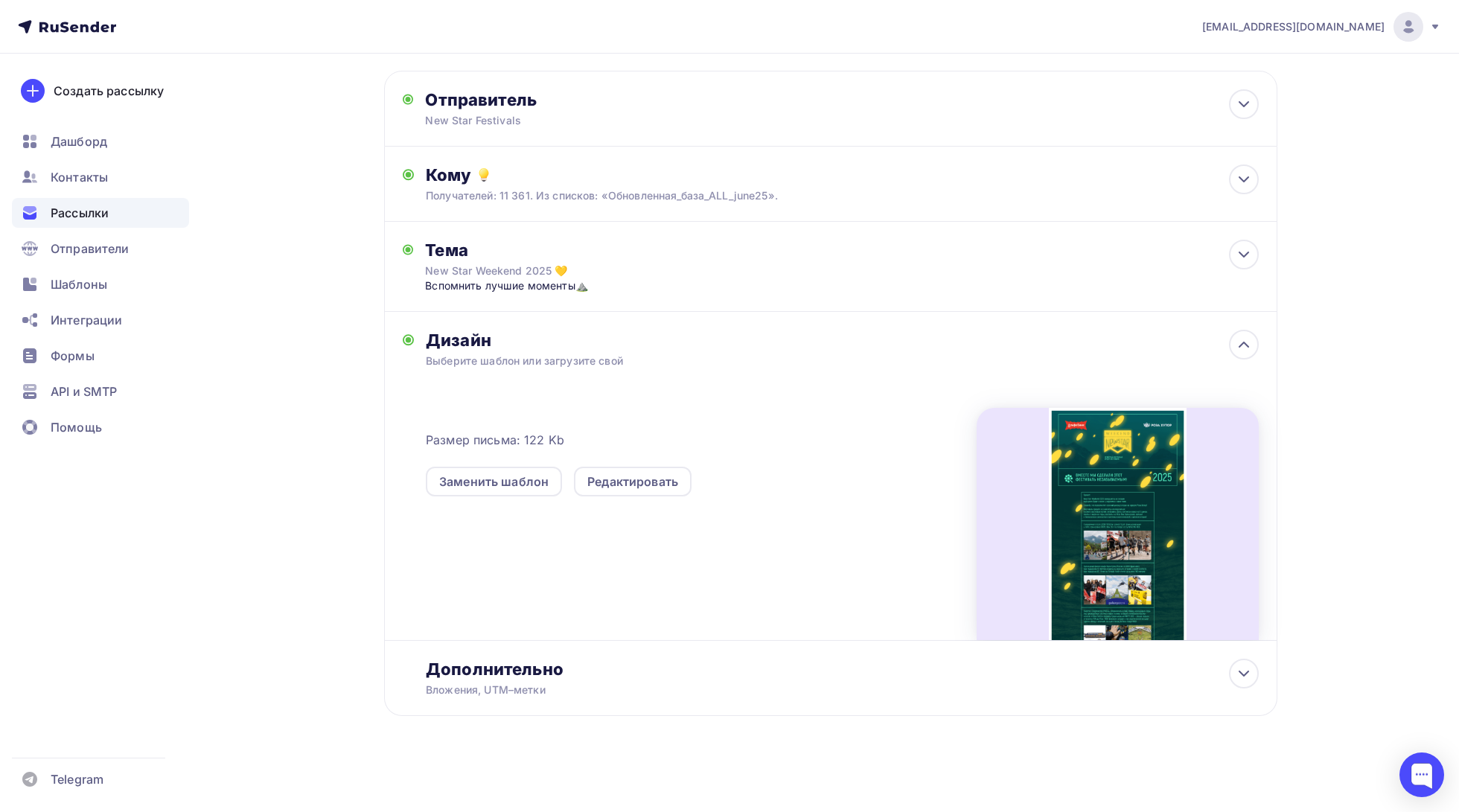
scroll to position [0, 0]
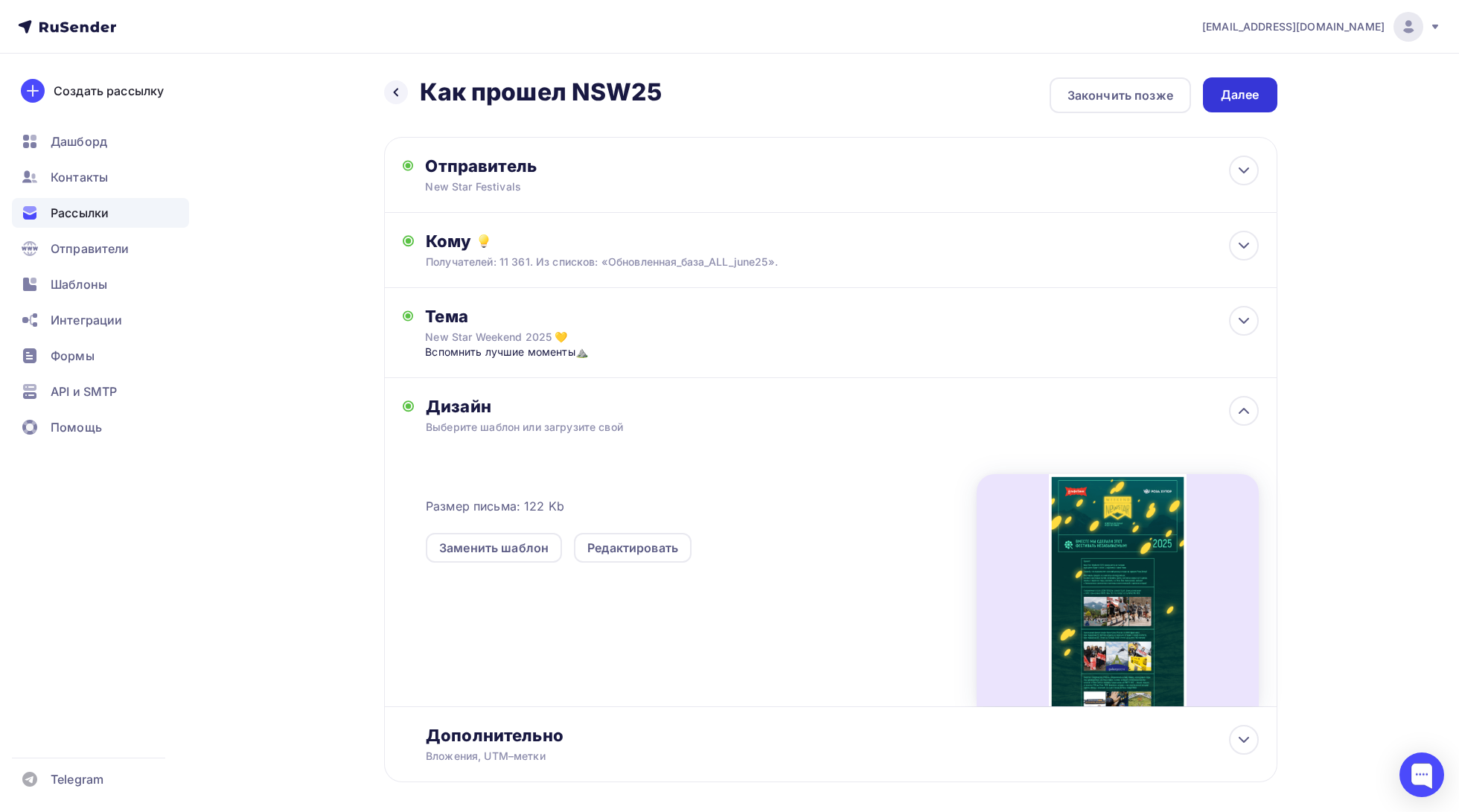
click at [1233, 105] on div "Далее" at bounding box center [1240, 94] width 75 height 35
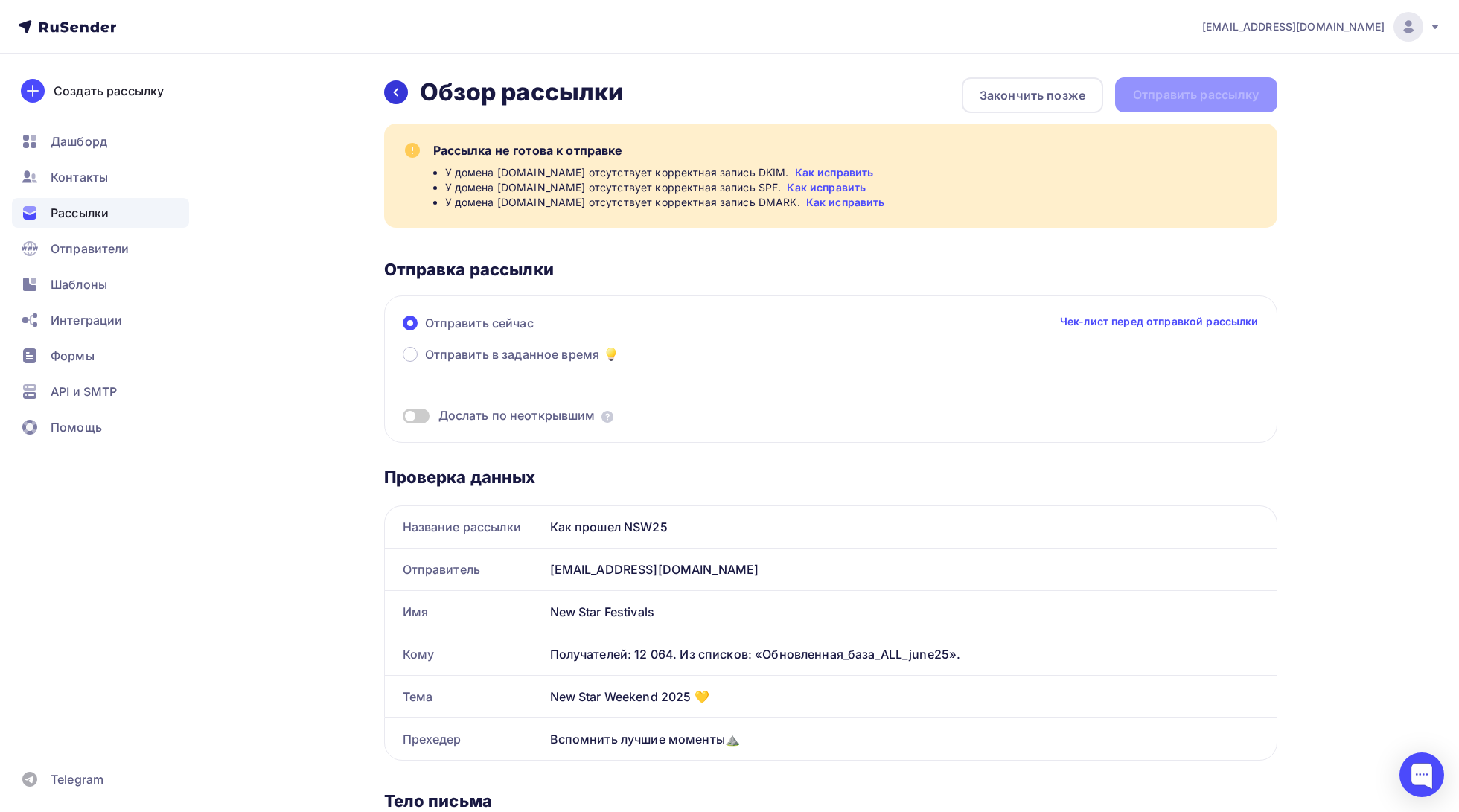
click at [393, 98] on icon at bounding box center [396, 93] width 12 height 12
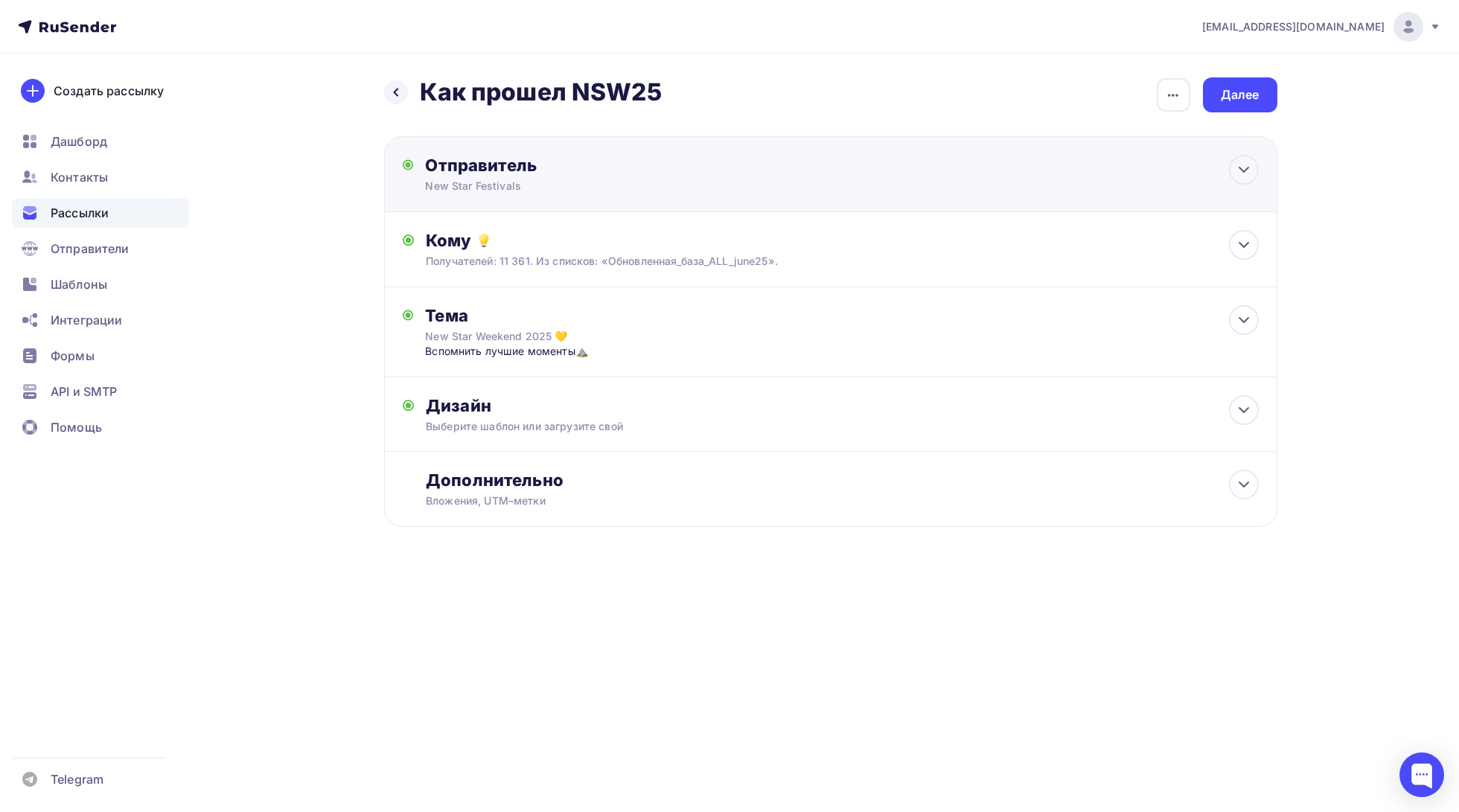
click at [529, 195] on div "Отправитель New Star Festivals Email * [EMAIL_ADDRESS][DOMAIN_NAME] [EMAIL_ADDR…" at bounding box center [830, 174] width 893 height 76
type input "New Star Festivals"
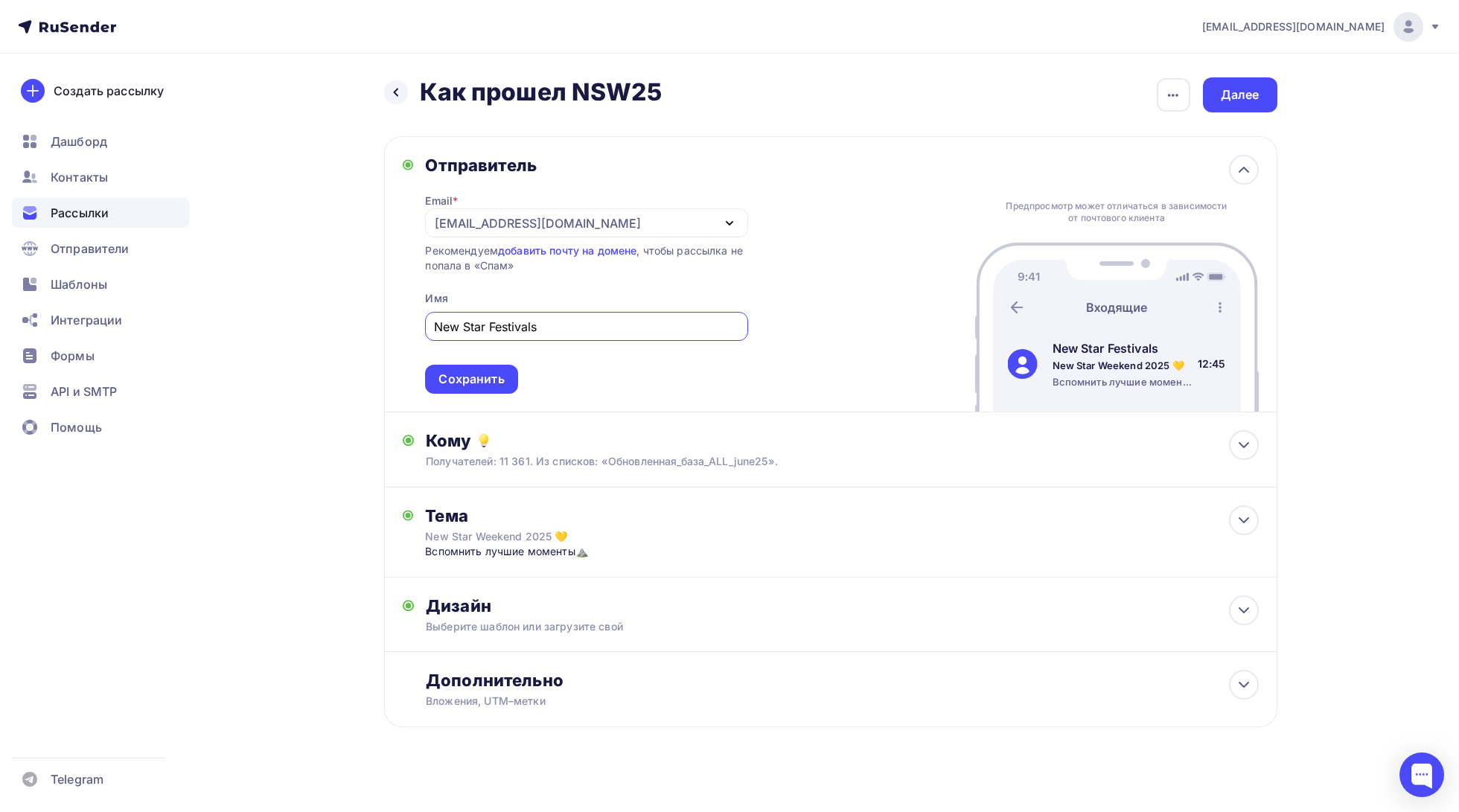
click at [551, 221] on div "[EMAIL_ADDRESS][DOMAIN_NAME]" at bounding box center [538, 223] width 206 height 18
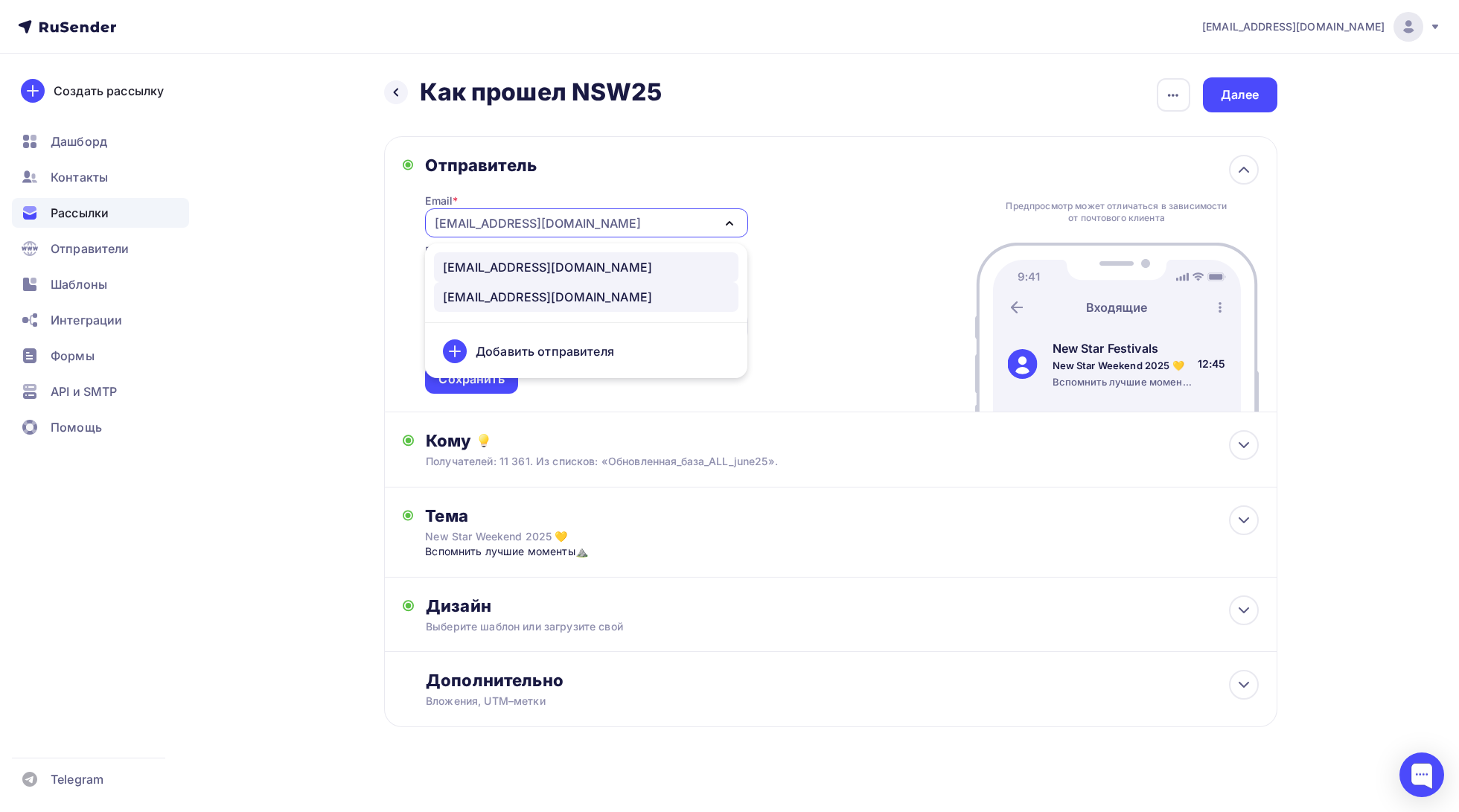
click at [552, 295] on div "[EMAIL_ADDRESS][DOMAIN_NAME]" at bounding box center [548, 296] width 210 height 18
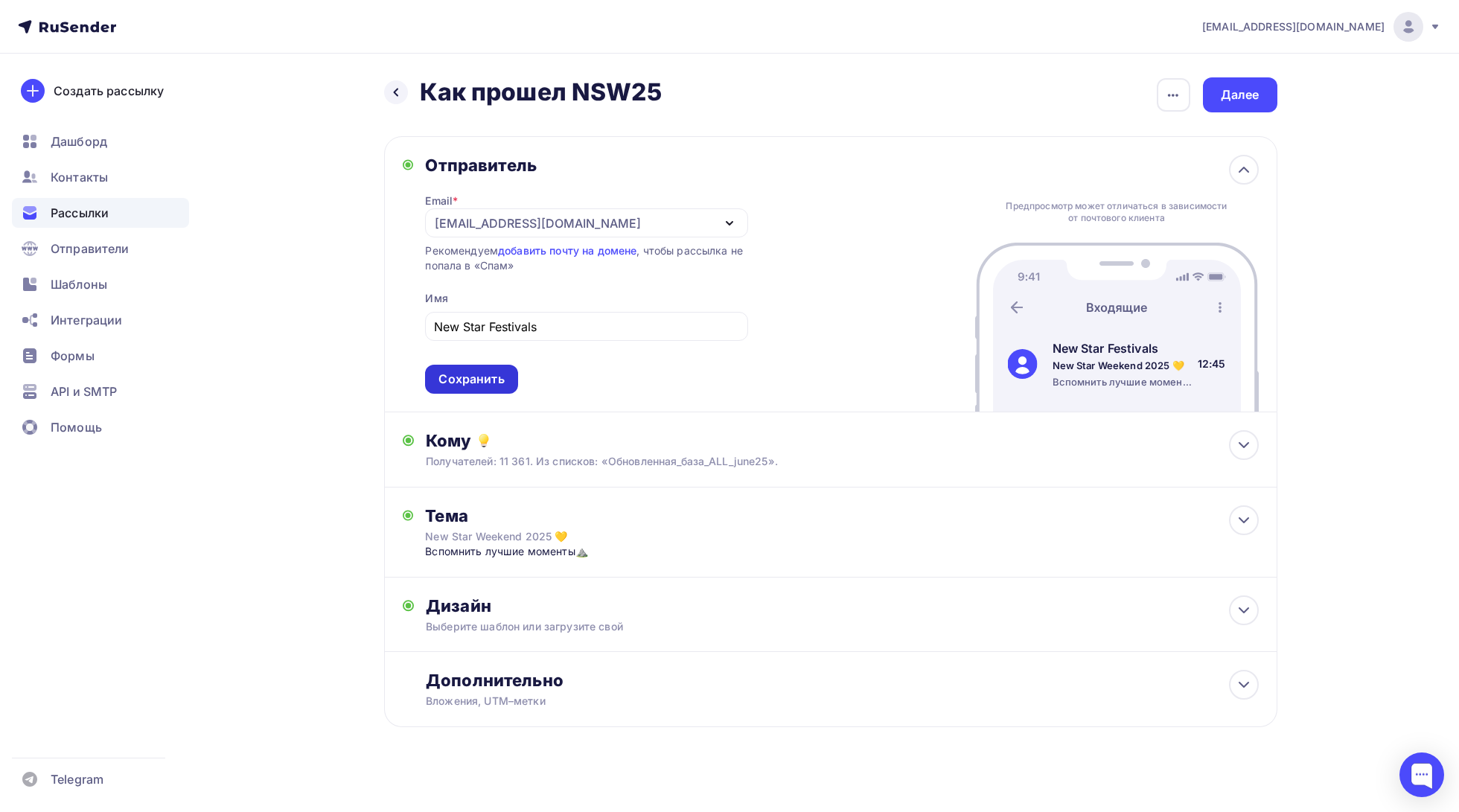
click at [474, 391] on div "Сохранить" at bounding box center [471, 379] width 92 height 29
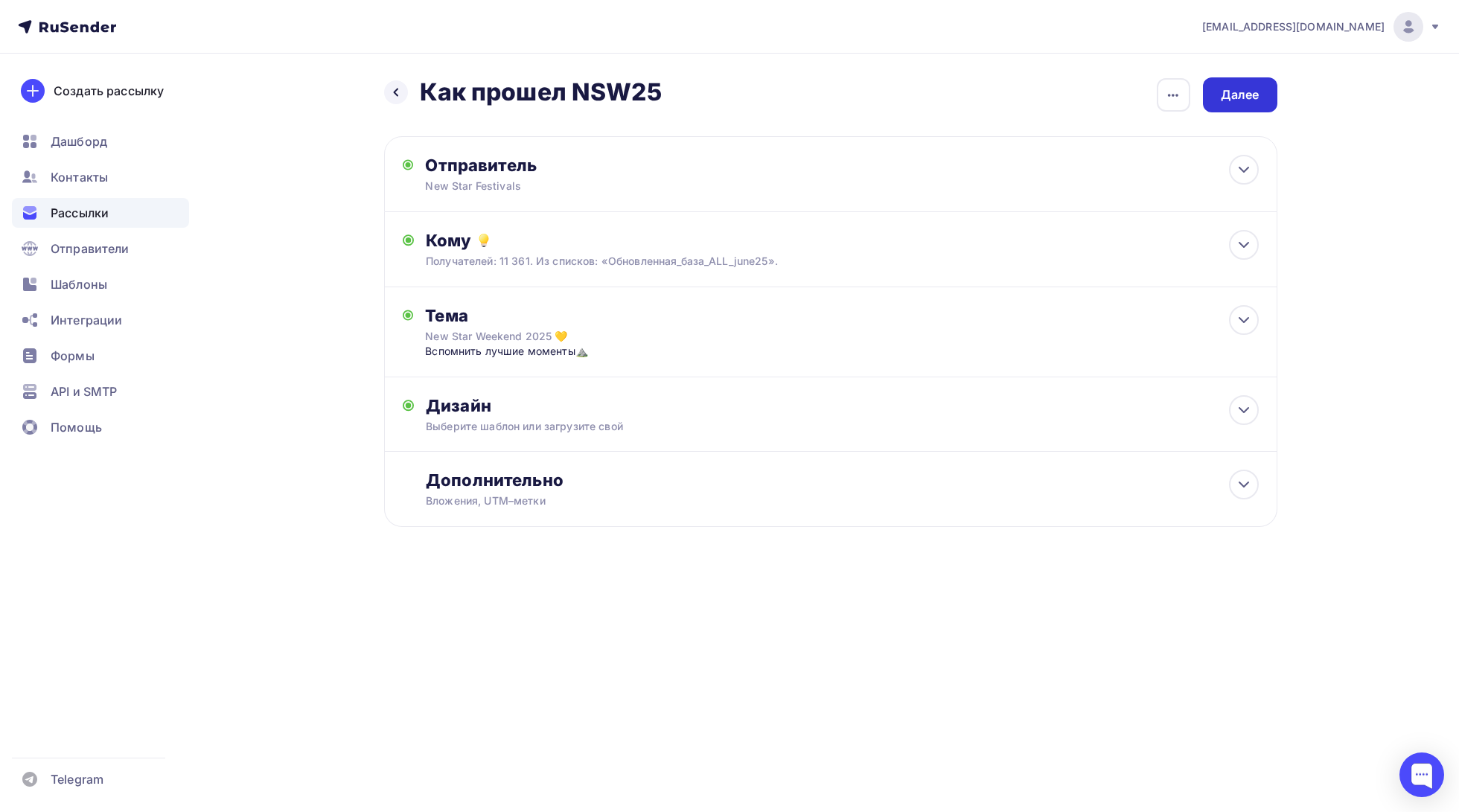
click at [1248, 88] on div "Далее" at bounding box center [1239, 95] width 39 height 17
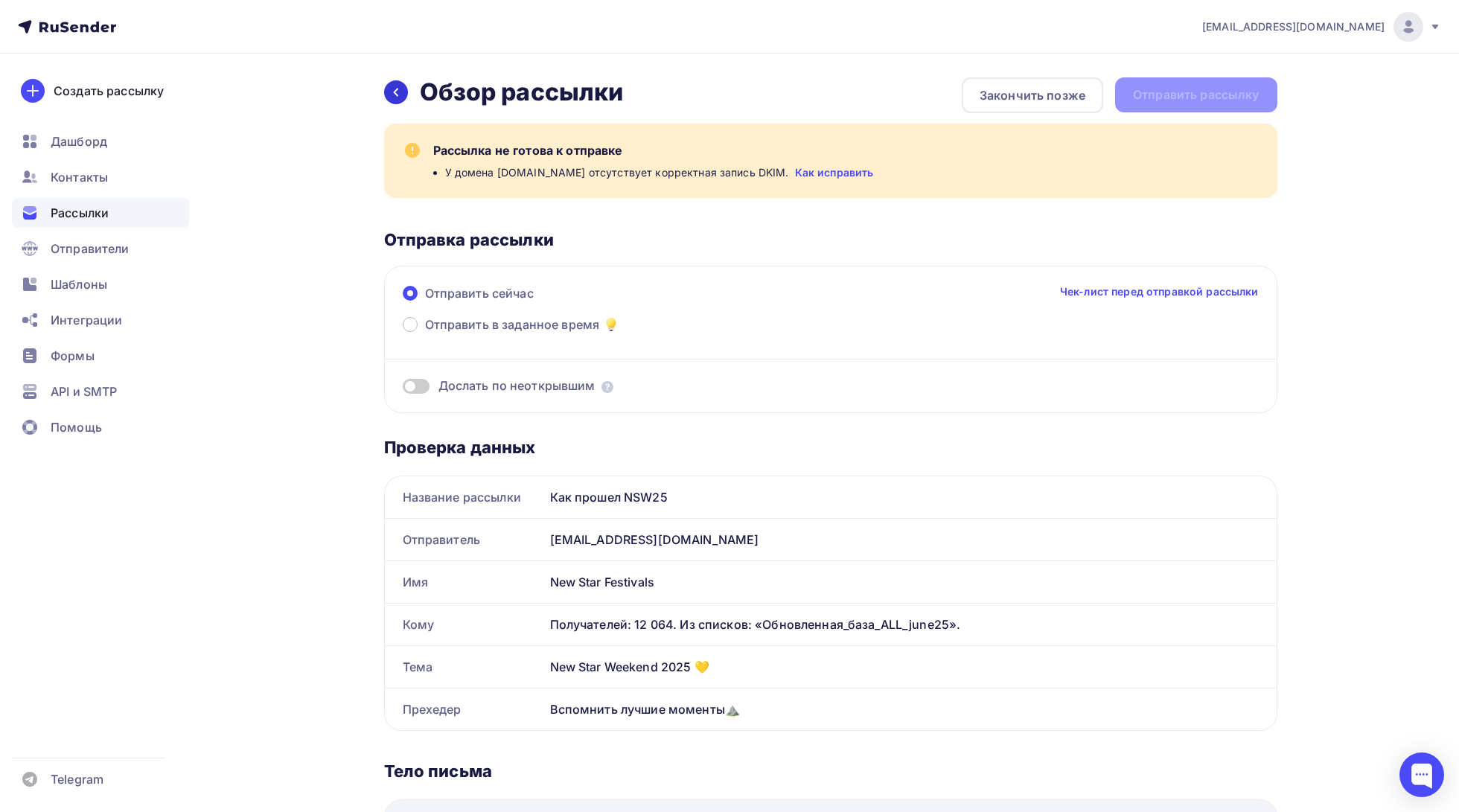
click at [399, 93] on icon at bounding box center [396, 93] width 12 height 12
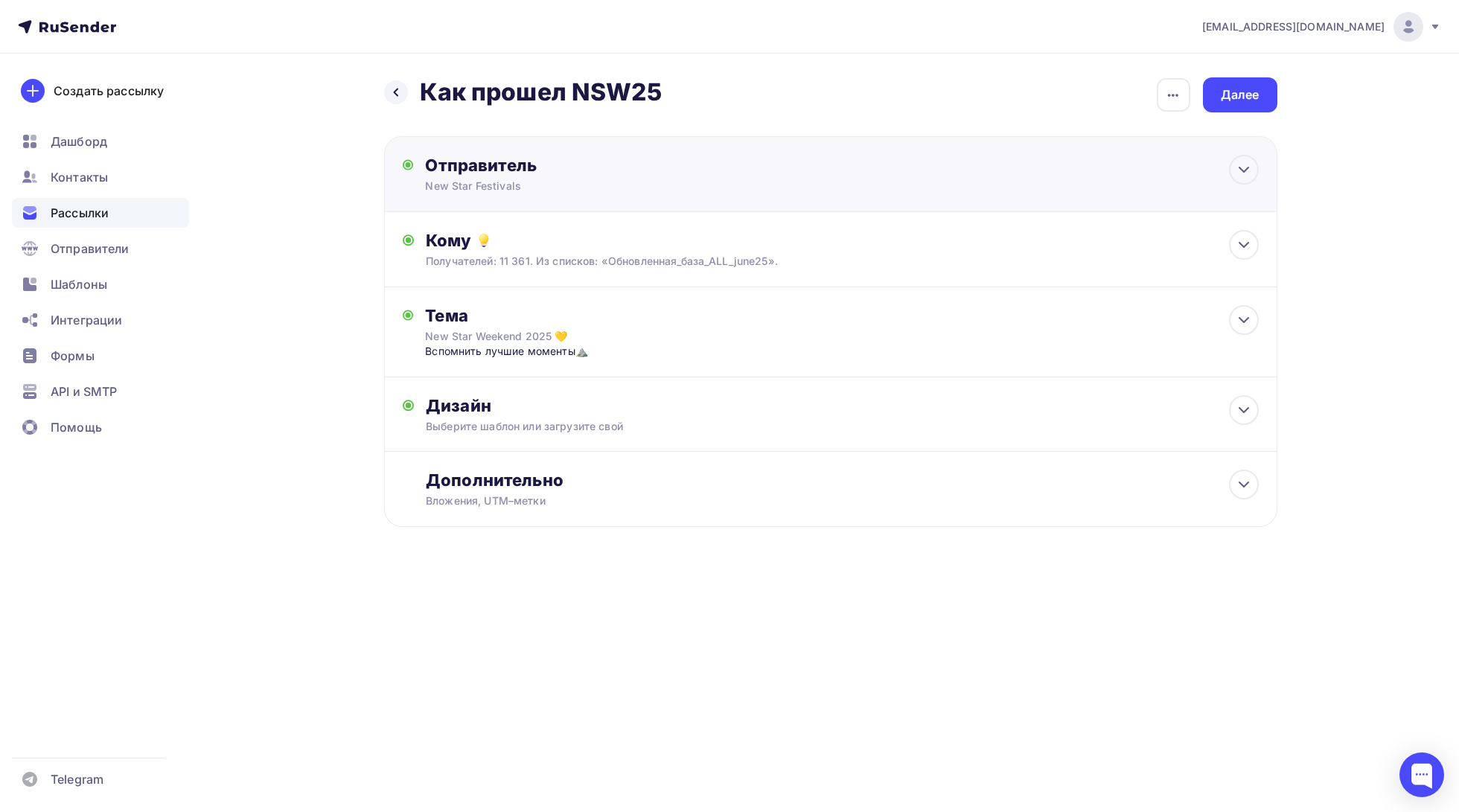
click at [564, 191] on div "New Star Festivals" at bounding box center [570, 185] width 290 height 15
type input "New Star Festivals"
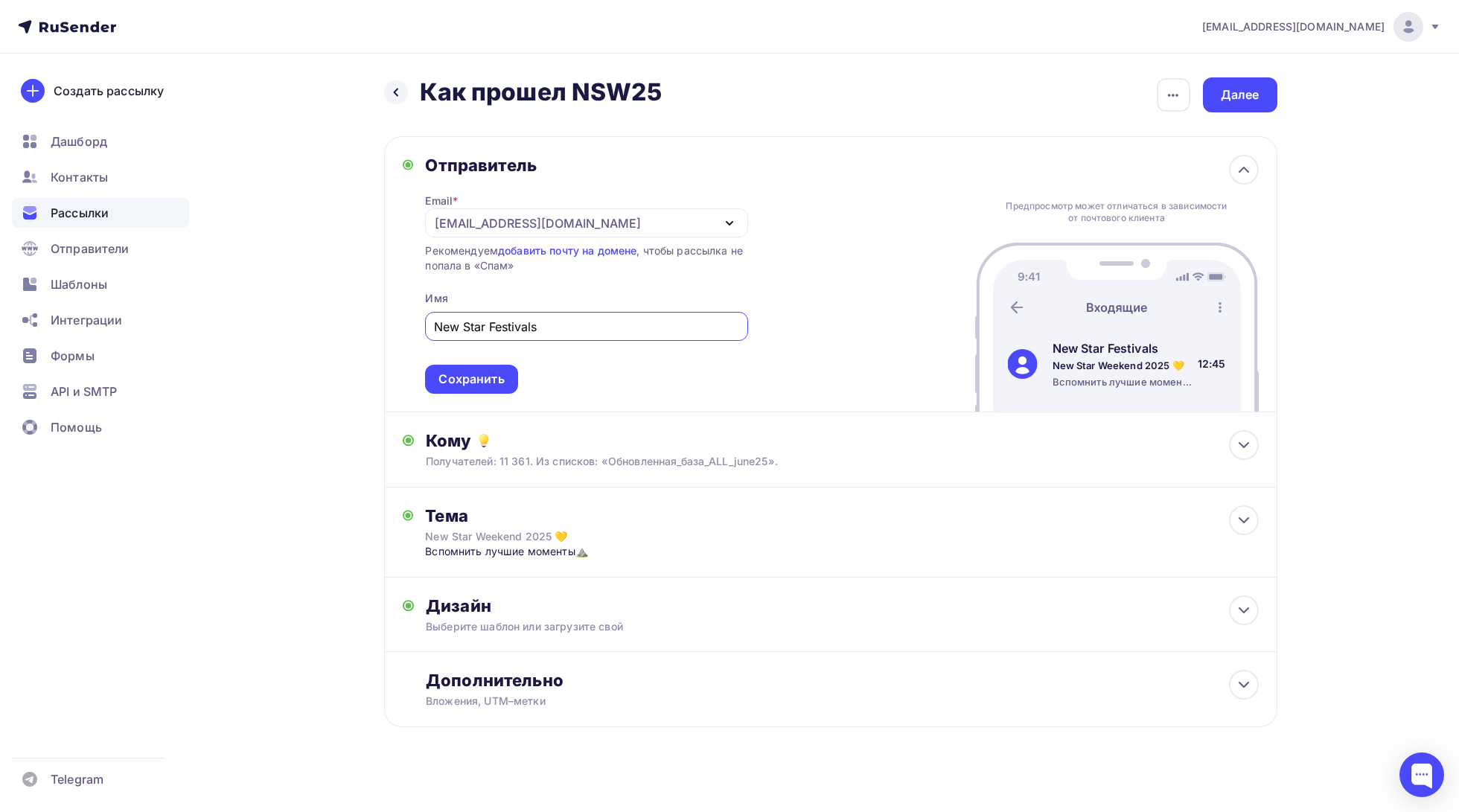
click at [578, 219] on div "[EMAIL_ADDRESS][DOMAIN_NAME]" at bounding box center [538, 223] width 206 height 18
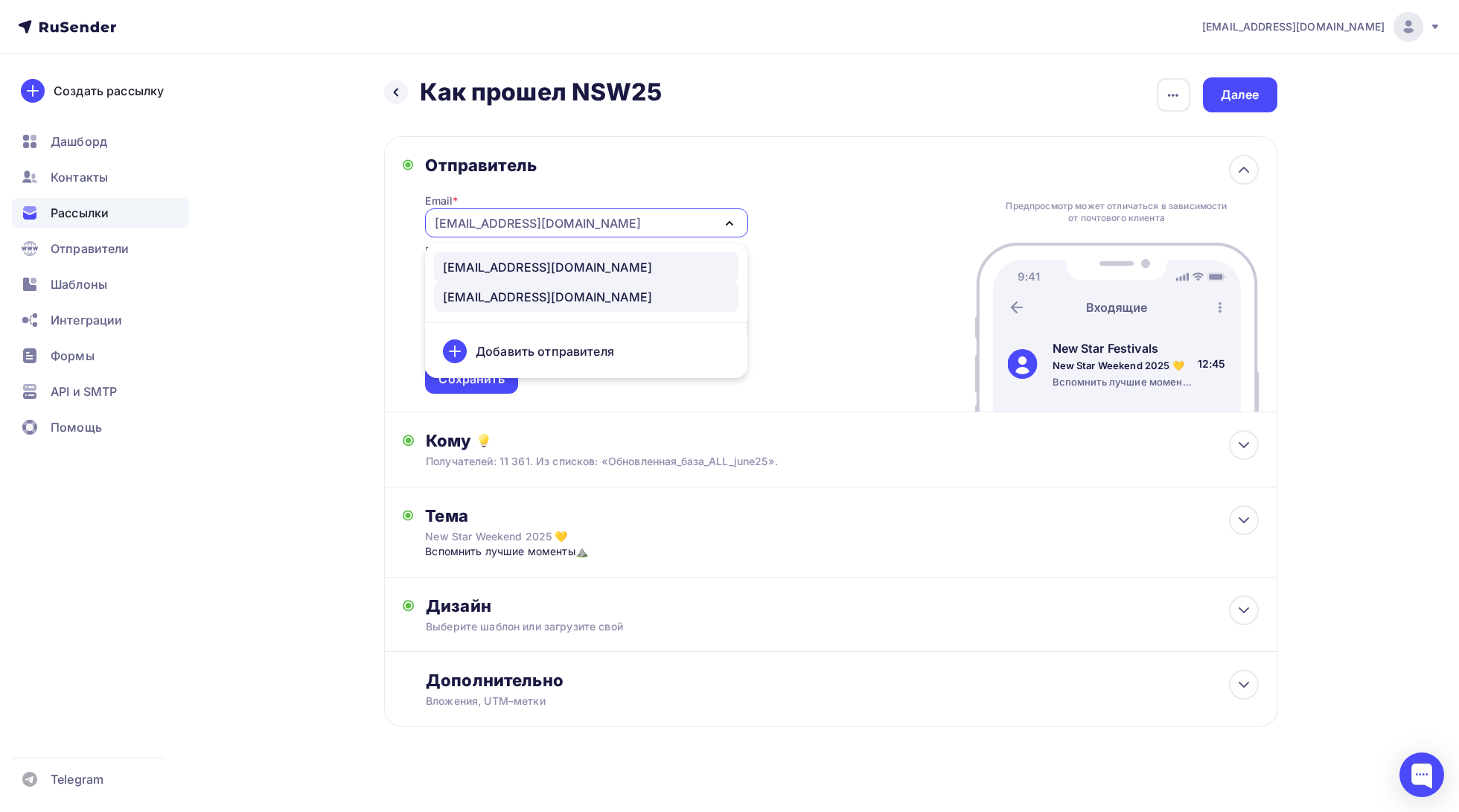
click at [581, 259] on div "[EMAIL_ADDRESS][DOMAIN_NAME]" at bounding box center [548, 267] width 210 height 18
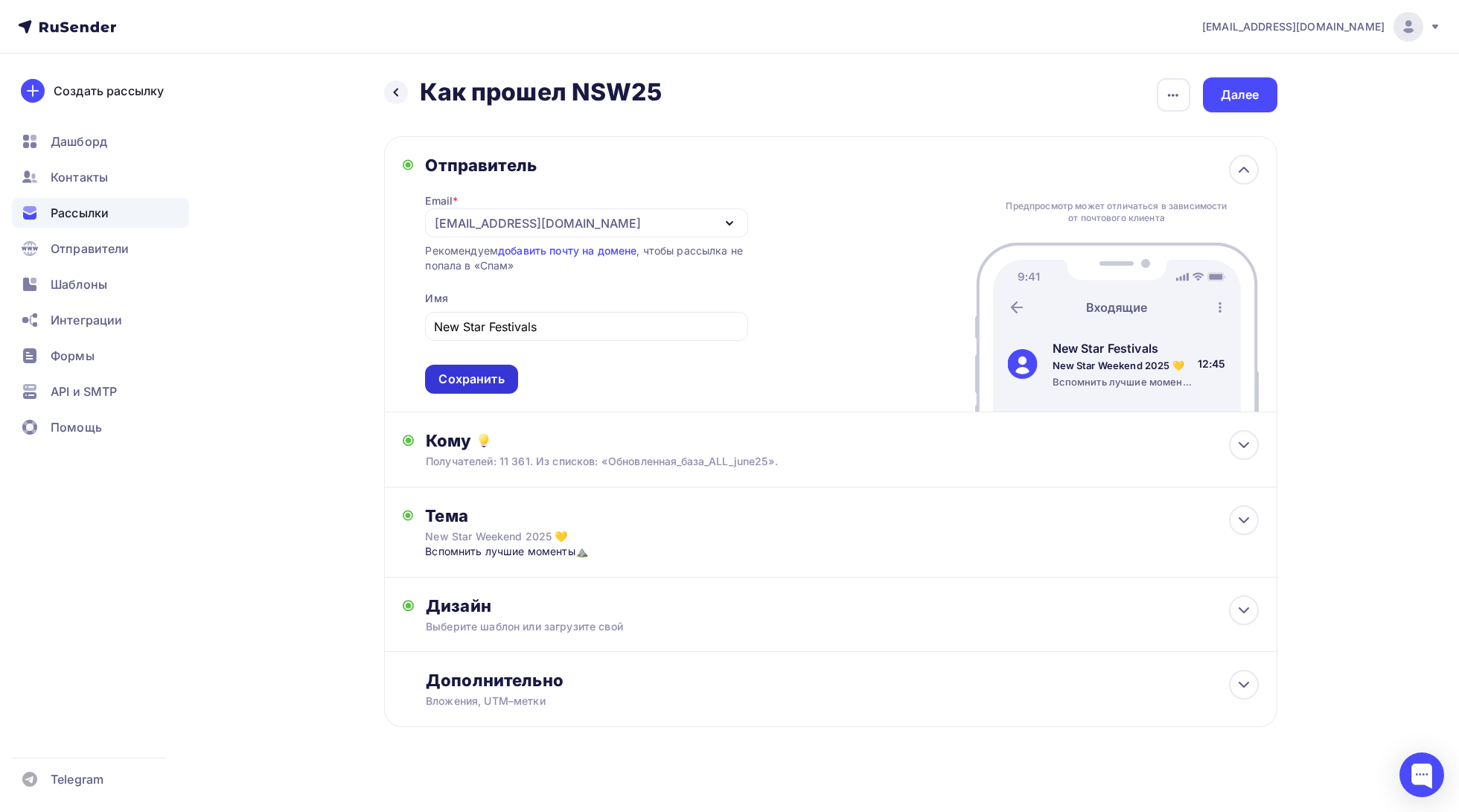
click at [497, 380] on div "Сохранить" at bounding box center [471, 379] width 65 height 17
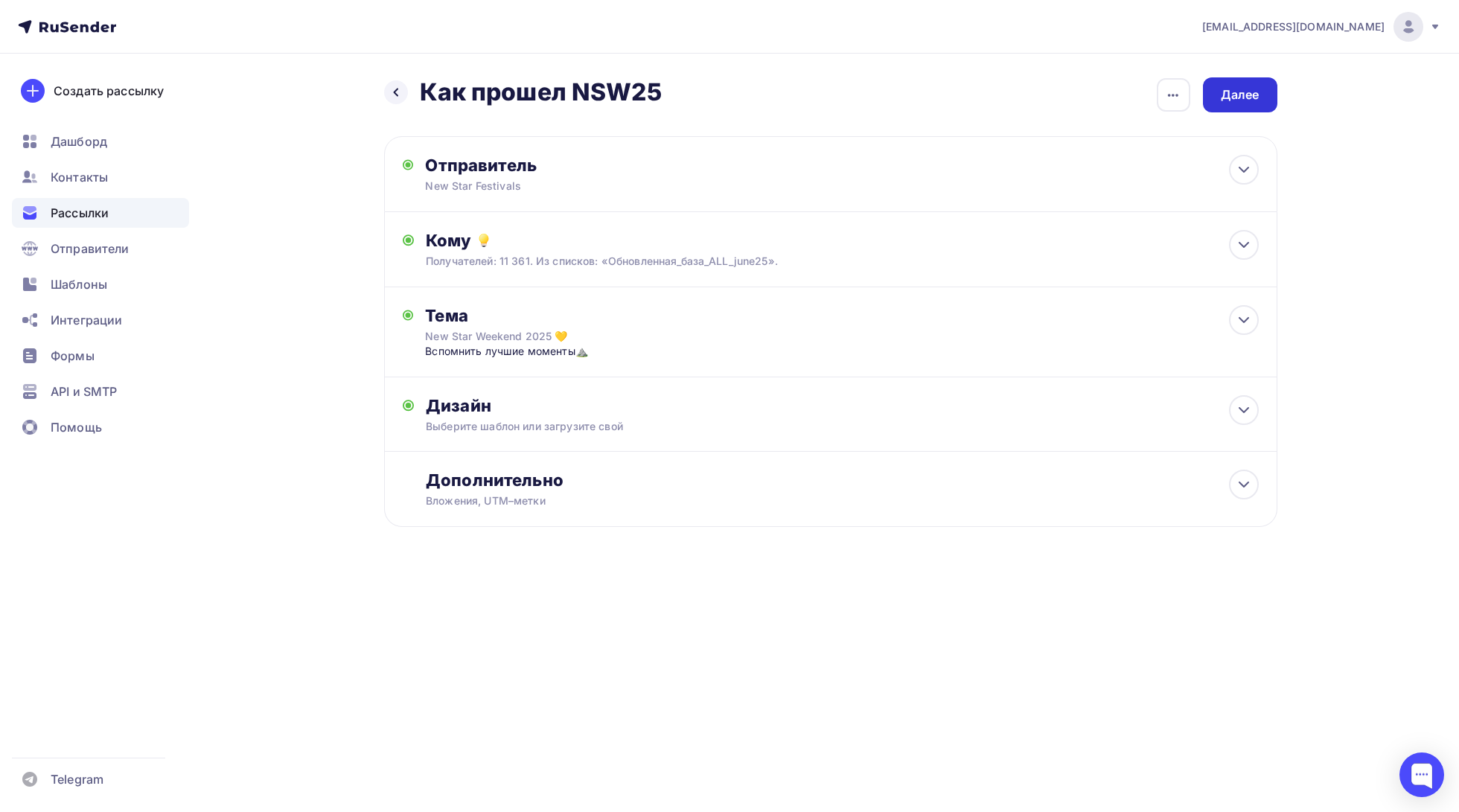
click at [1225, 88] on div "Далее" at bounding box center [1239, 95] width 39 height 17
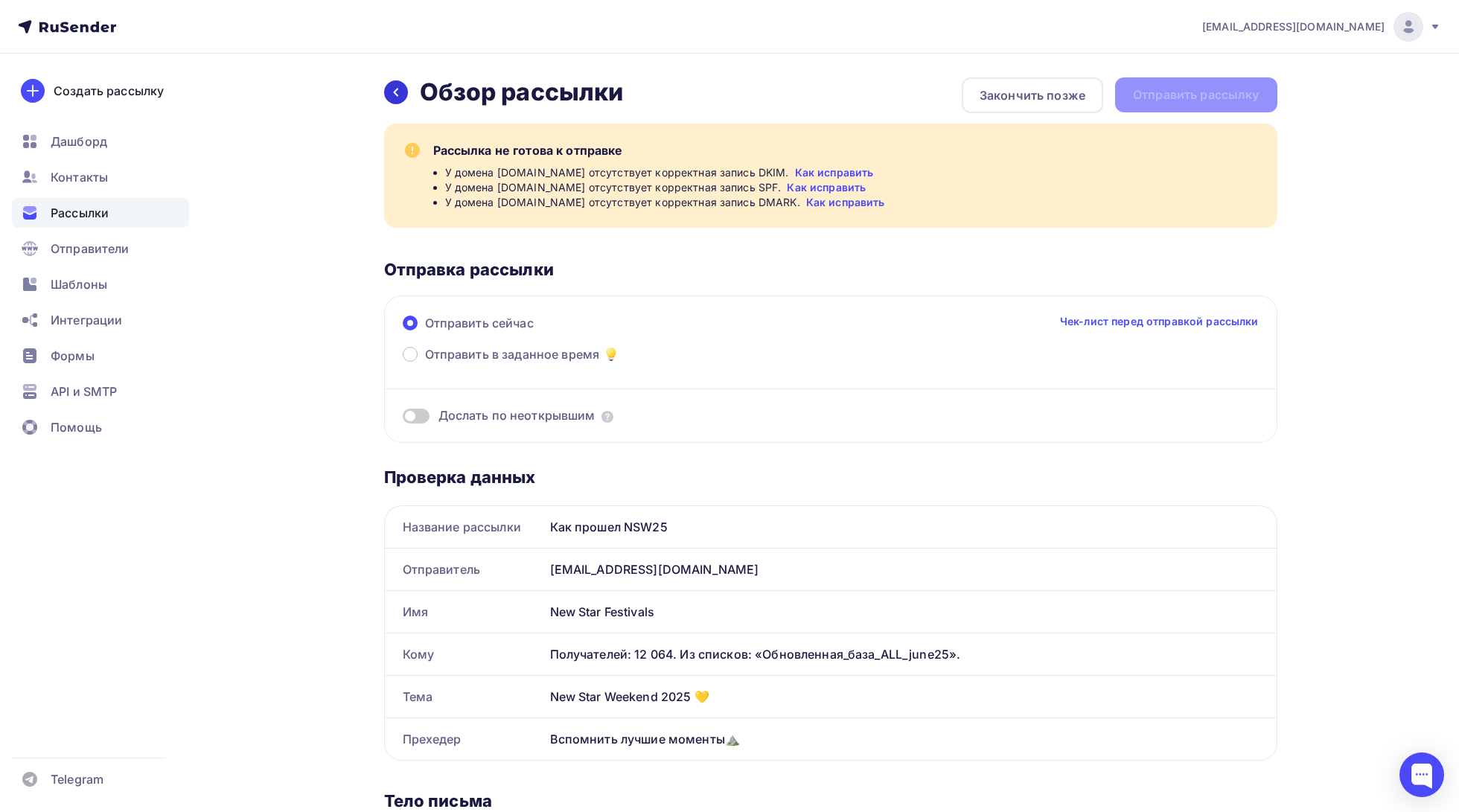
click at [398, 99] on div at bounding box center [396, 93] width 24 height 24
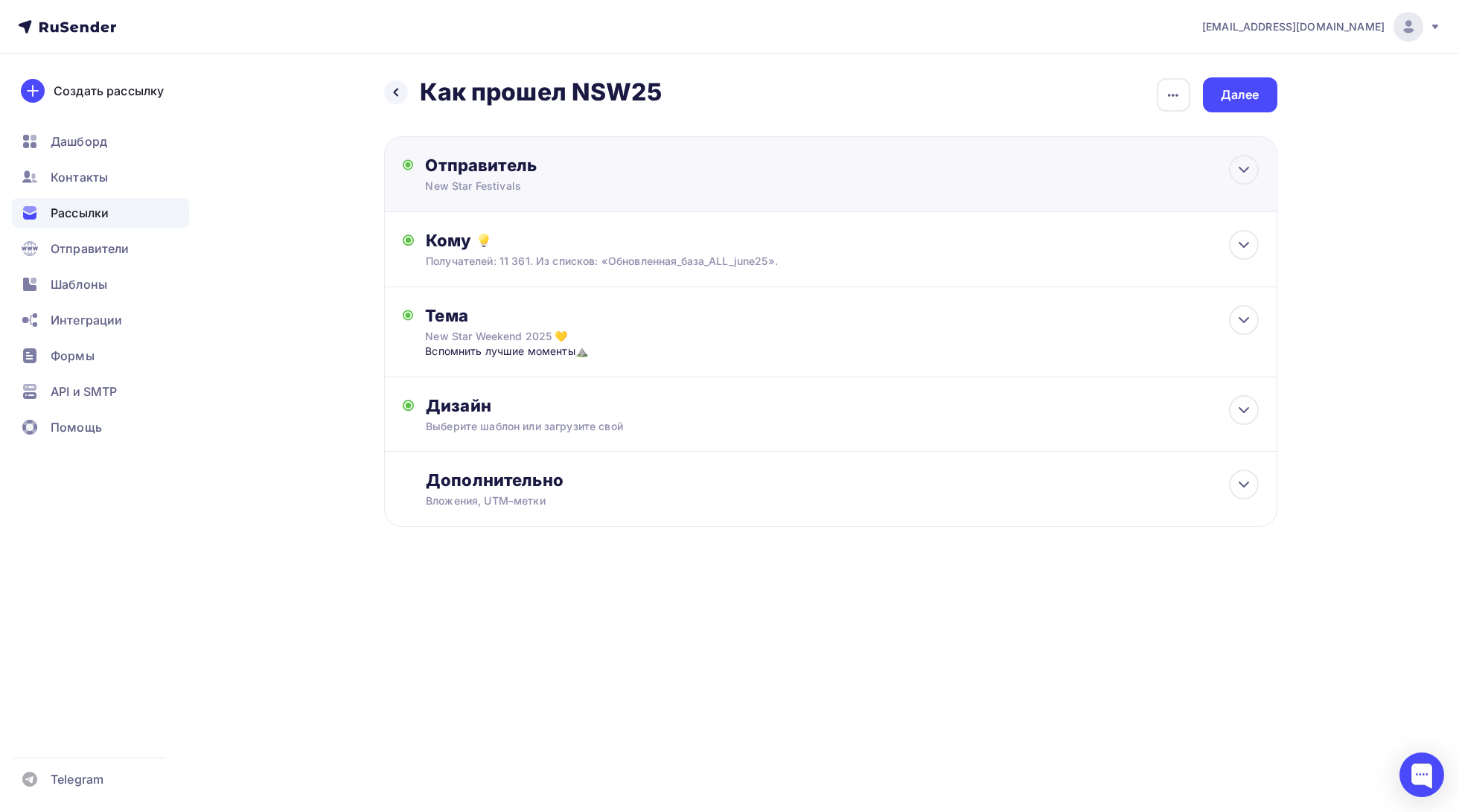
click at [598, 165] on div "Отправитель" at bounding box center [586, 165] width 322 height 21
type input "New Star Festivals"
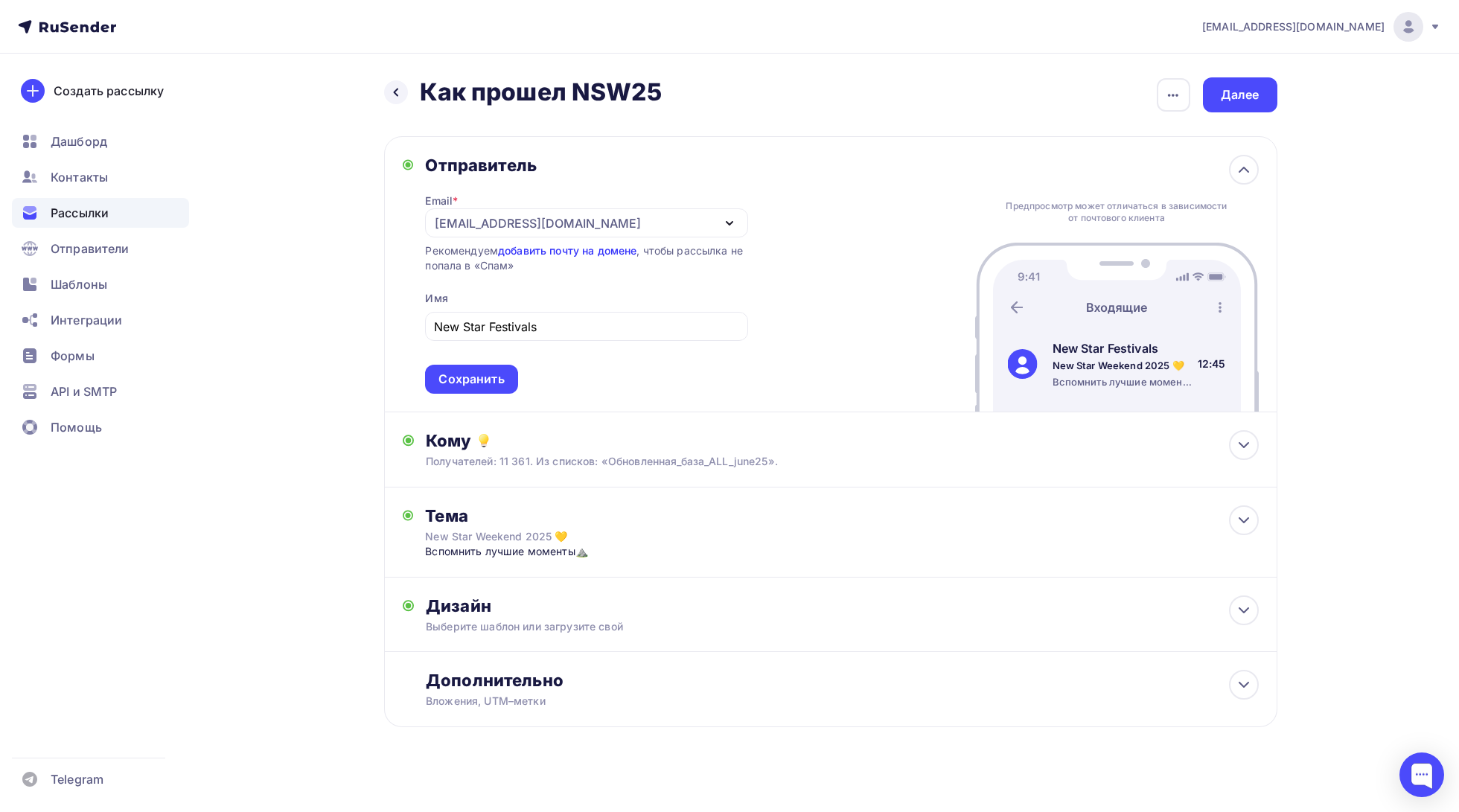
click at [583, 251] on link "добавить почту на домене" at bounding box center [567, 250] width 138 height 13
click at [576, 252] on link "добавить почту на домене" at bounding box center [567, 250] width 138 height 13
click at [663, 227] on div "[EMAIL_ADDRESS][DOMAIN_NAME]" at bounding box center [586, 223] width 322 height 29
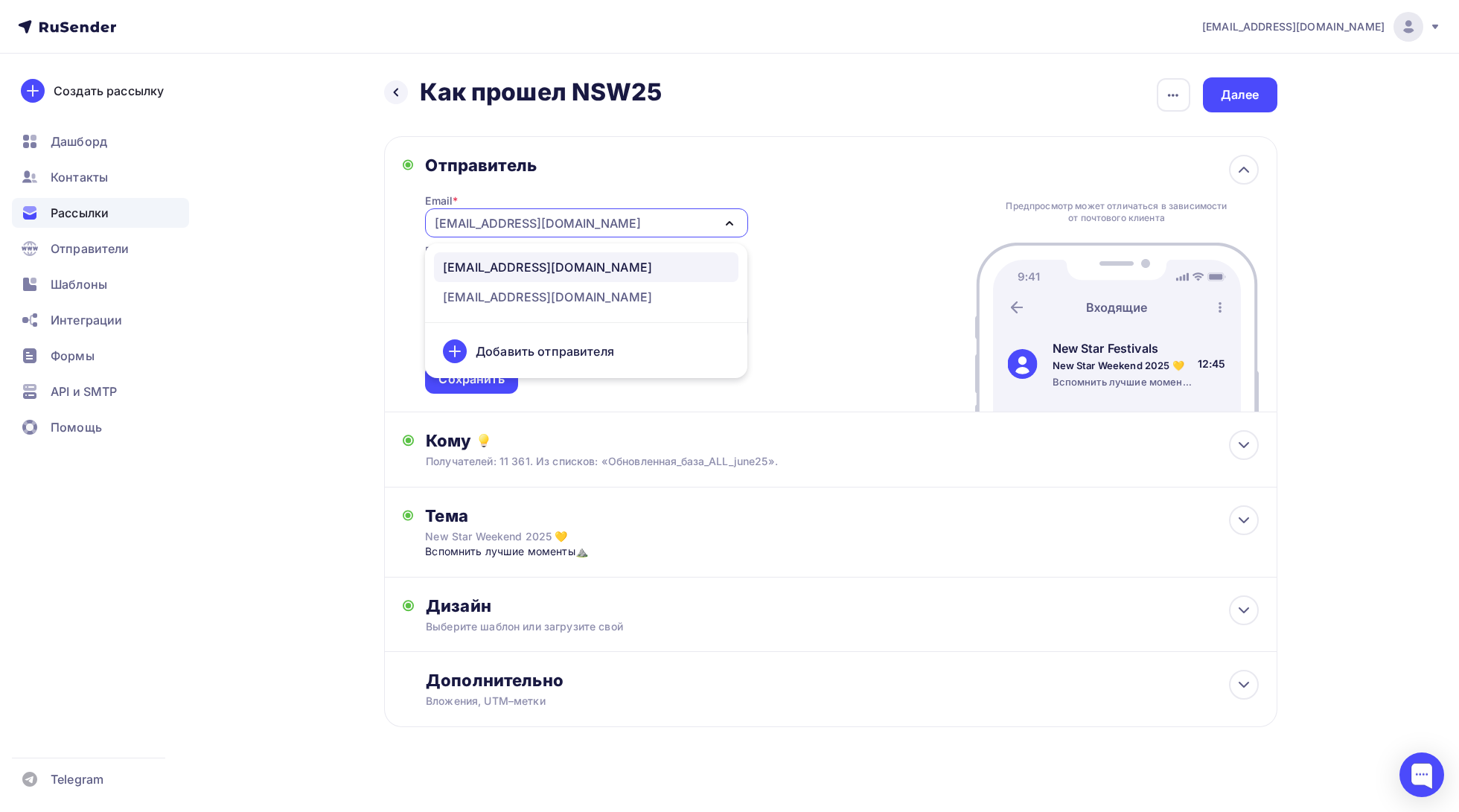
click at [602, 347] on div "Добавить отправителя" at bounding box center [544, 351] width 138 height 18
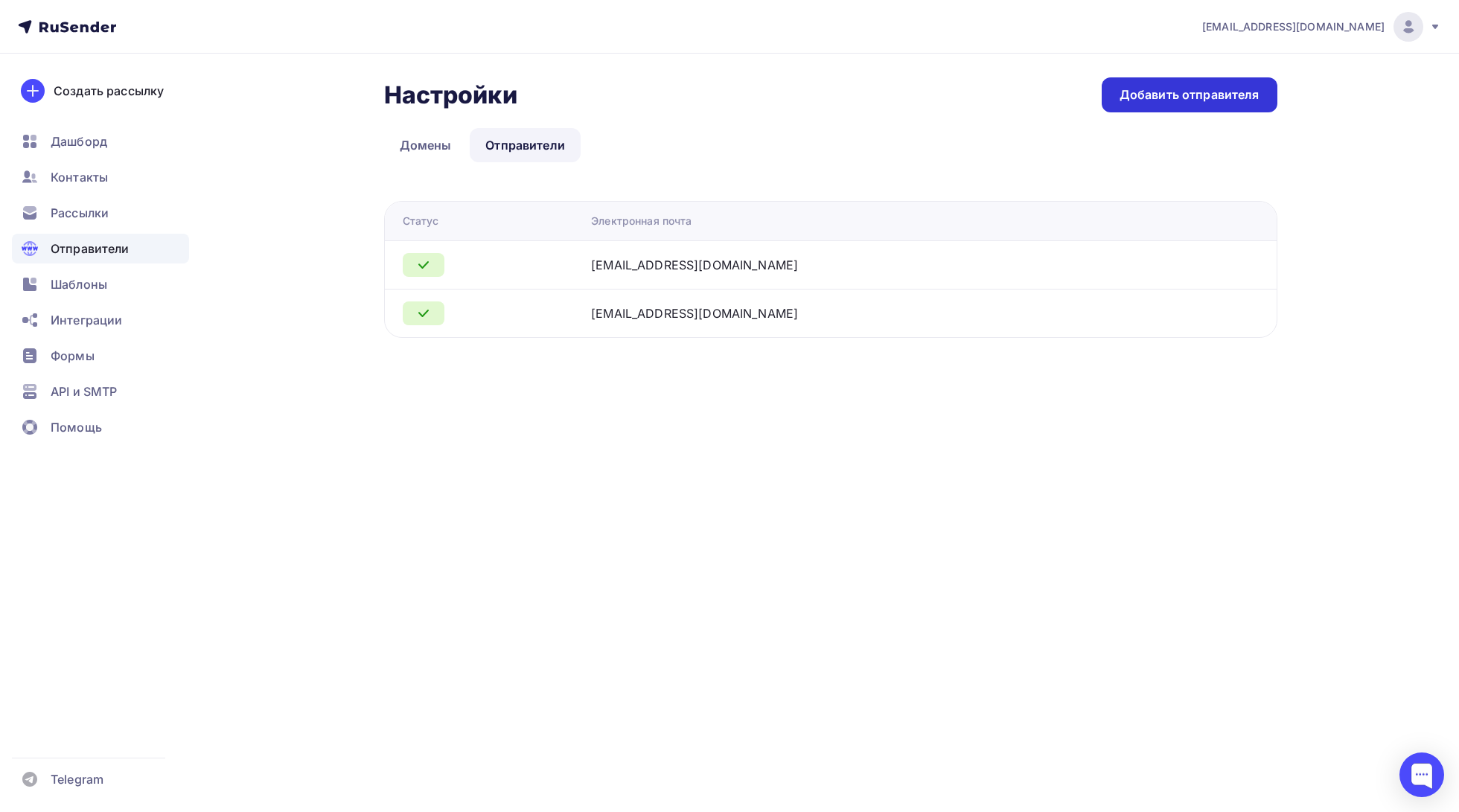
click at [1185, 87] on div "Добавить отправителя" at bounding box center [1188, 95] width 140 height 17
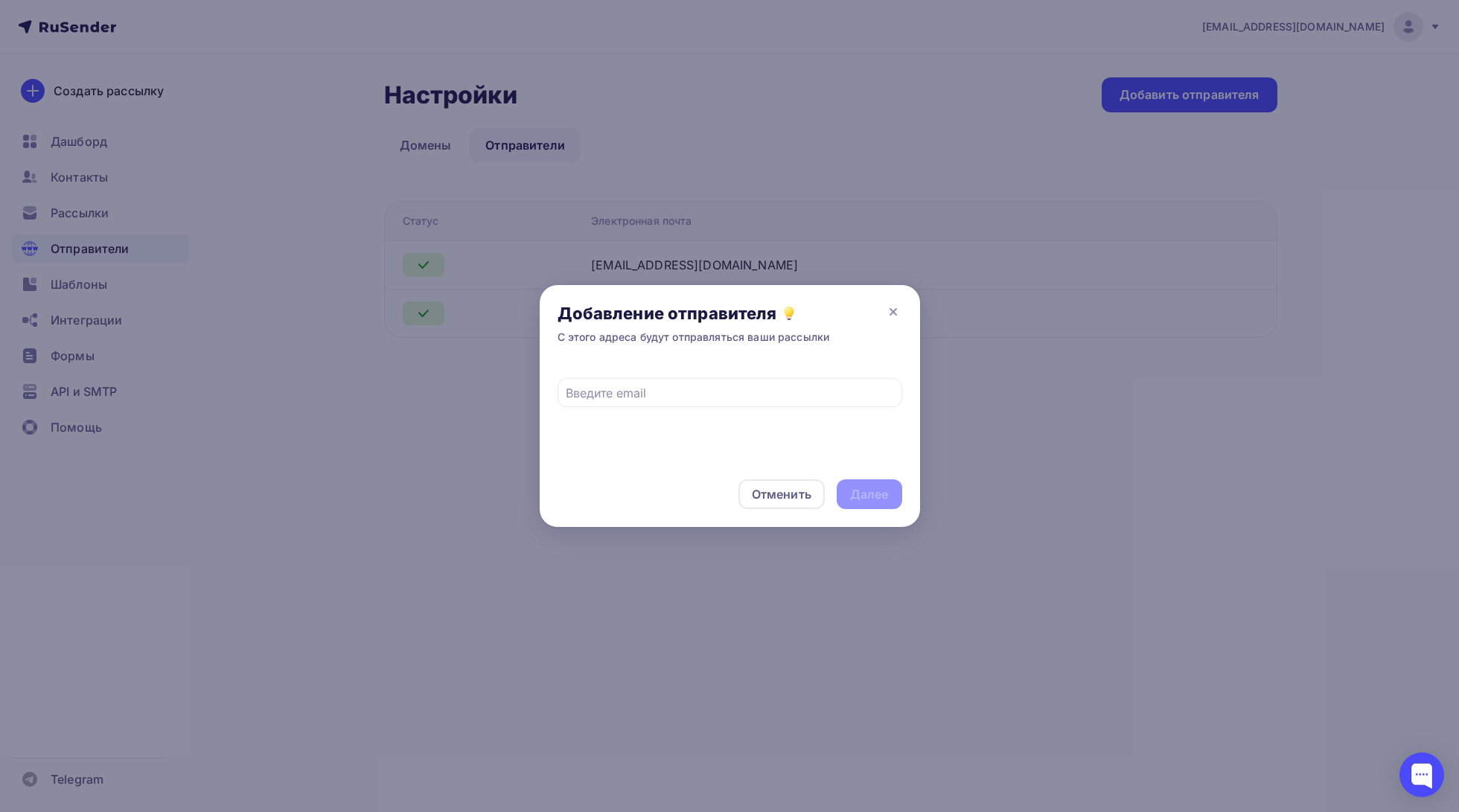
click at [964, 325] on div at bounding box center [729, 406] width 1459 height 812
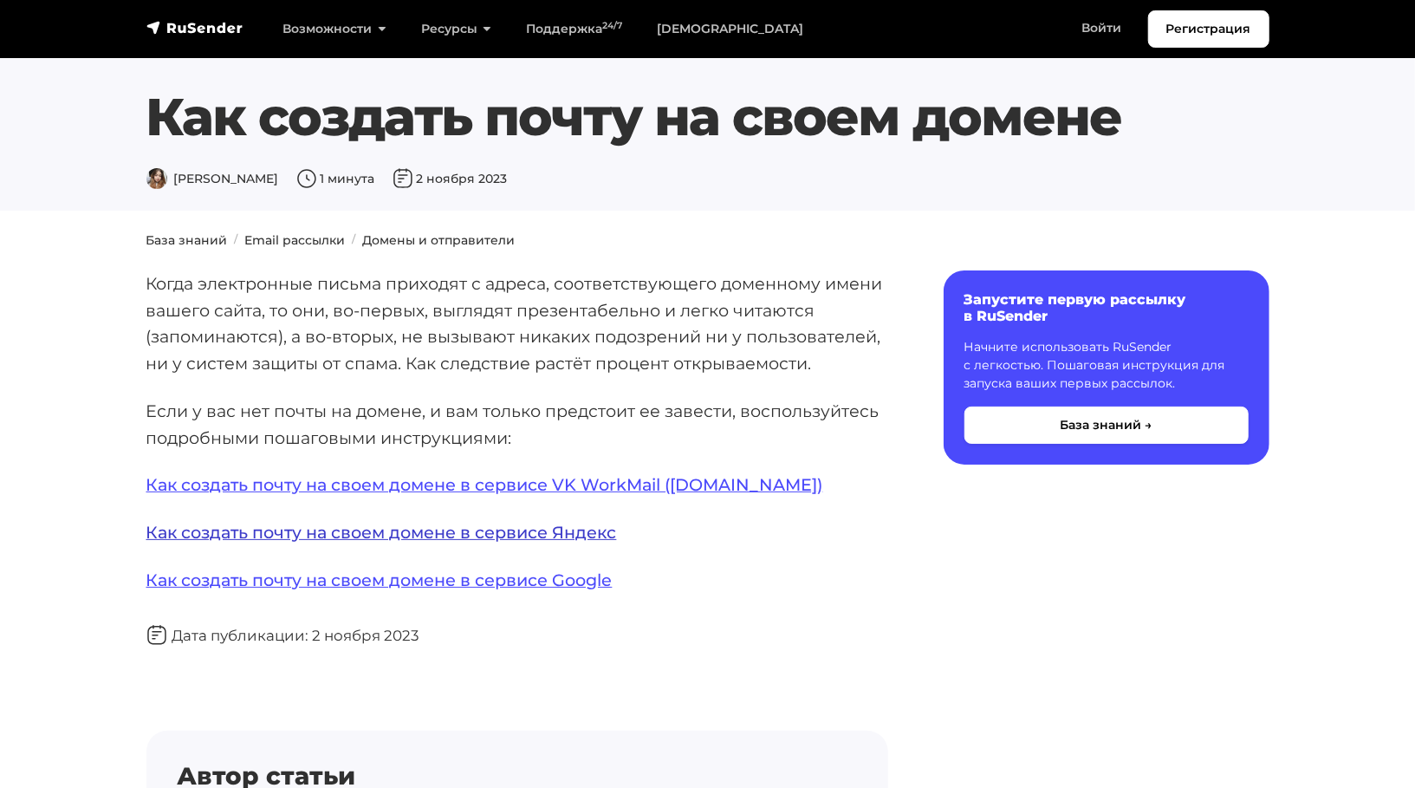
click at [473, 522] on link "Как создать почту на своем домене в сервисе Яндекс" at bounding box center [381, 532] width 471 height 21
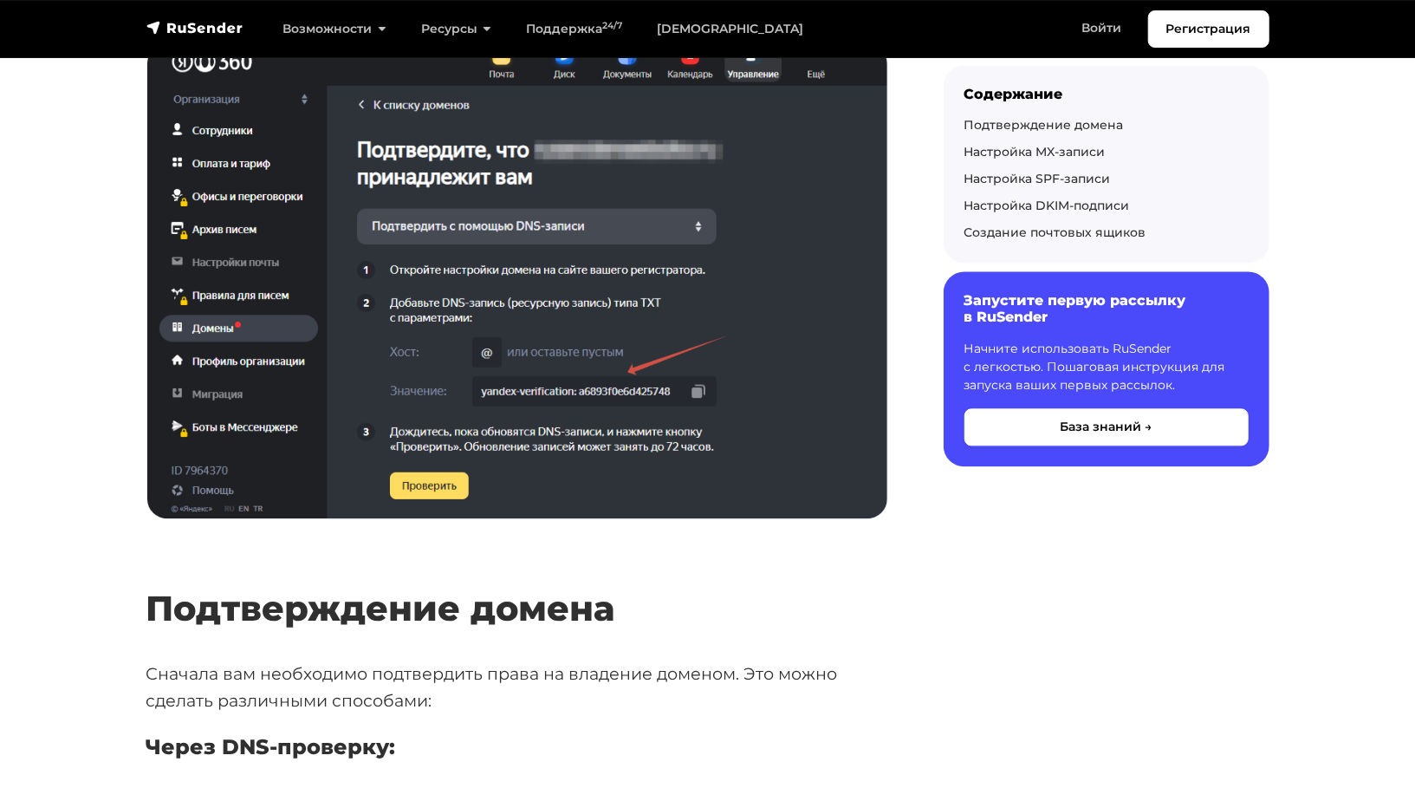
scroll to position [2269, 0]
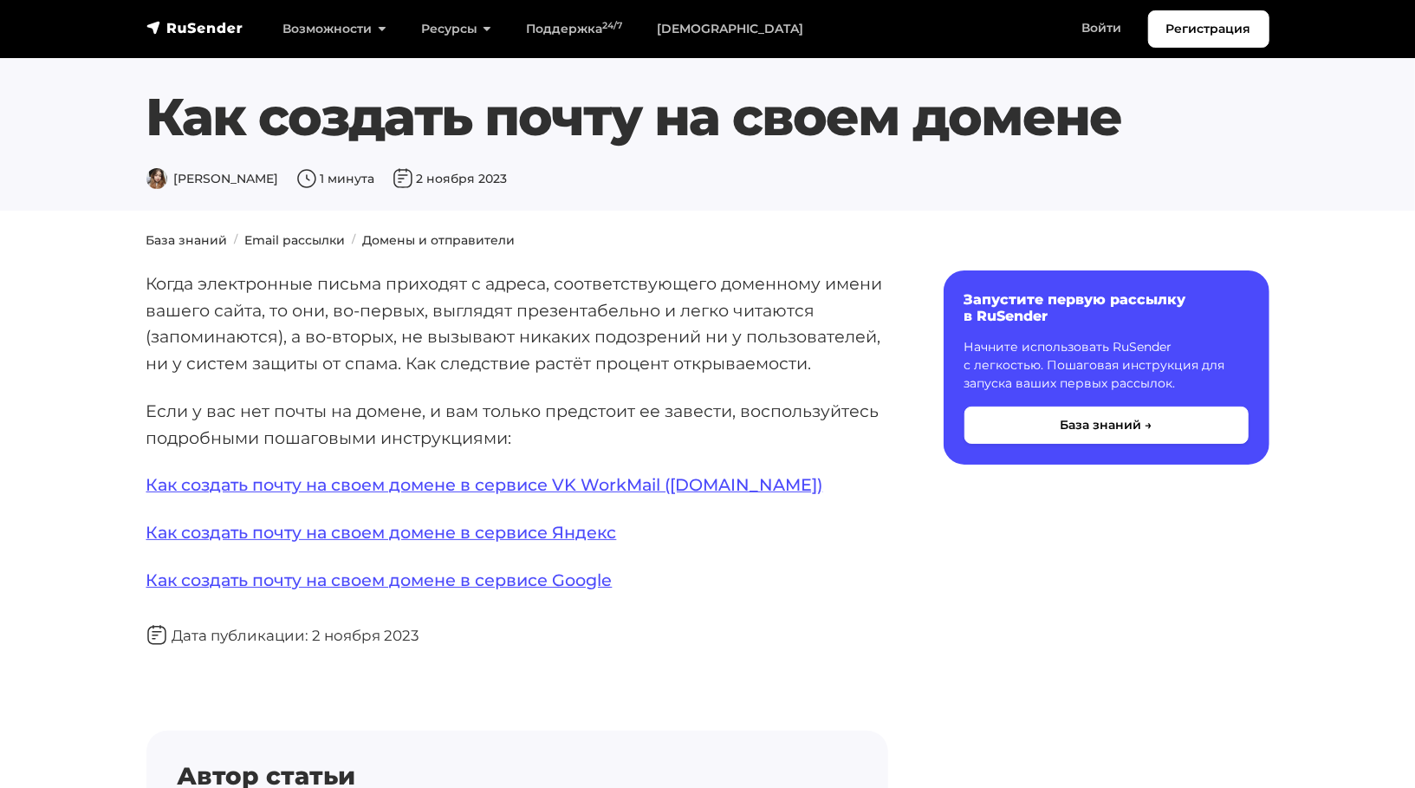
scroll to position [36, 0]
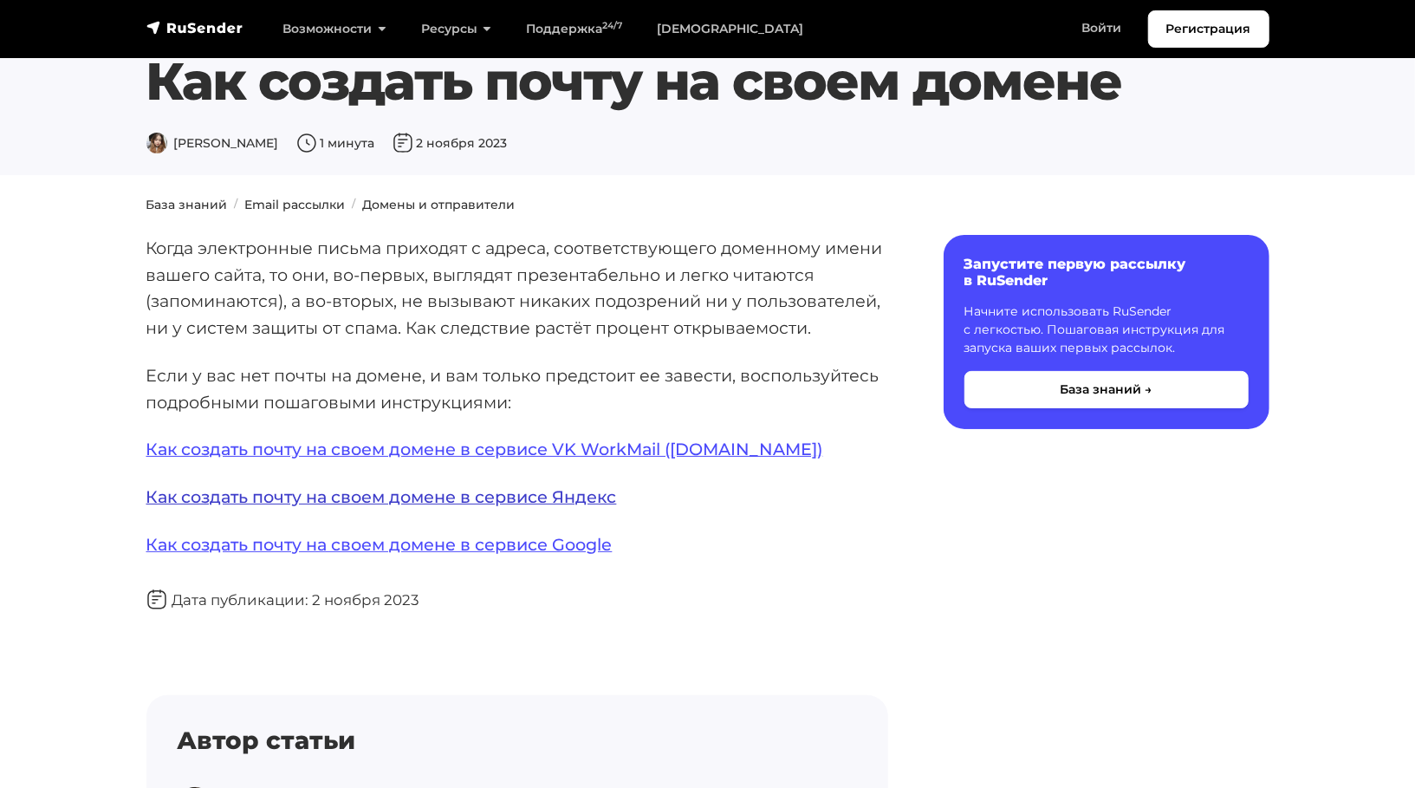
click at [479, 486] on link "Как создать почту на своем домене в сервисе Яндекс" at bounding box center [381, 496] width 471 height 21
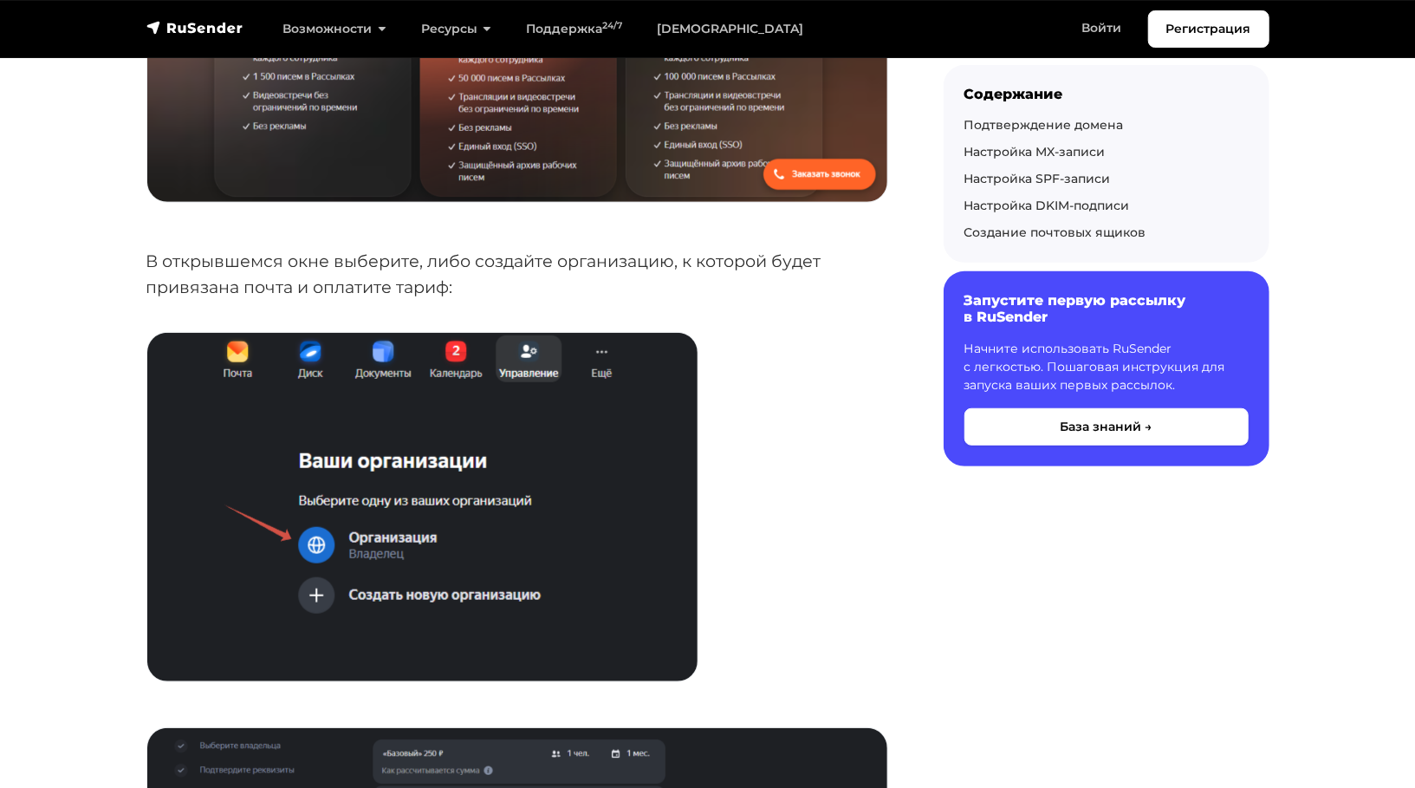
scroll to position [581, 0]
